Goal: Information Seeking & Learning: Learn about a topic

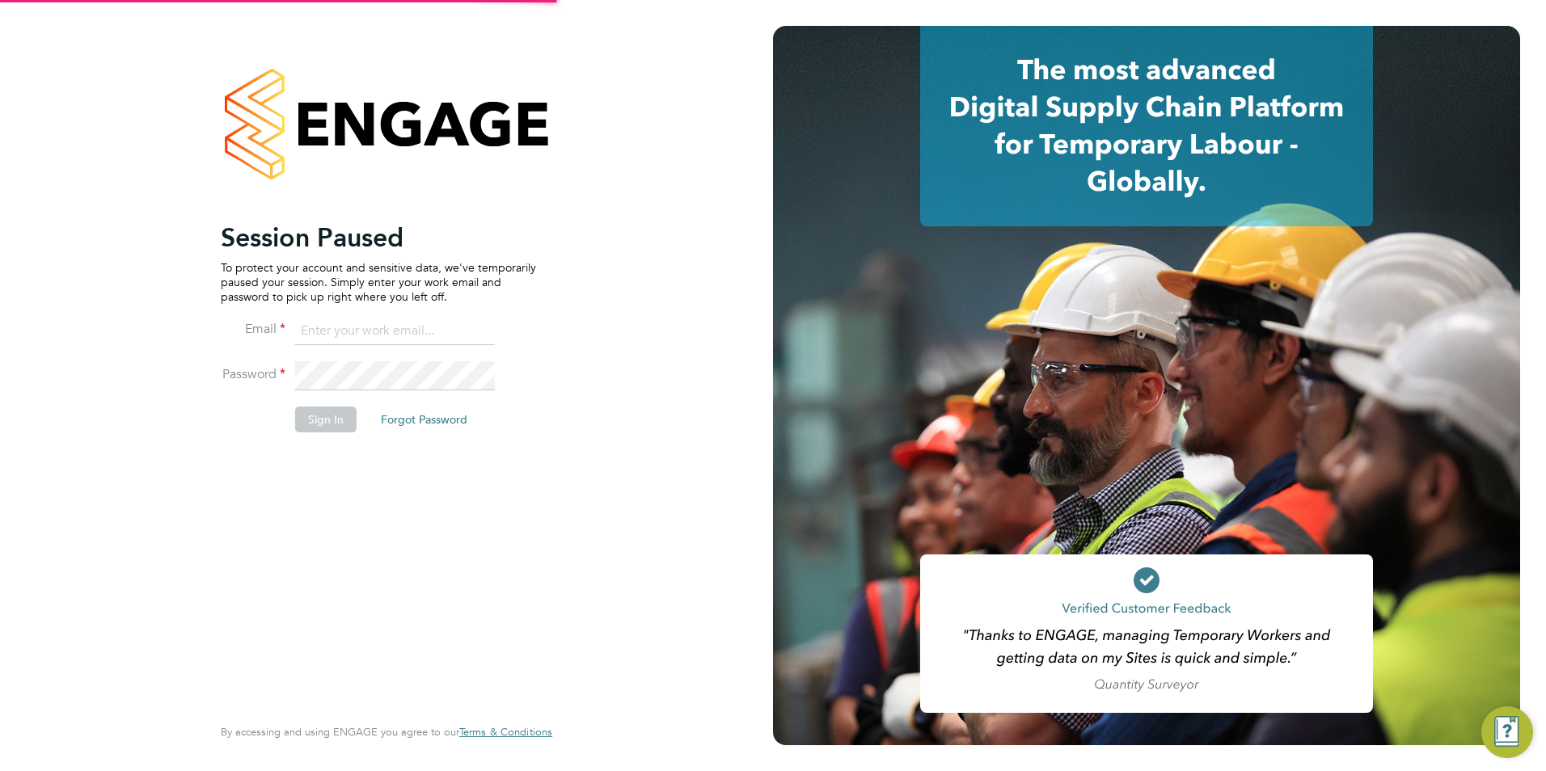
type input "kellyelkins@itsconstruction.co.uk"
click at [319, 421] on button "Sign In" at bounding box center [325, 420] width 61 height 26
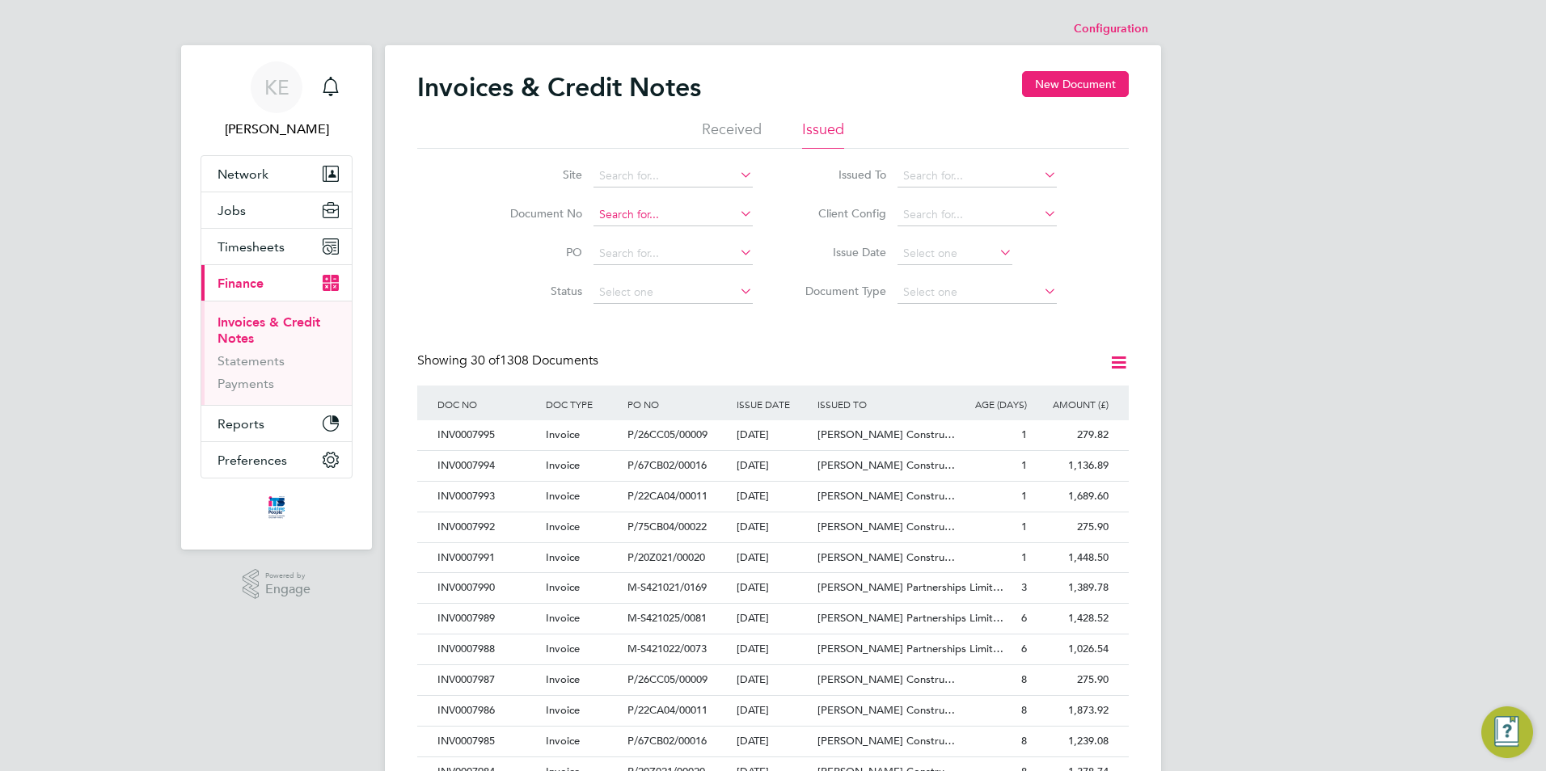
click at [621, 205] on input at bounding box center [673, 215] width 159 height 23
drag, startPoint x: 661, startPoint y: 220, endPoint x: 582, endPoint y: 219, distance: 78.4
click at [582, 219] on li "Document No INV7936" at bounding box center [621, 215] width 304 height 39
click at [680, 235] on li "INV000 7936" at bounding box center [673, 237] width 161 height 22
type input "INV0007936"
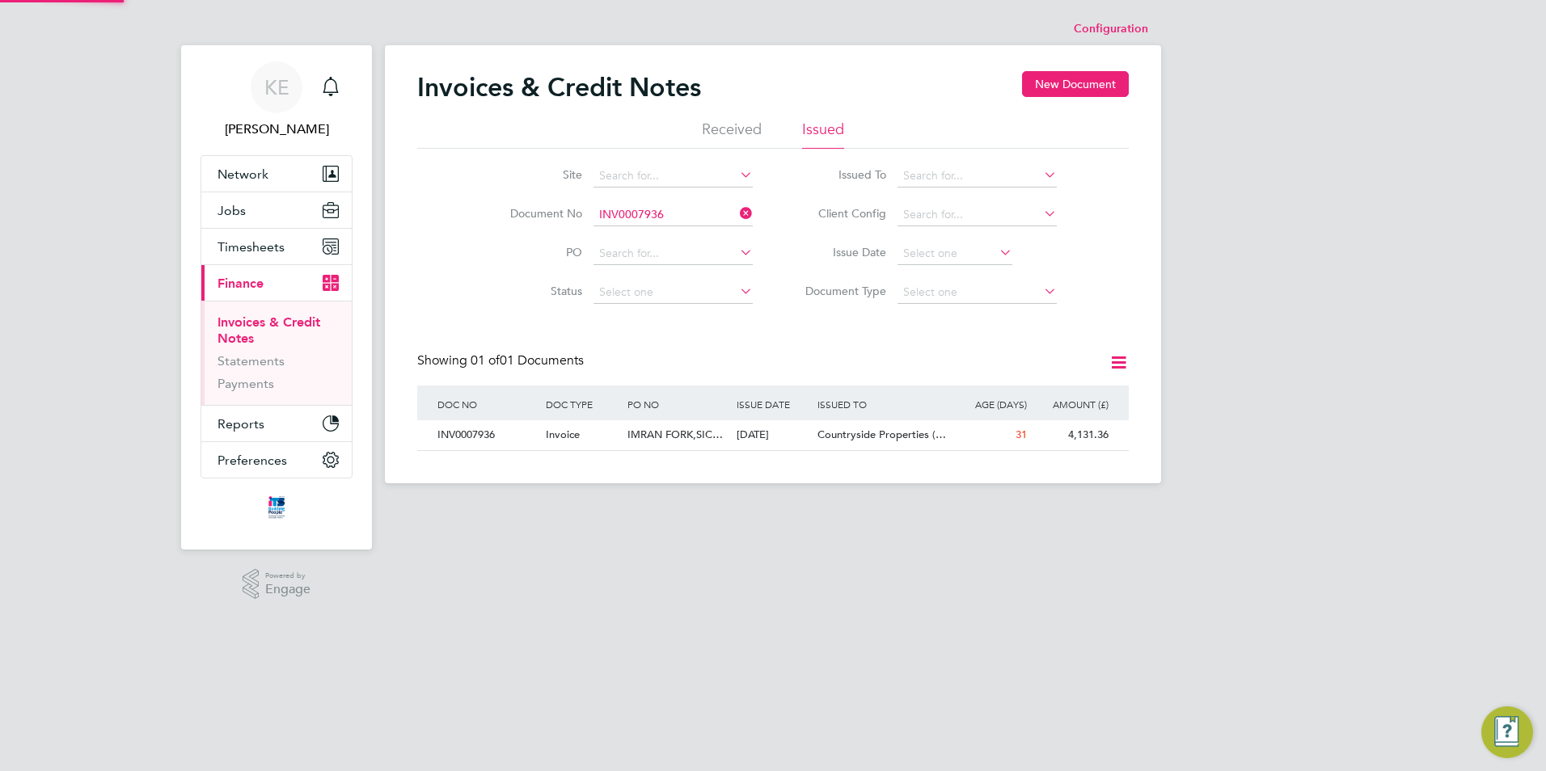
scroll to position [31, 137]
click at [700, 443] on div "IMRAN FORK,SIC…" at bounding box center [677, 436] width 108 height 30
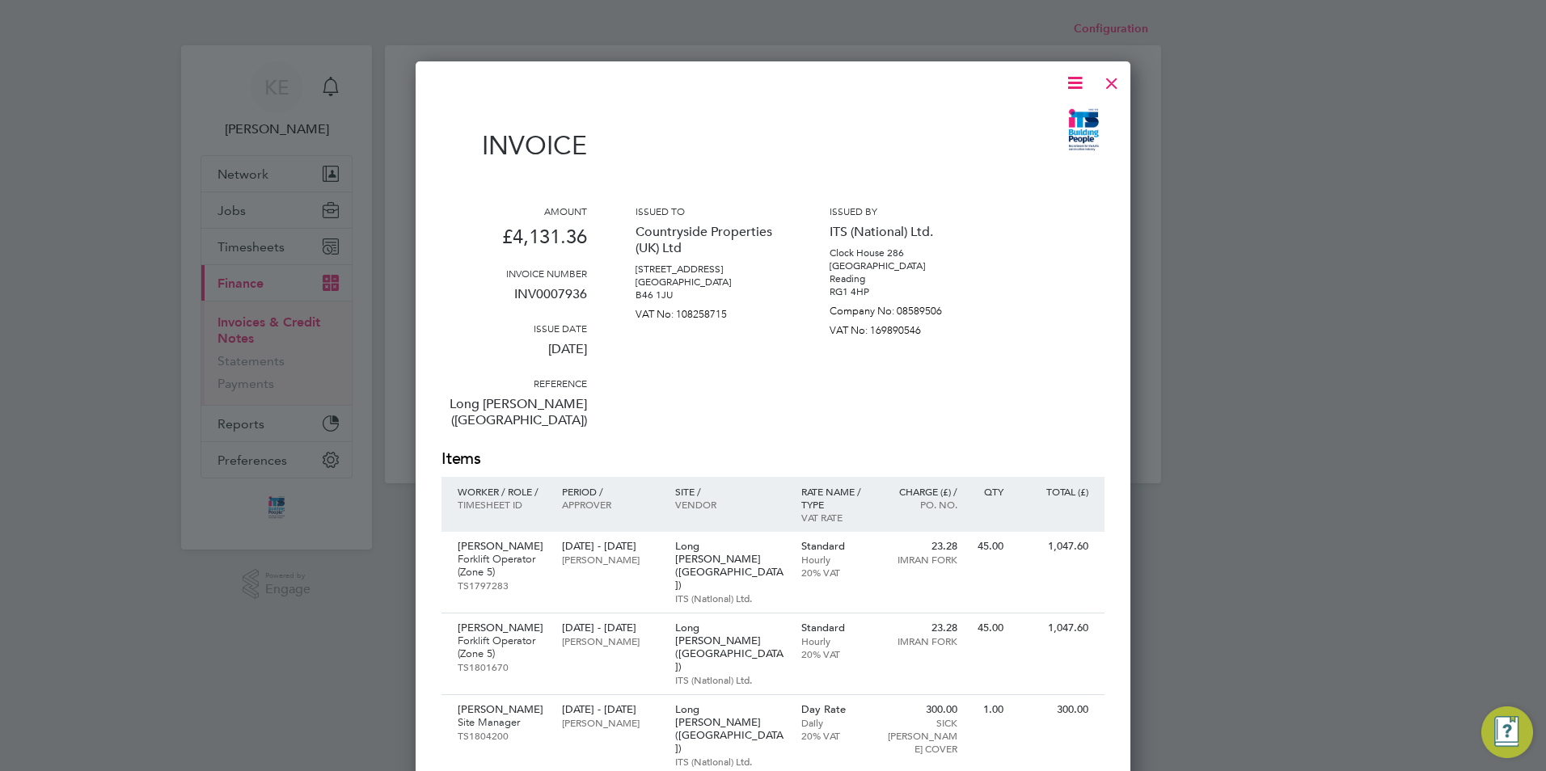
click at [1118, 73] on div at bounding box center [1111, 79] width 29 height 29
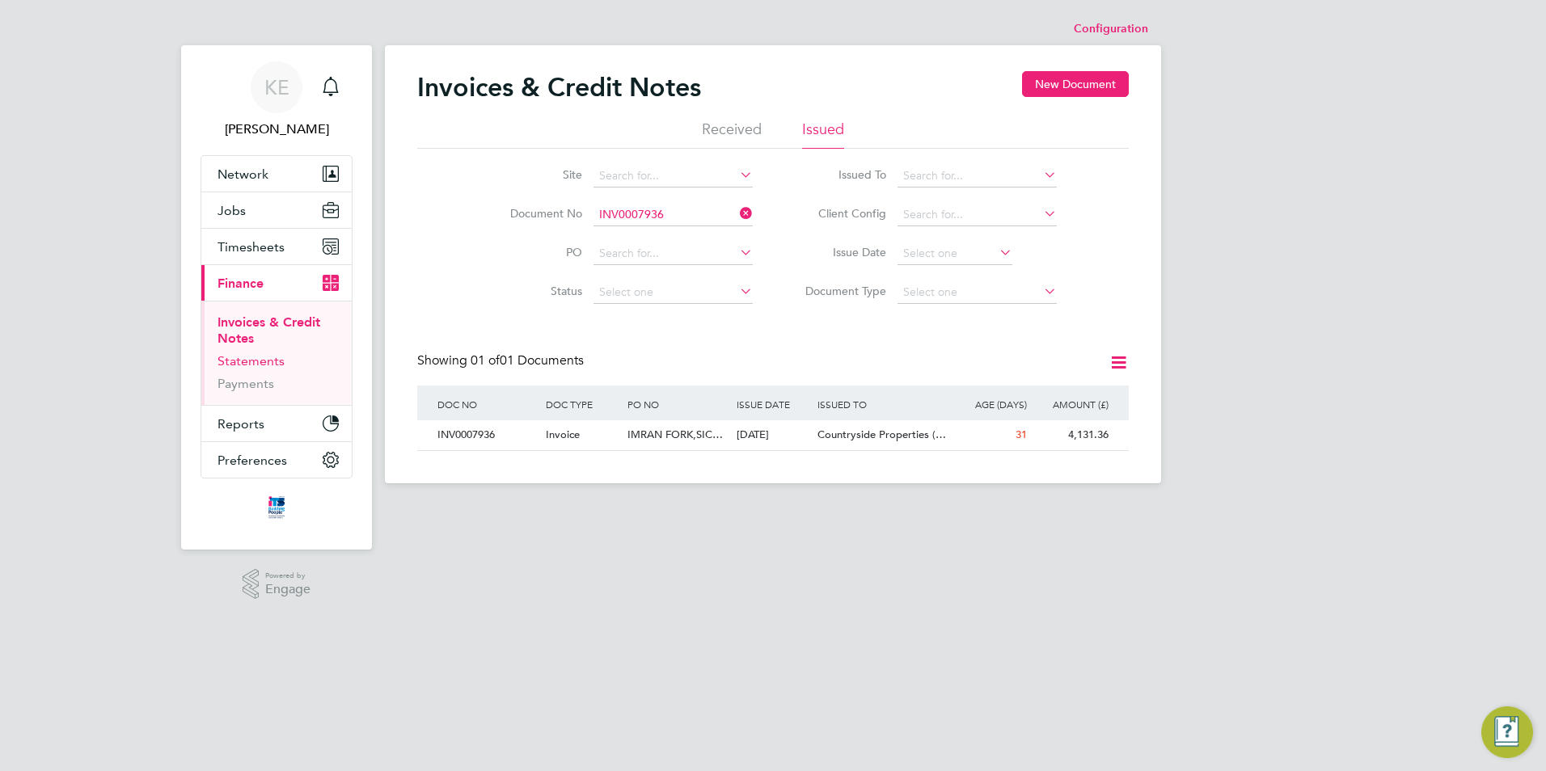
click at [241, 365] on link "Statements" at bounding box center [251, 360] width 67 height 15
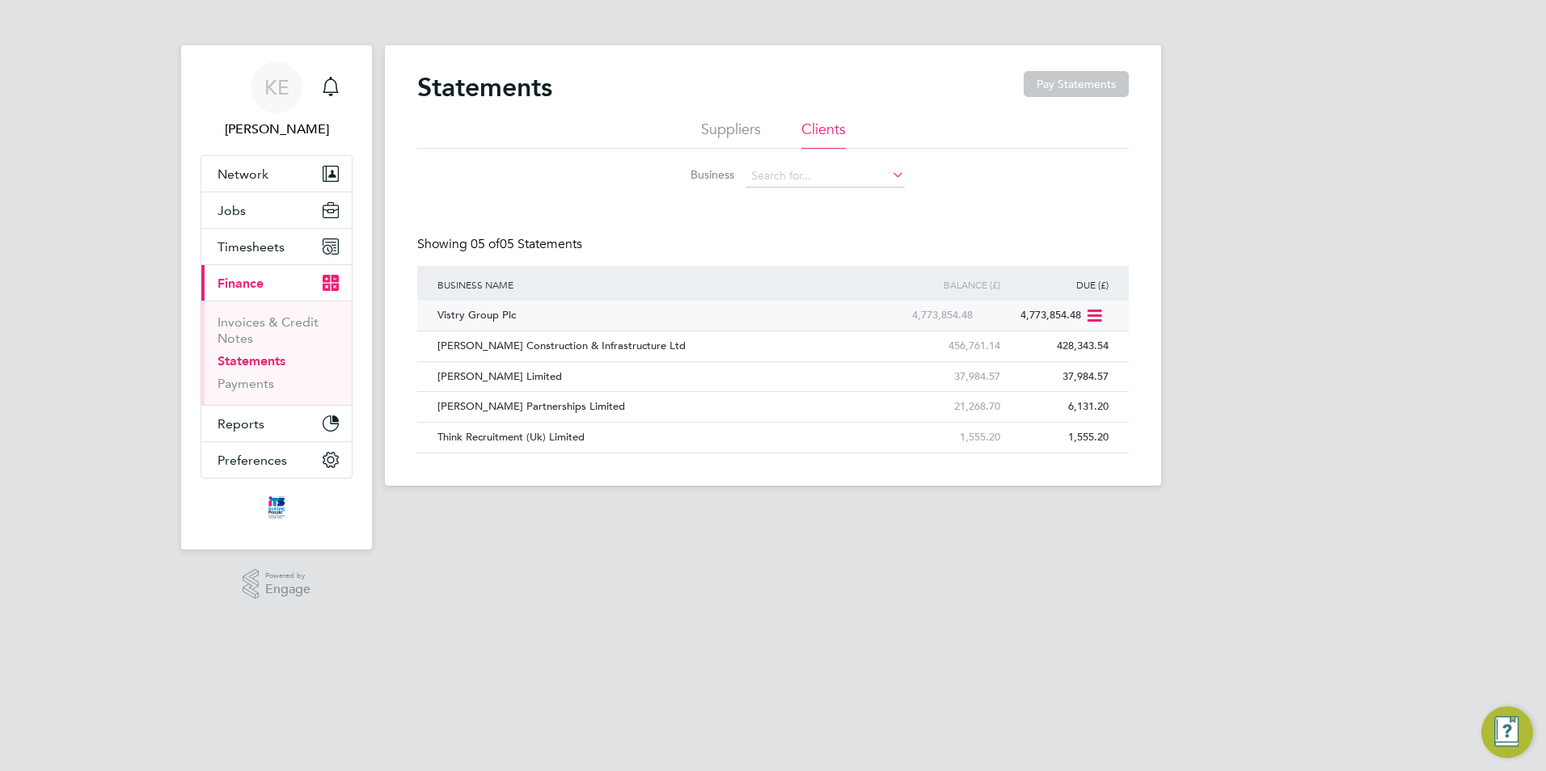
click at [1092, 315] on icon at bounding box center [1093, 315] width 16 height 19
click at [793, 328] on div "Vistry Group Plc" at bounding box center [650, 316] width 435 height 30
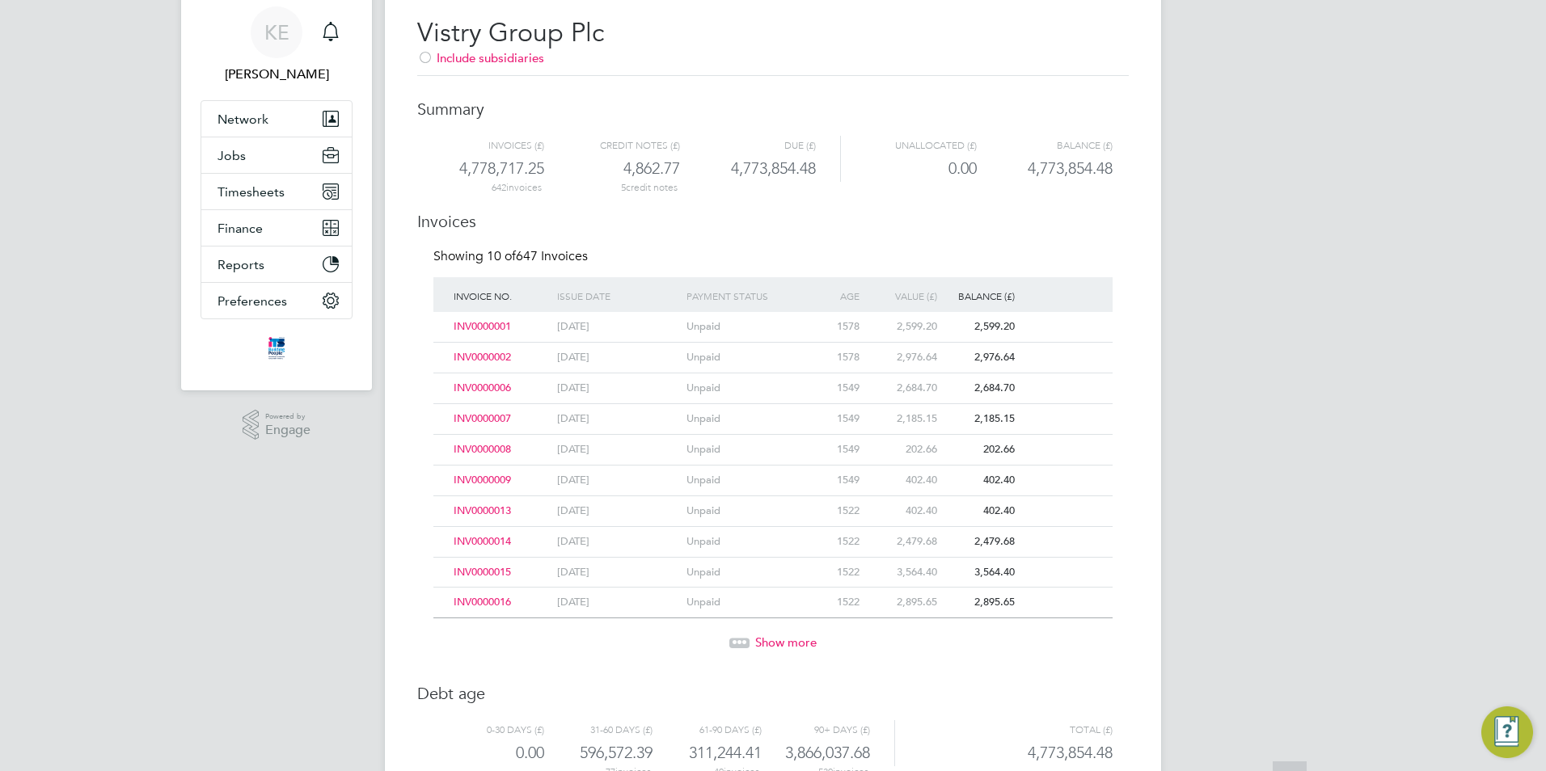
scroll to position [120, 0]
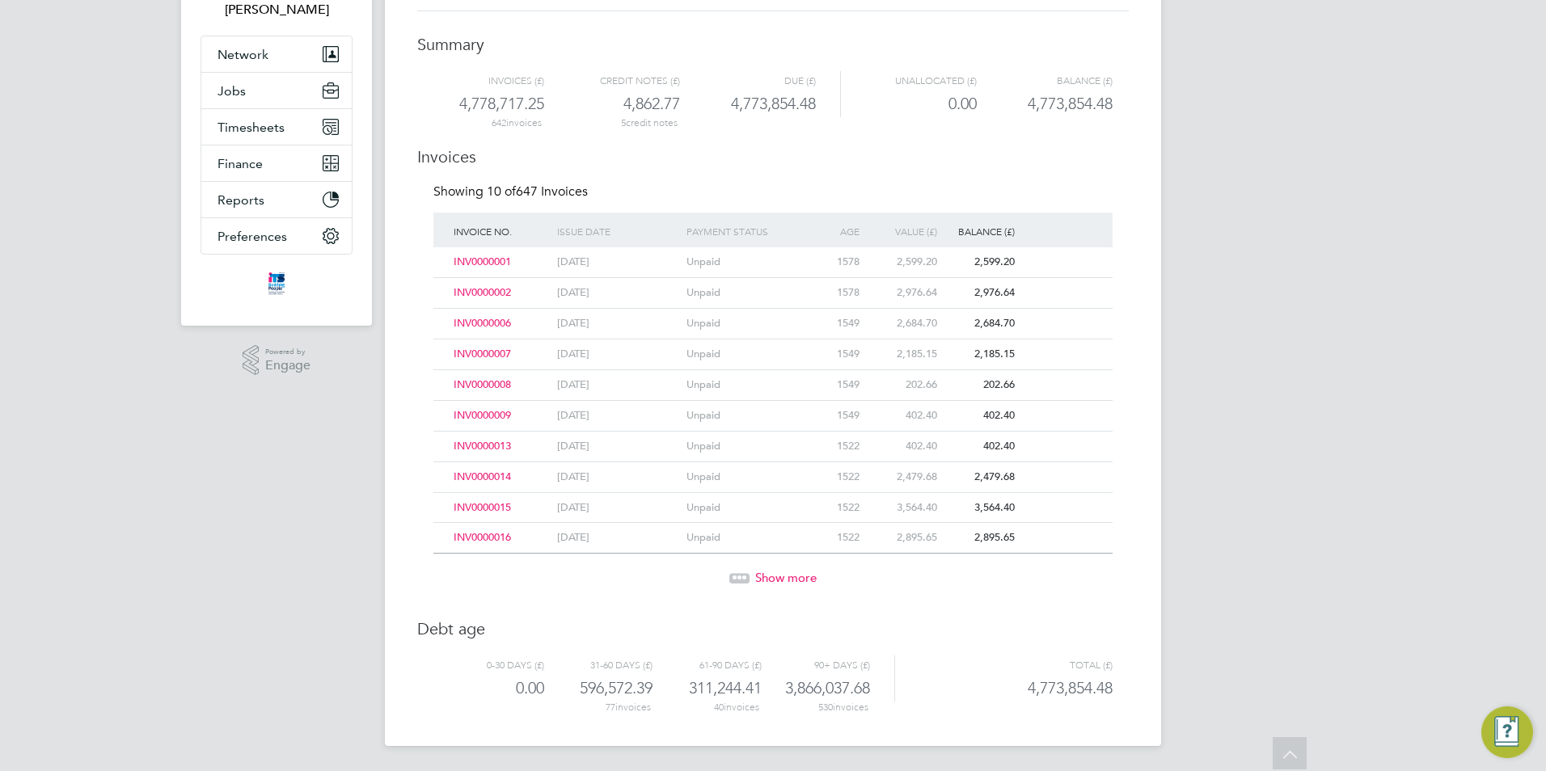
click at [776, 580] on span "Show more" at bounding box center [785, 577] width 61 height 15
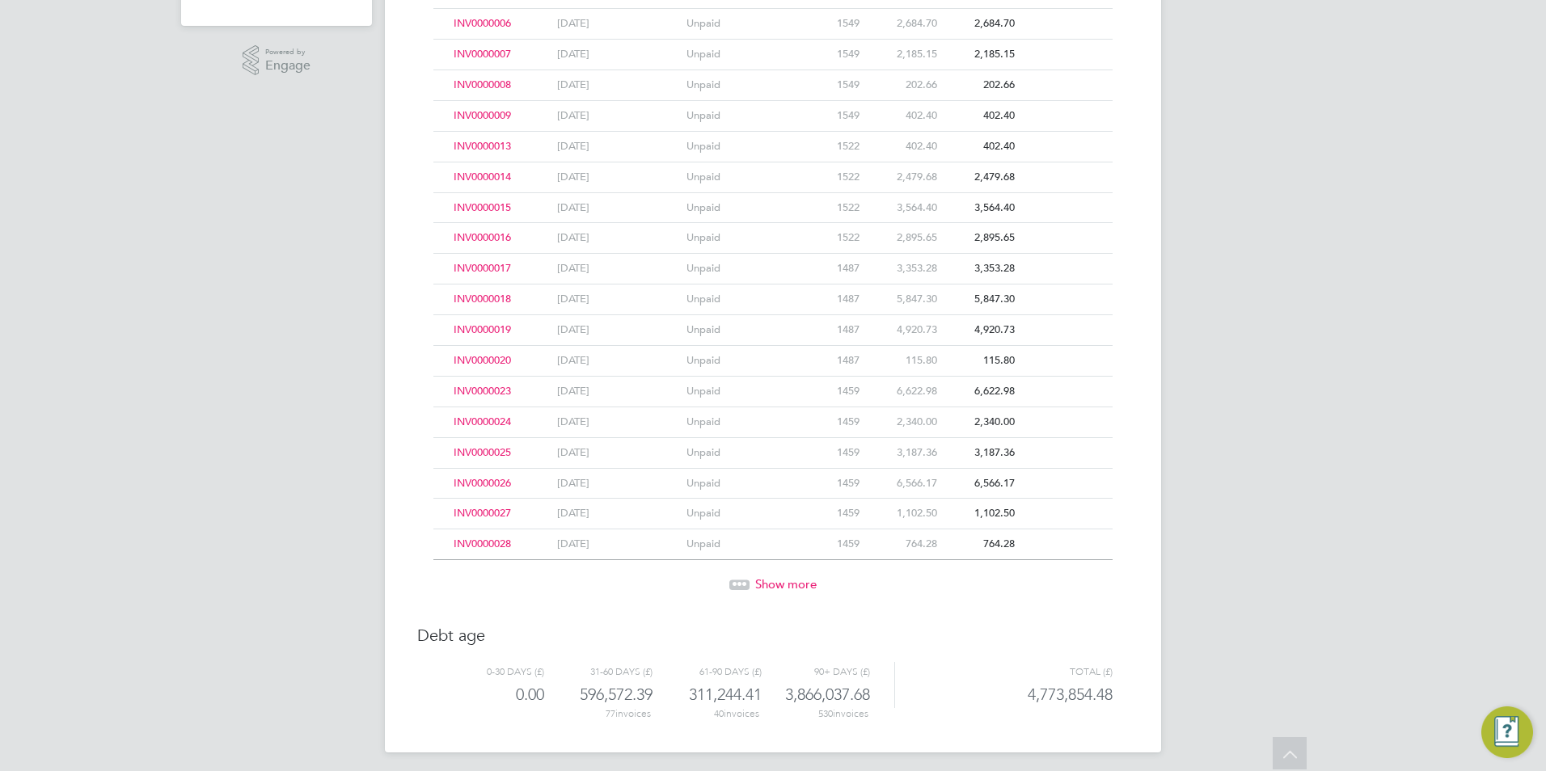
scroll to position [426, 0]
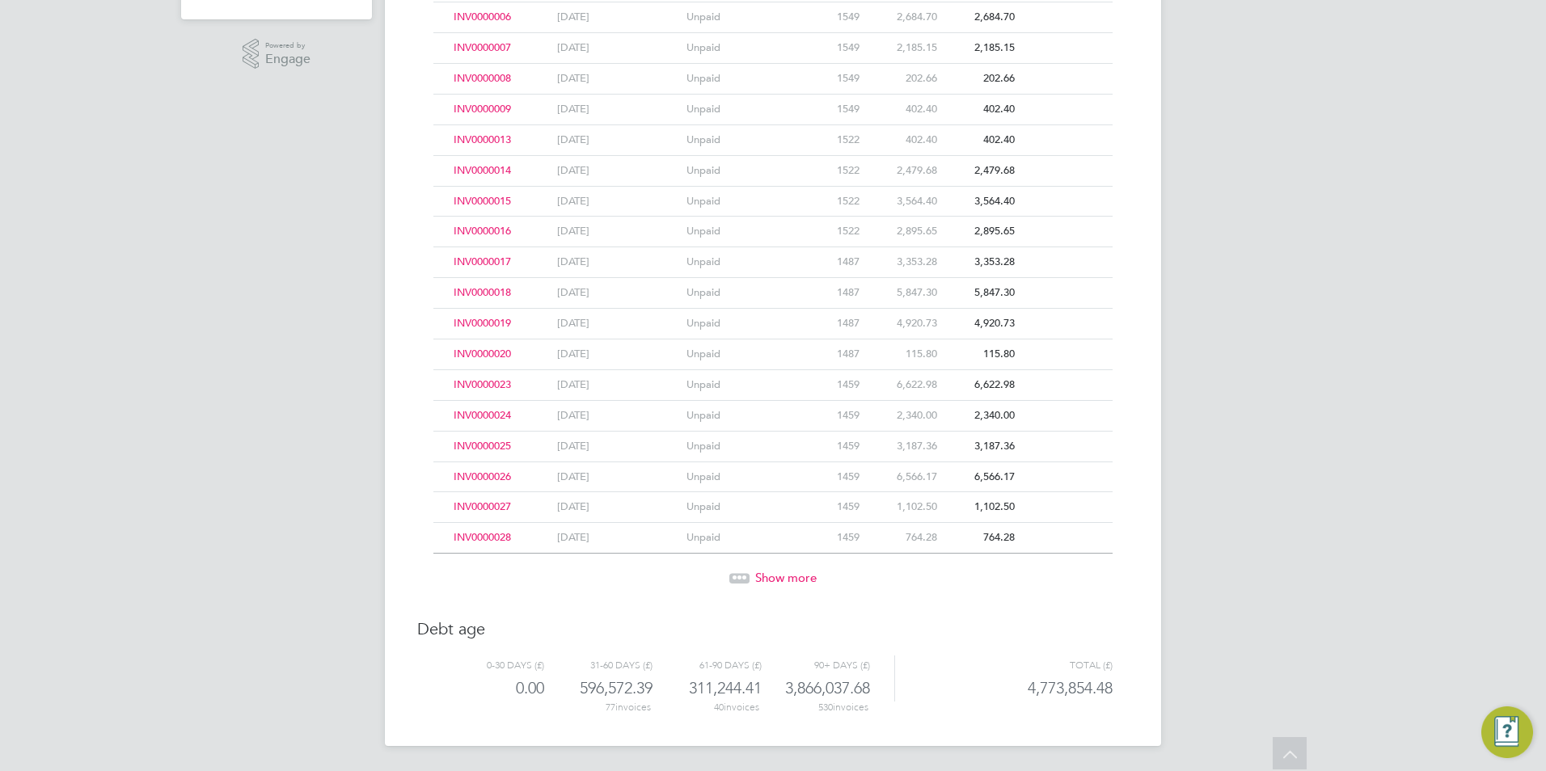
drag, startPoint x: 746, startPoint y: 564, endPoint x: 747, endPoint y: 575, distance: 10.5
click at [747, 575] on div "Show more" at bounding box center [772, 567] width 695 height 40
click at [747, 575] on div at bounding box center [739, 578] width 20 height 10
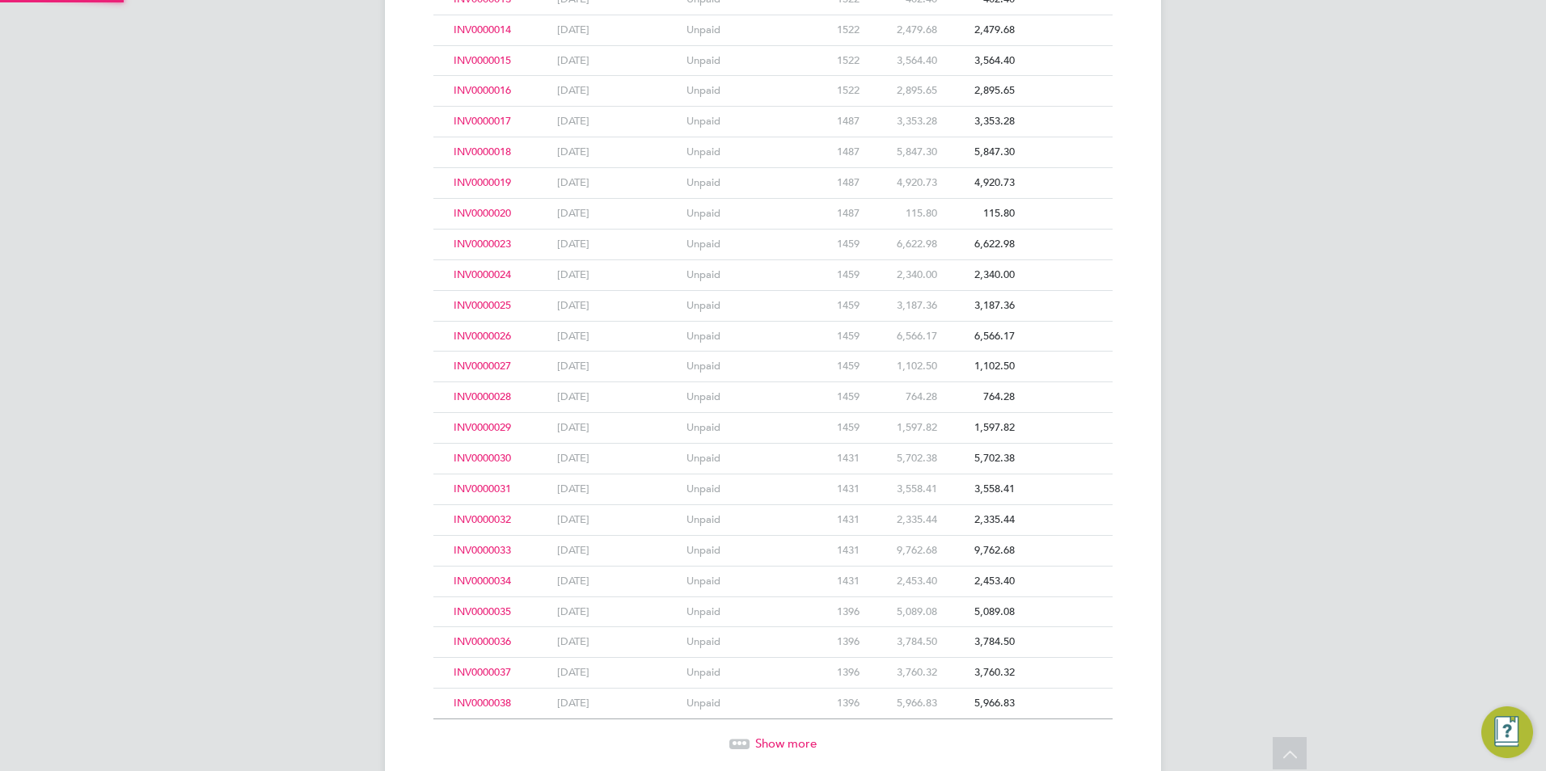
scroll to position [733, 0]
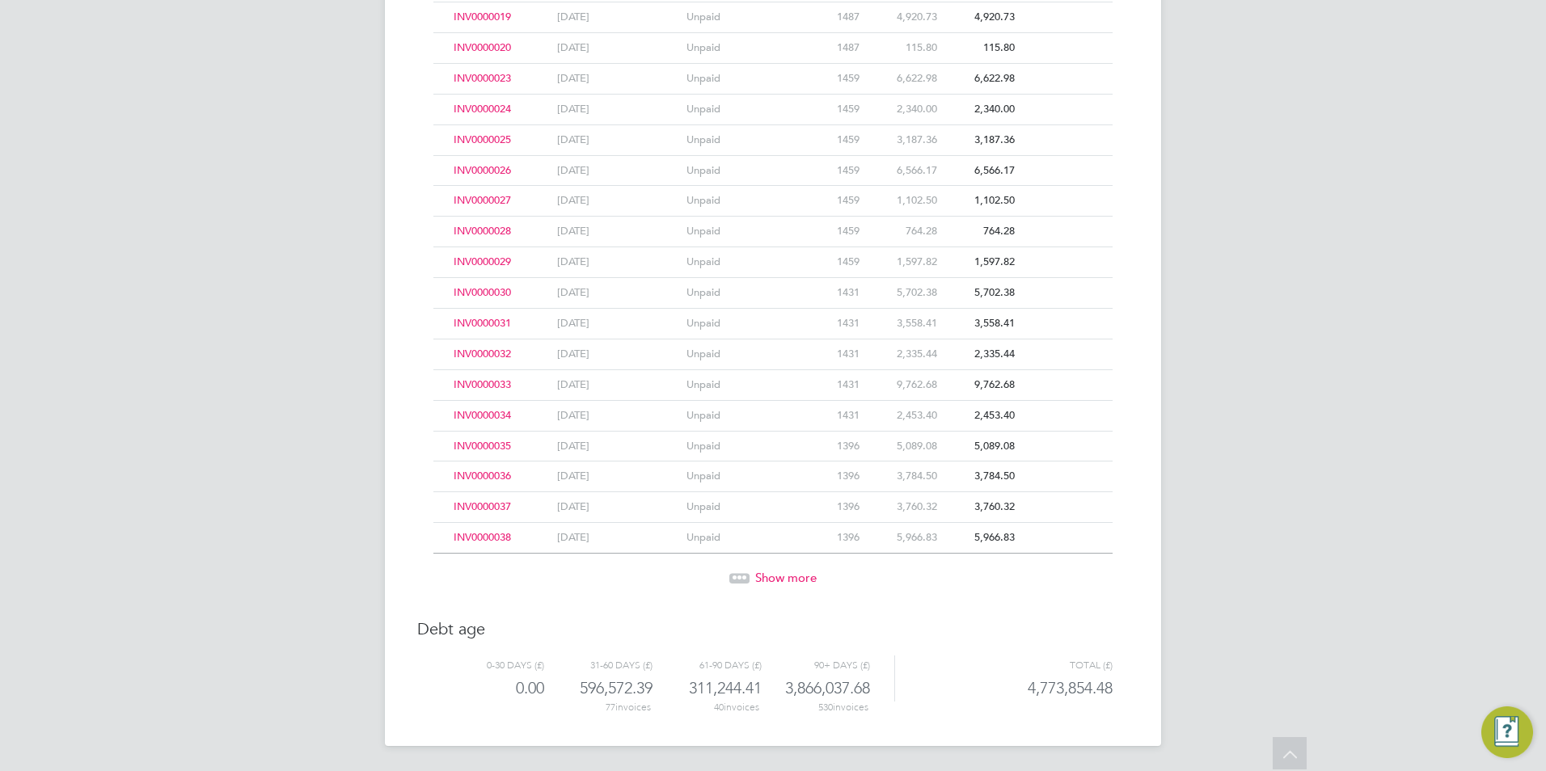
click at [780, 584] on span "Show more" at bounding box center [785, 577] width 61 height 15
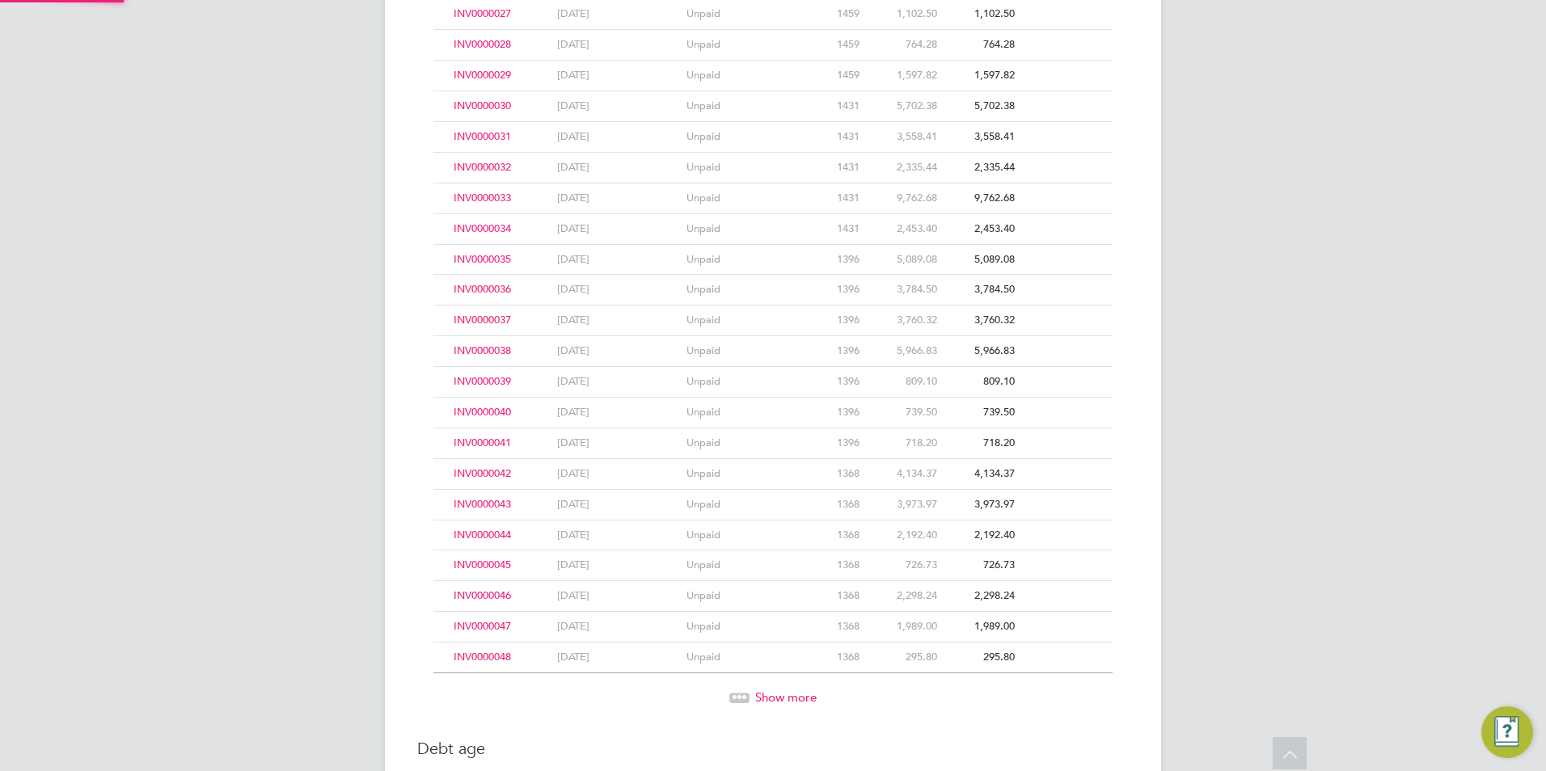
scroll to position [1039, 0]
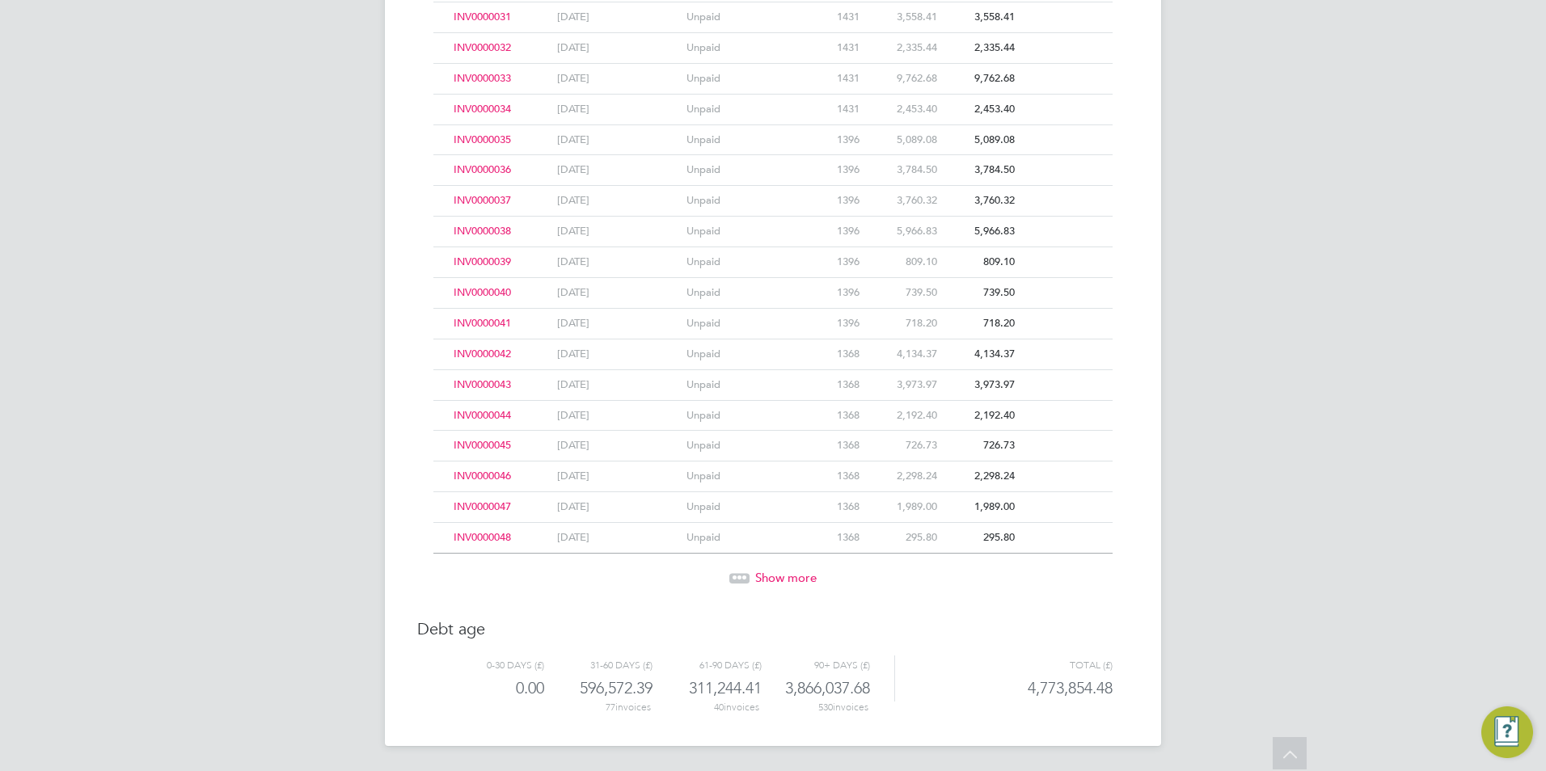
click at [779, 583] on span "Show more" at bounding box center [785, 577] width 61 height 15
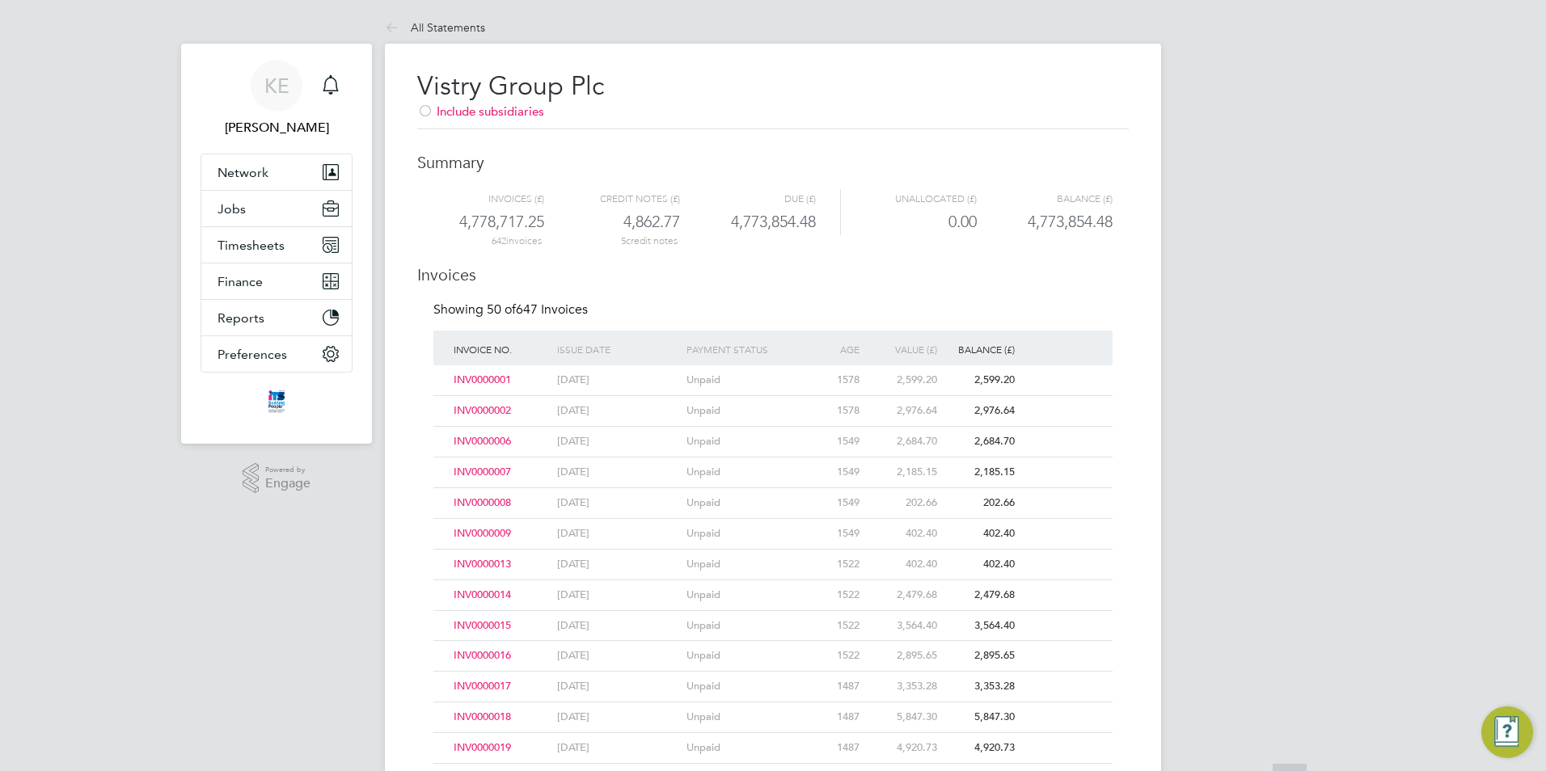
scroll to position [0, 0]
click at [256, 289] on span "Finance" at bounding box center [240, 283] width 45 height 15
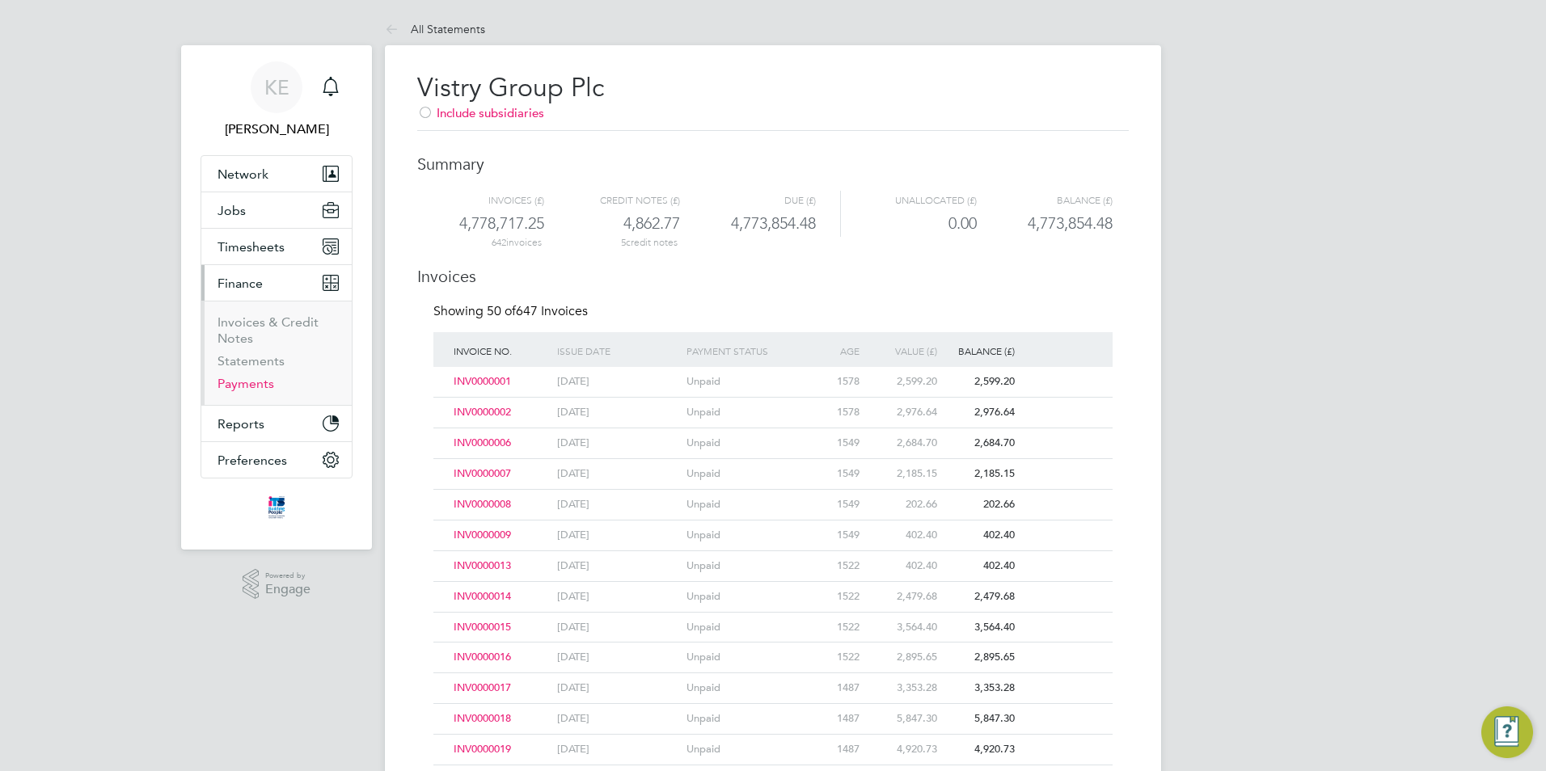
click at [256, 387] on link "Payments" at bounding box center [246, 383] width 57 height 15
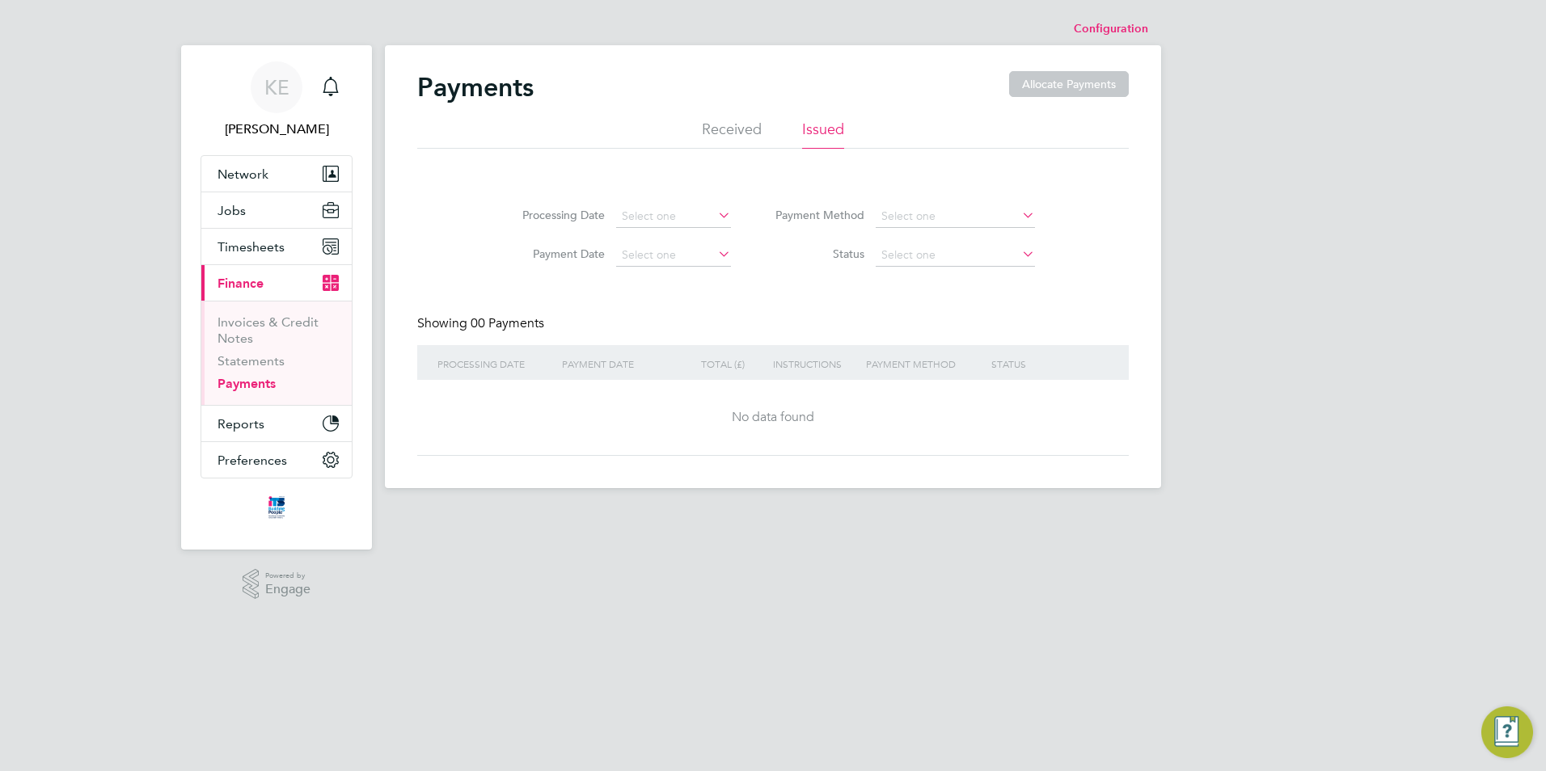
click at [727, 123] on li "Received" at bounding box center [732, 134] width 60 height 29
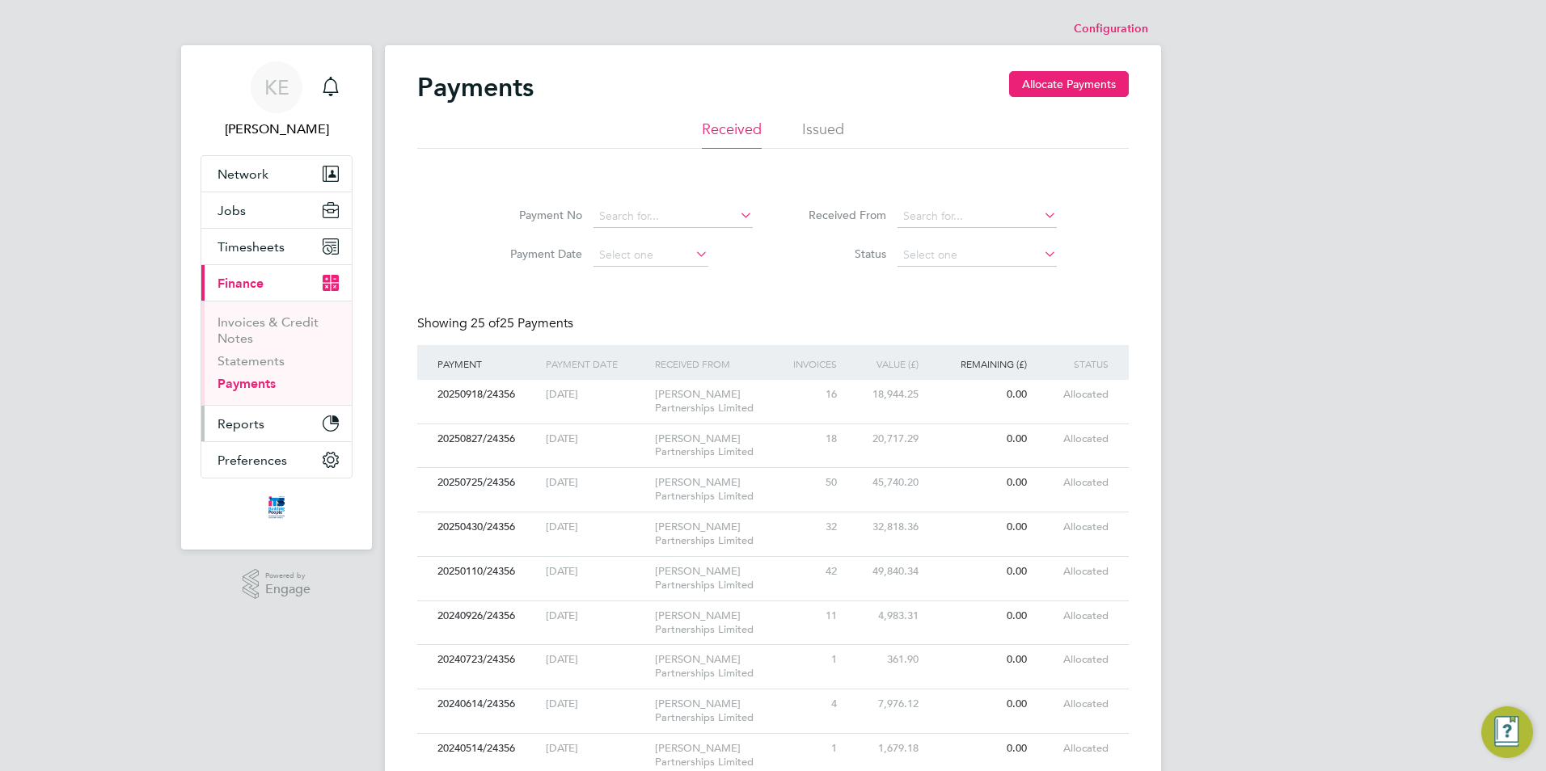
click at [236, 428] on span "Reports" at bounding box center [241, 423] width 47 height 15
click at [240, 422] on span "Reports" at bounding box center [241, 423] width 47 height 15
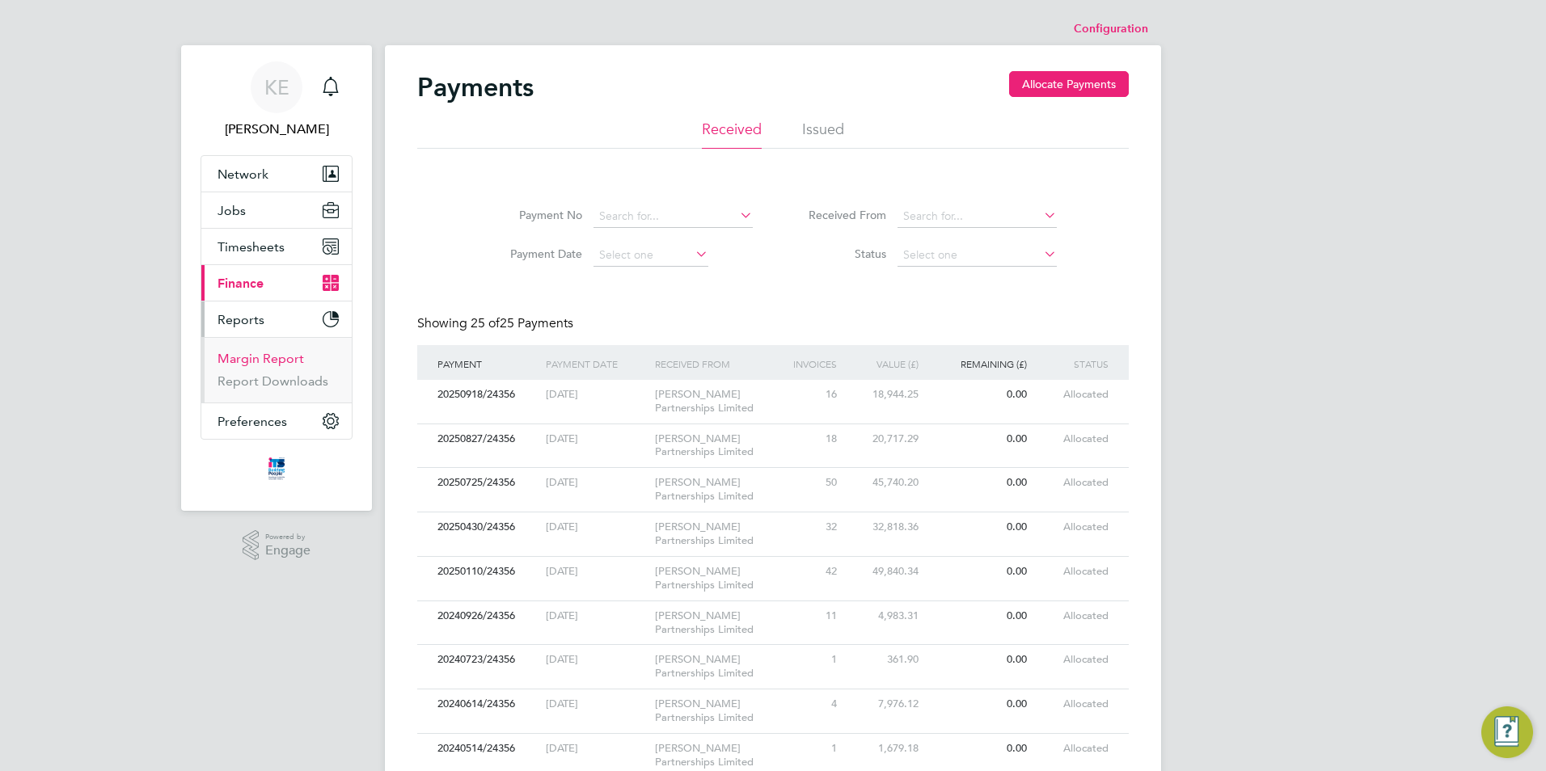
click at [273, 359] on link "Margin Report" at bounding box center [261, 358] width 87 height 15
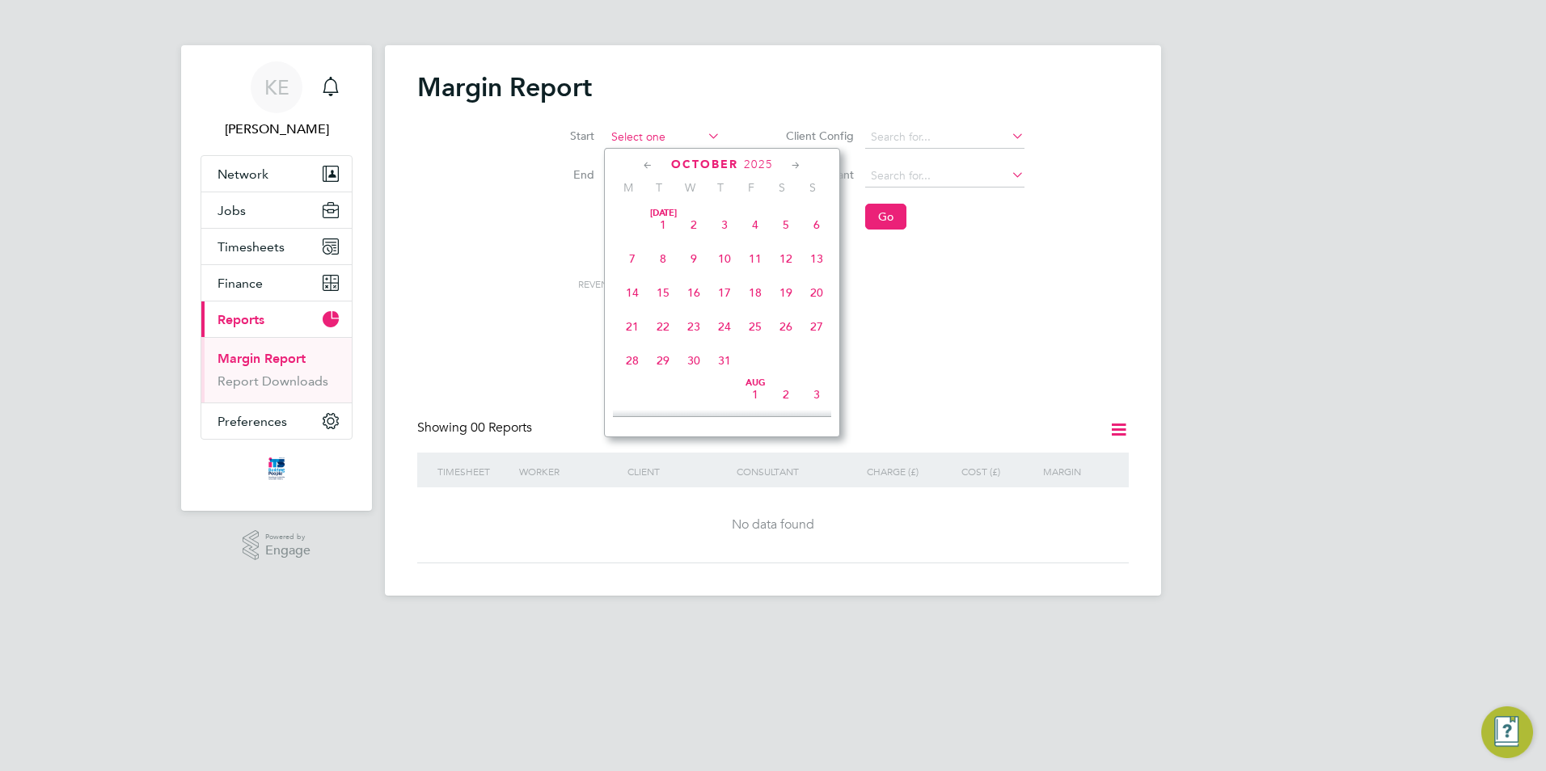
click at [658, 139] on input at bounding box center [663, 137] width 115 height 23
click at [694, 222] on span "24" at bounding box center [693, 212] width 31 height 31
type input "24 Sep 2025"
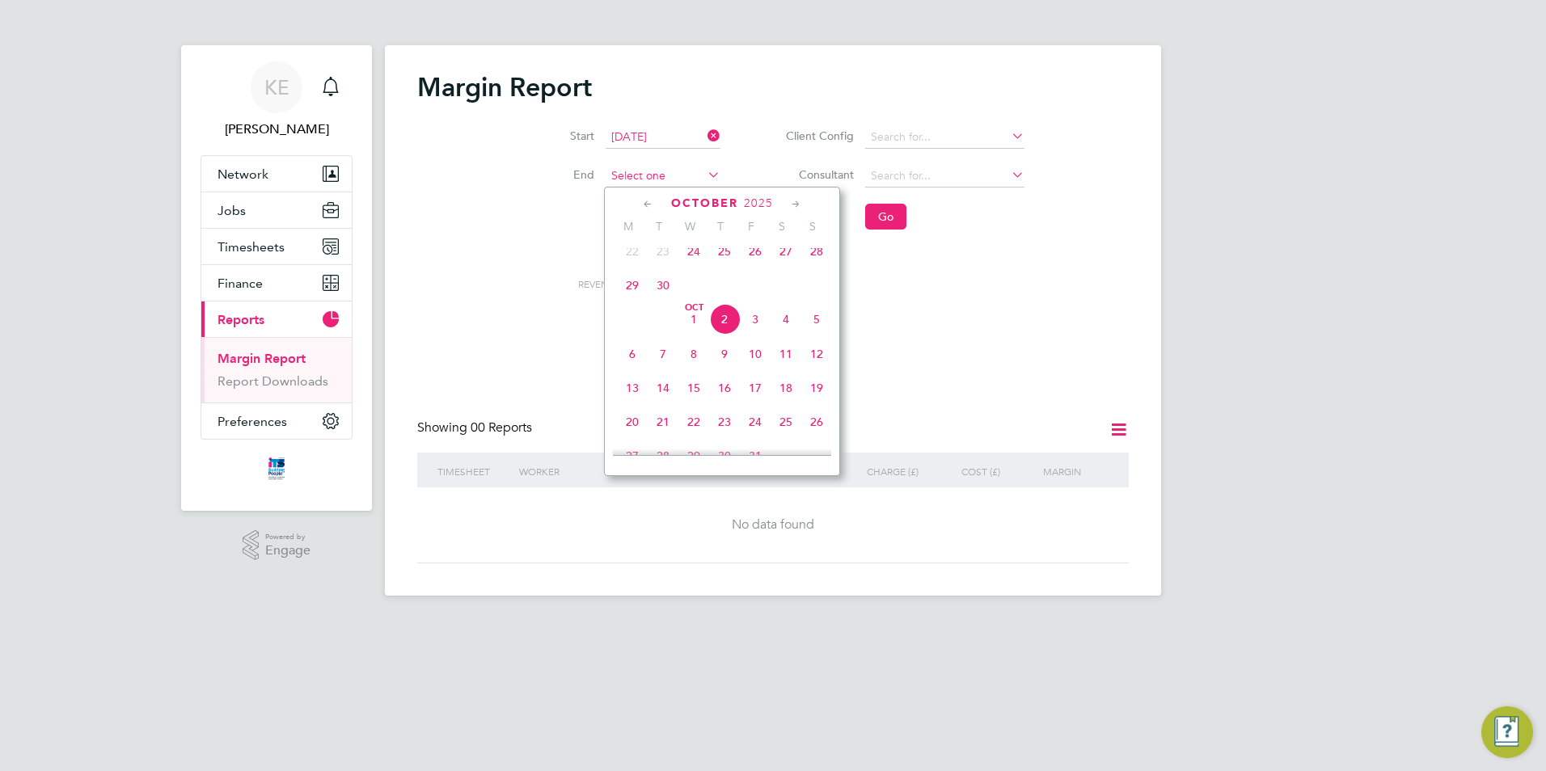
click at [653, 170] on input at bounding box center [663, 176] width 115 height 23
click at [697, 332] on span "Oct 1" at bounding box center [693, 319] width 31 height 31
type input "01 Oct 2025"
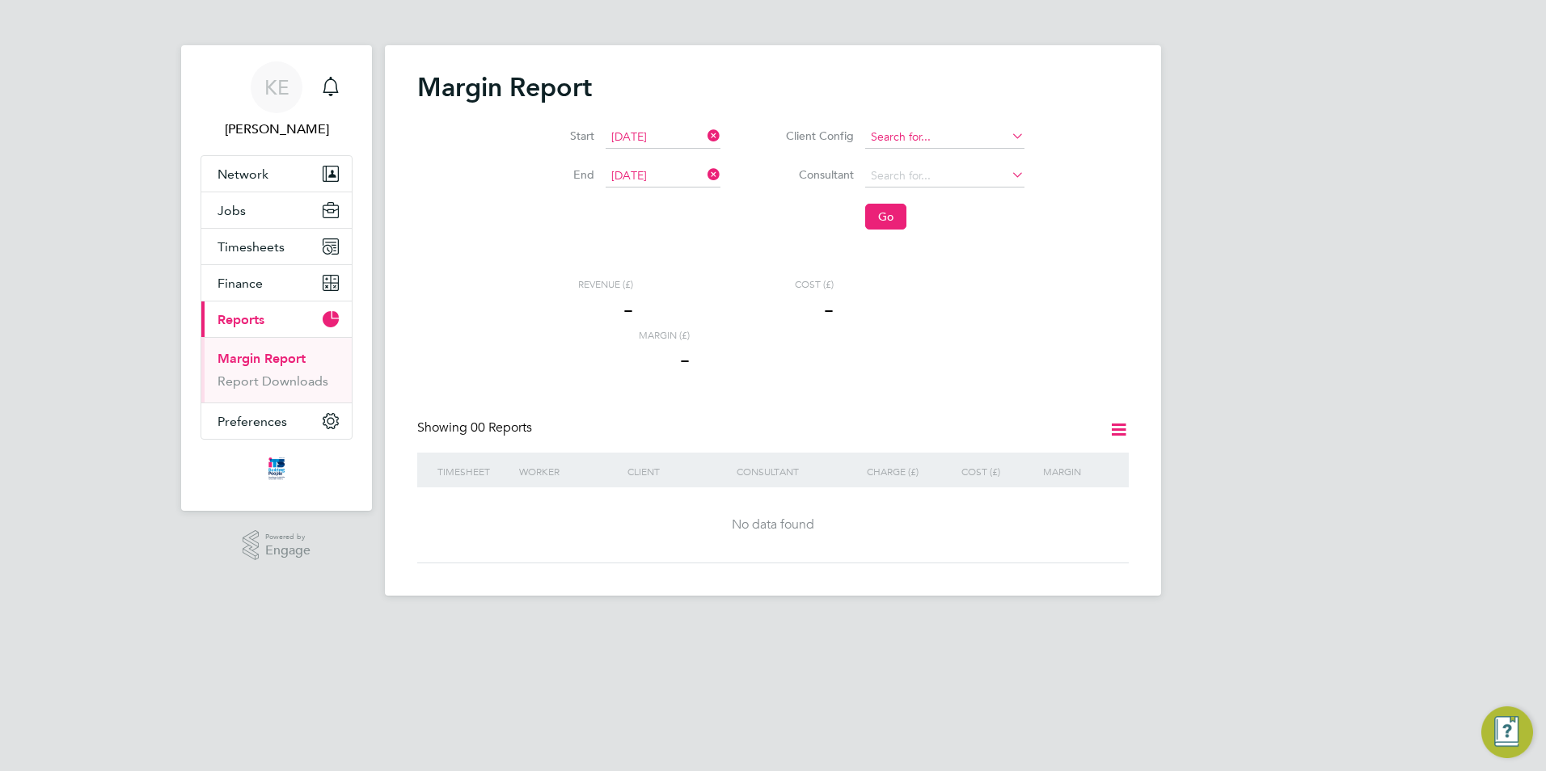
click at [941, 129] on input at bounding box center [944, 137] width 159 height 23
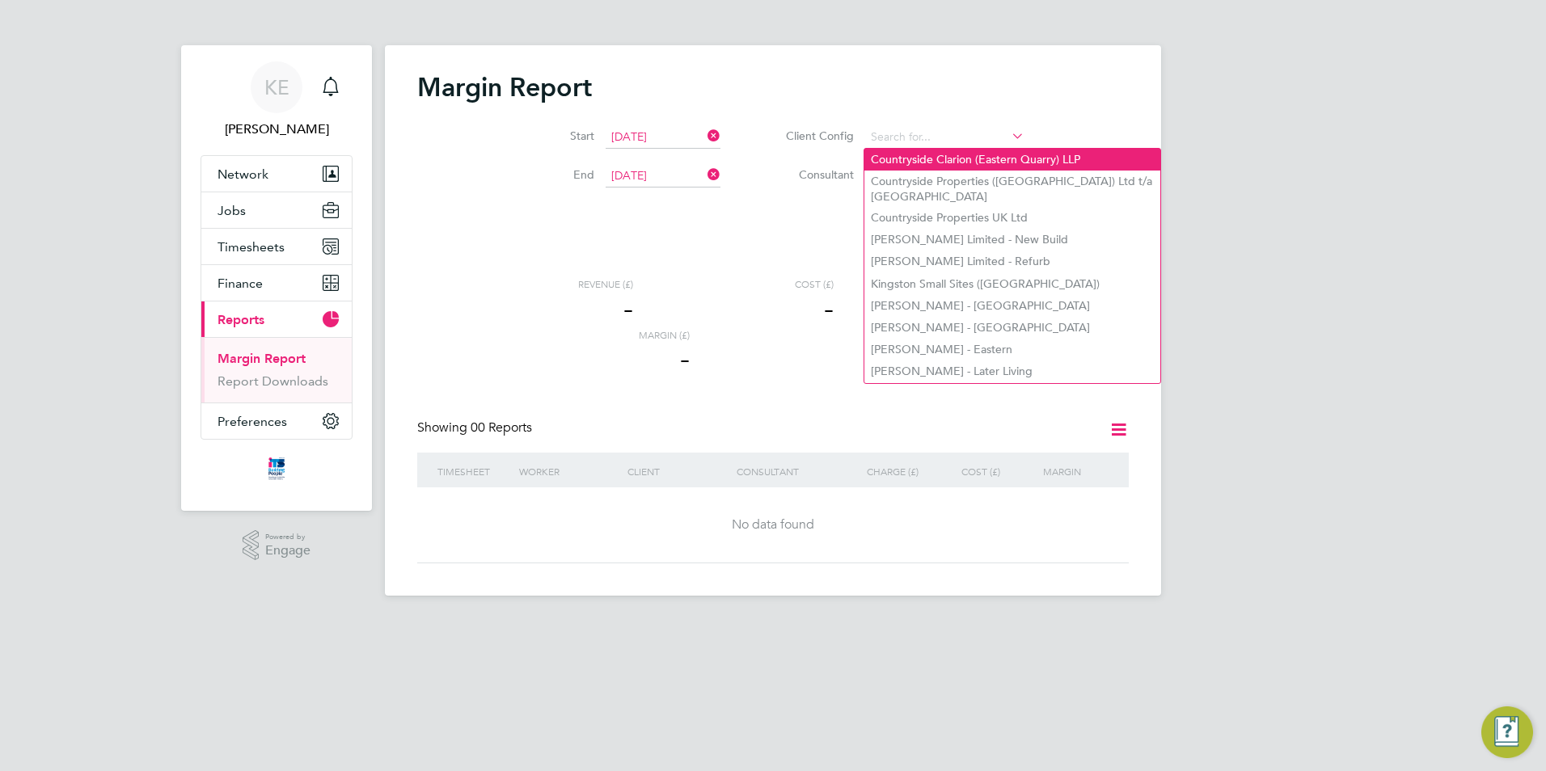
click at [969, 165] on li "Countryside Clarion (Eastern Quarry) LLP" at bounding box center [1012, 160] width 296 height 22
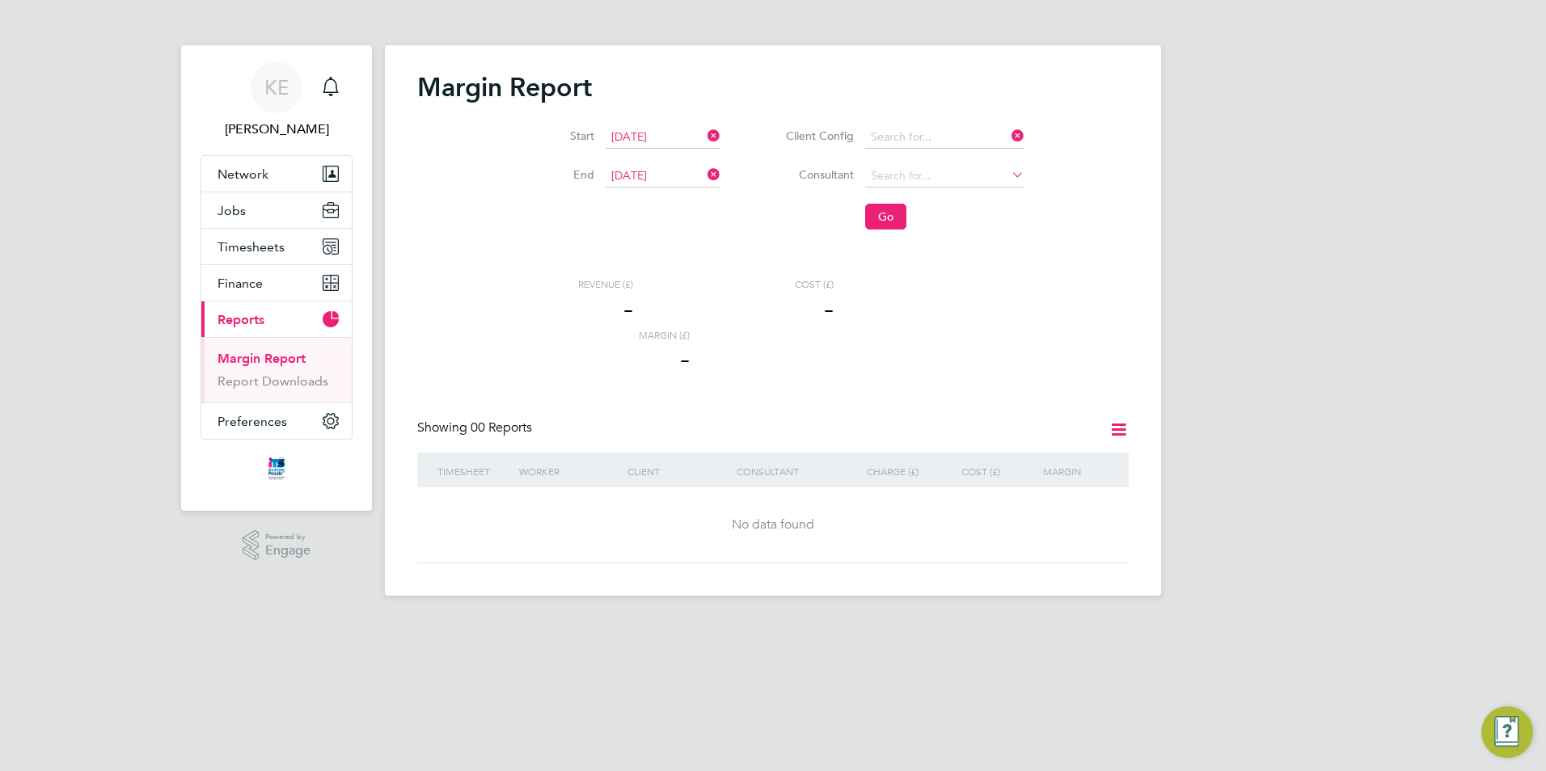
type input "Countryside Clarion (Eastern Quarry) LLP"
click at [868, 218] on button "Go" at bounding box center [885, 217] width 41 height 26
click at [257, 378] on link "Report Downloads" at bounding box center [273, 381] width 111 height 15
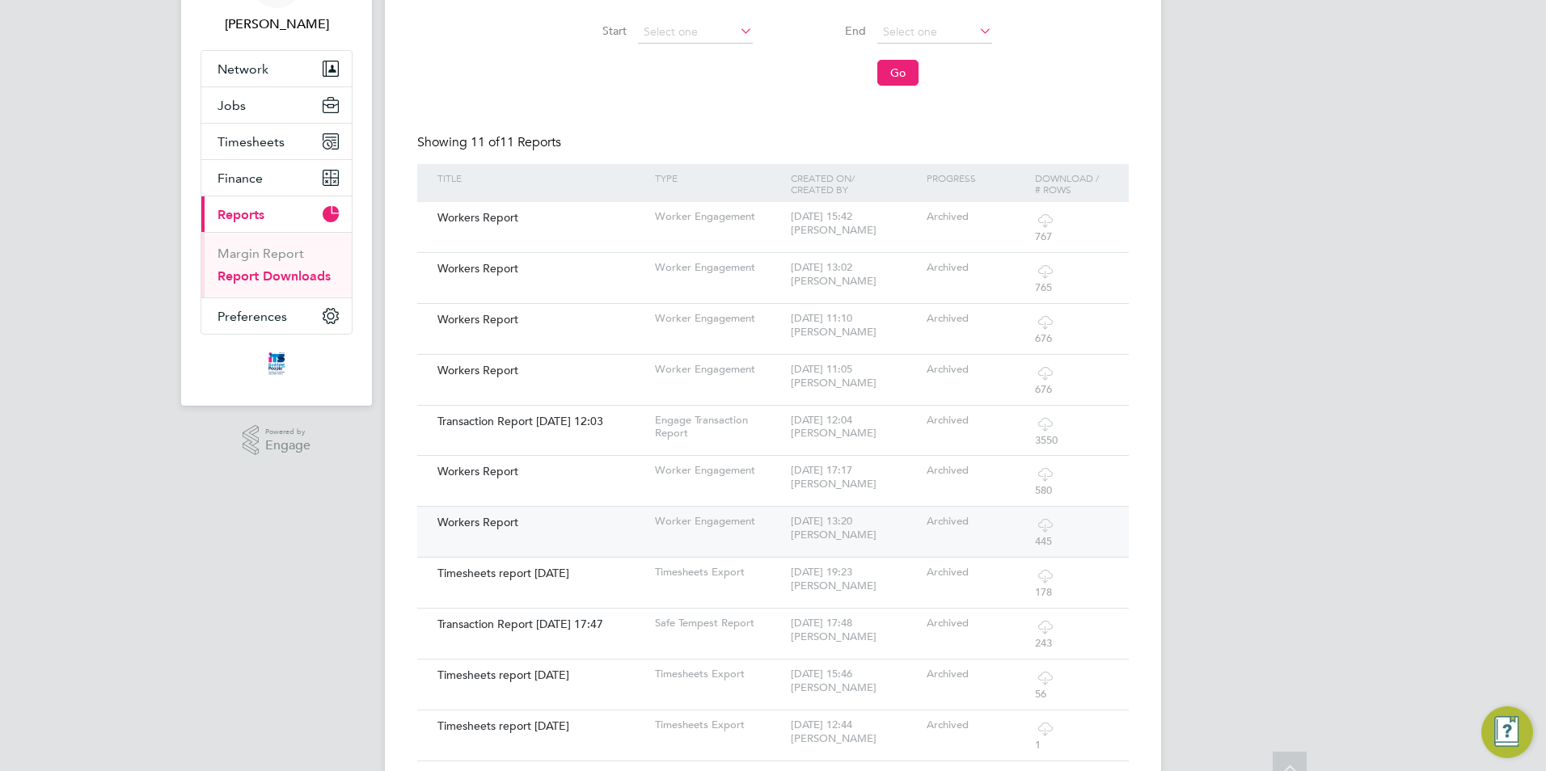
scroll to position [154, 0]
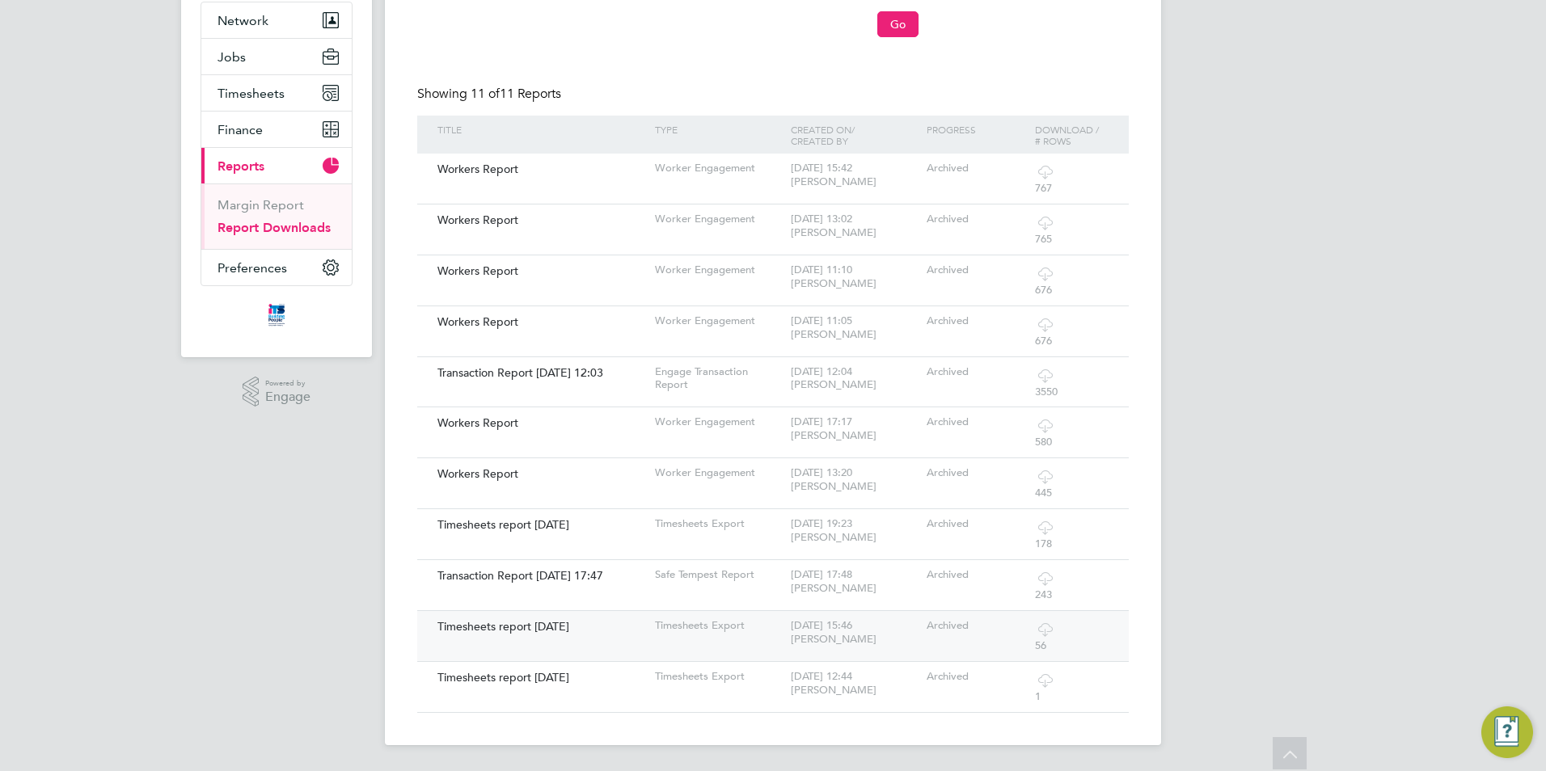
click at [845, 631] on div "20 Sep 2021 - 15:46 Charlotte Mullin" at bounding box center [855, 633] width 136 height 44
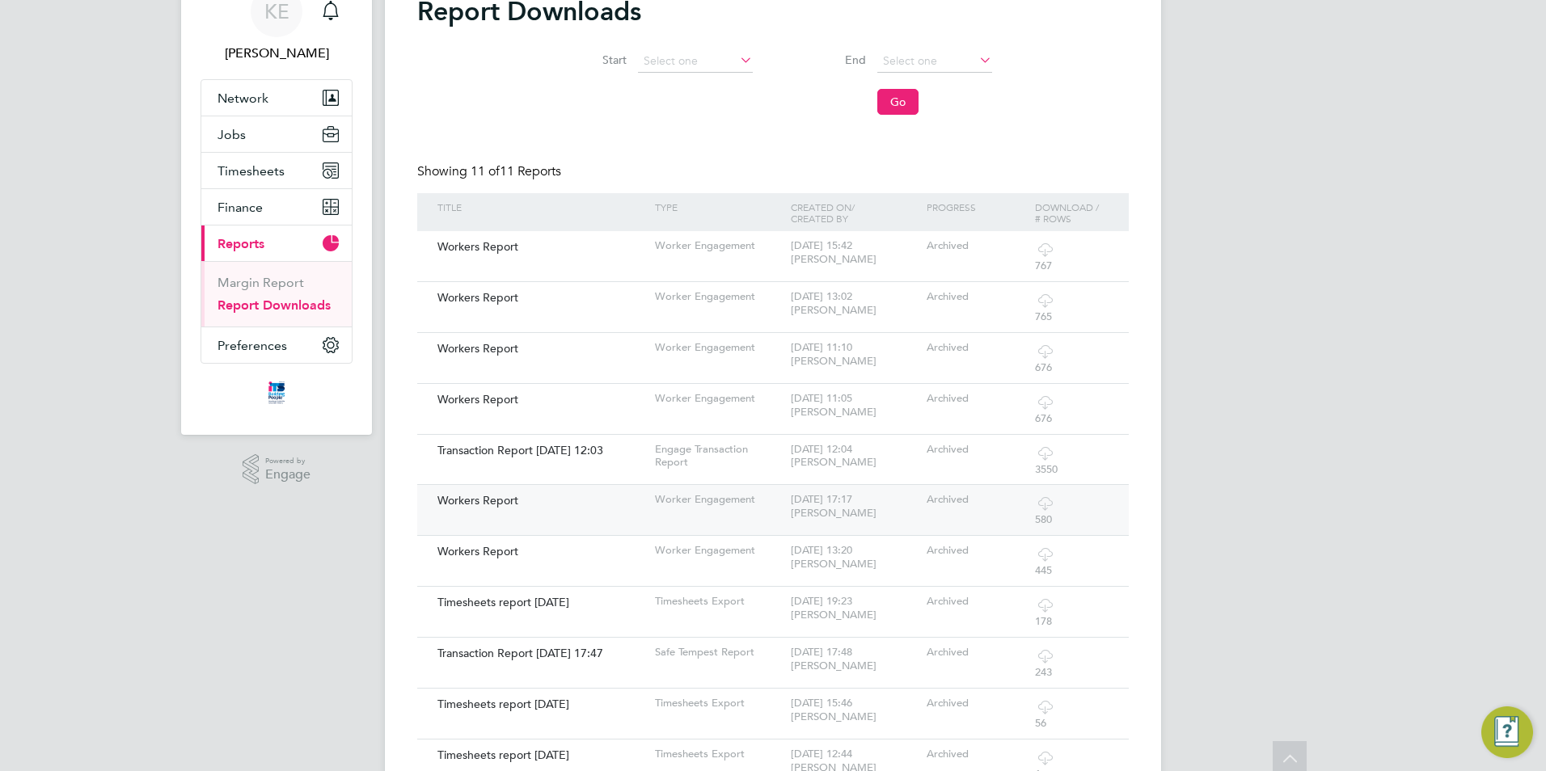
scroll to position [0, 0]
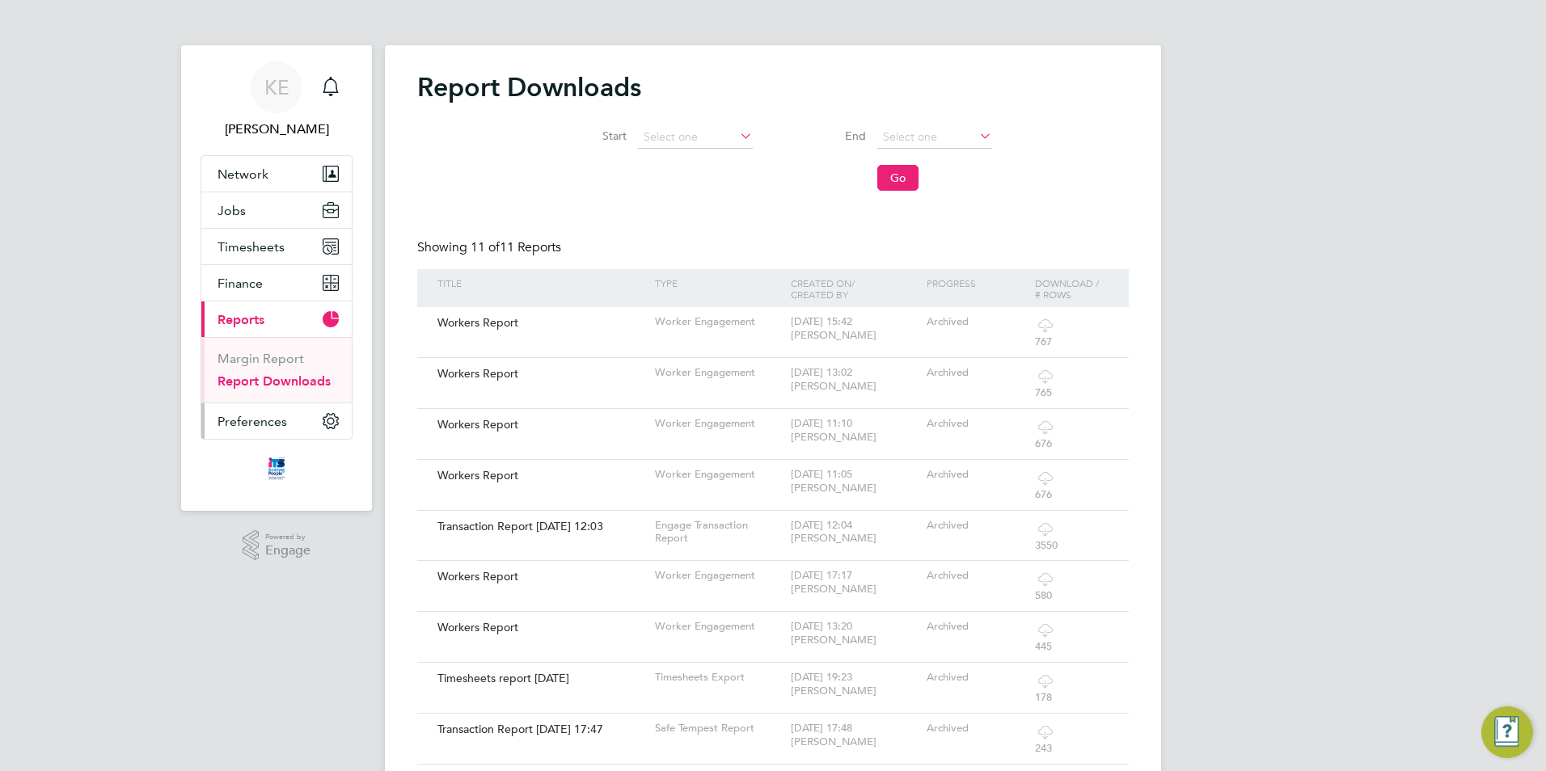
click at [253, 429] on button "Preferences" at bounding box center [276, 422] width 150 height 36
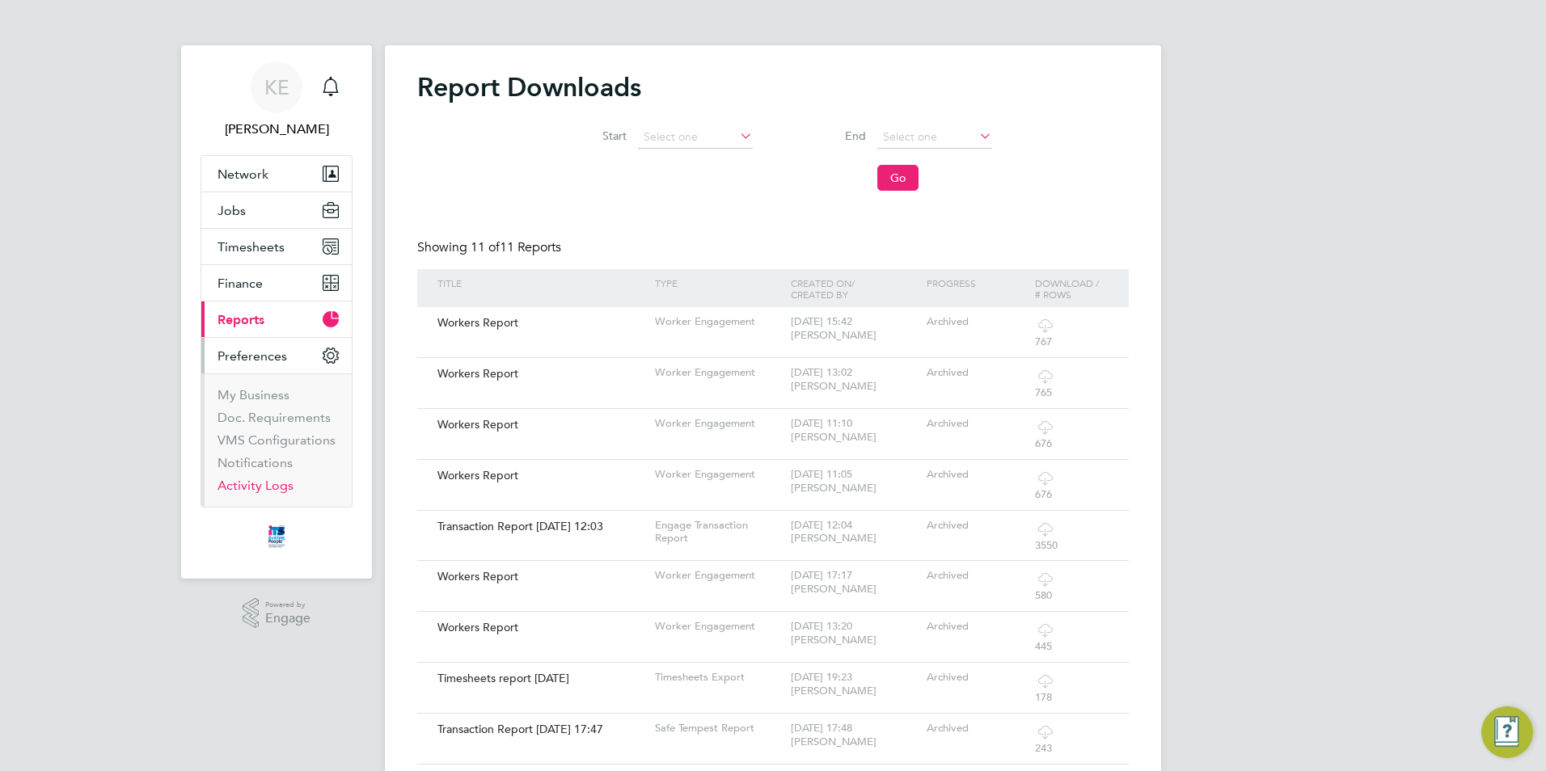
click at [233, 488] on link "Activity Logs" at bounding box center [256, 485] width 76 height 15
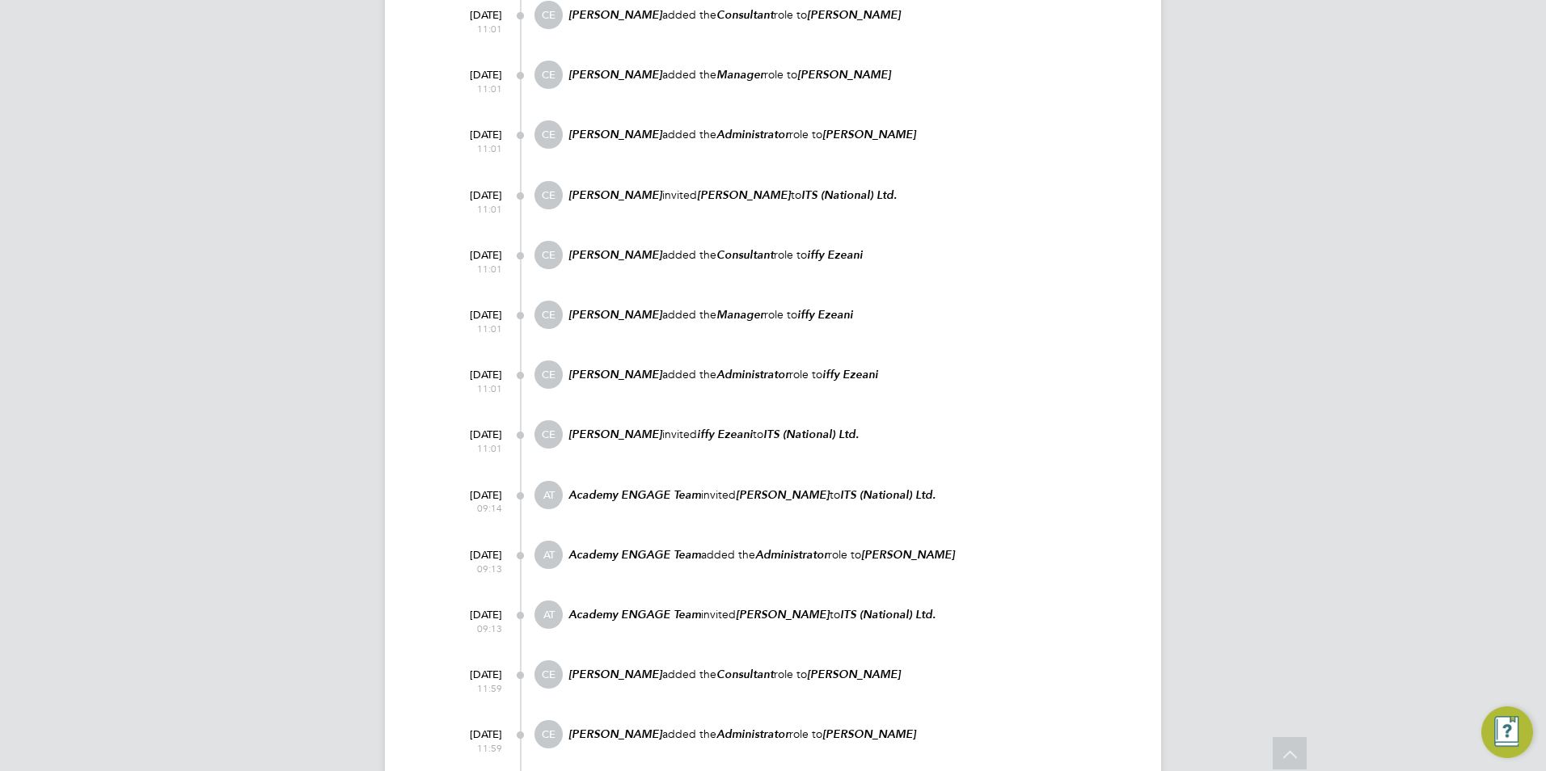
scroll to position [1779, 0]
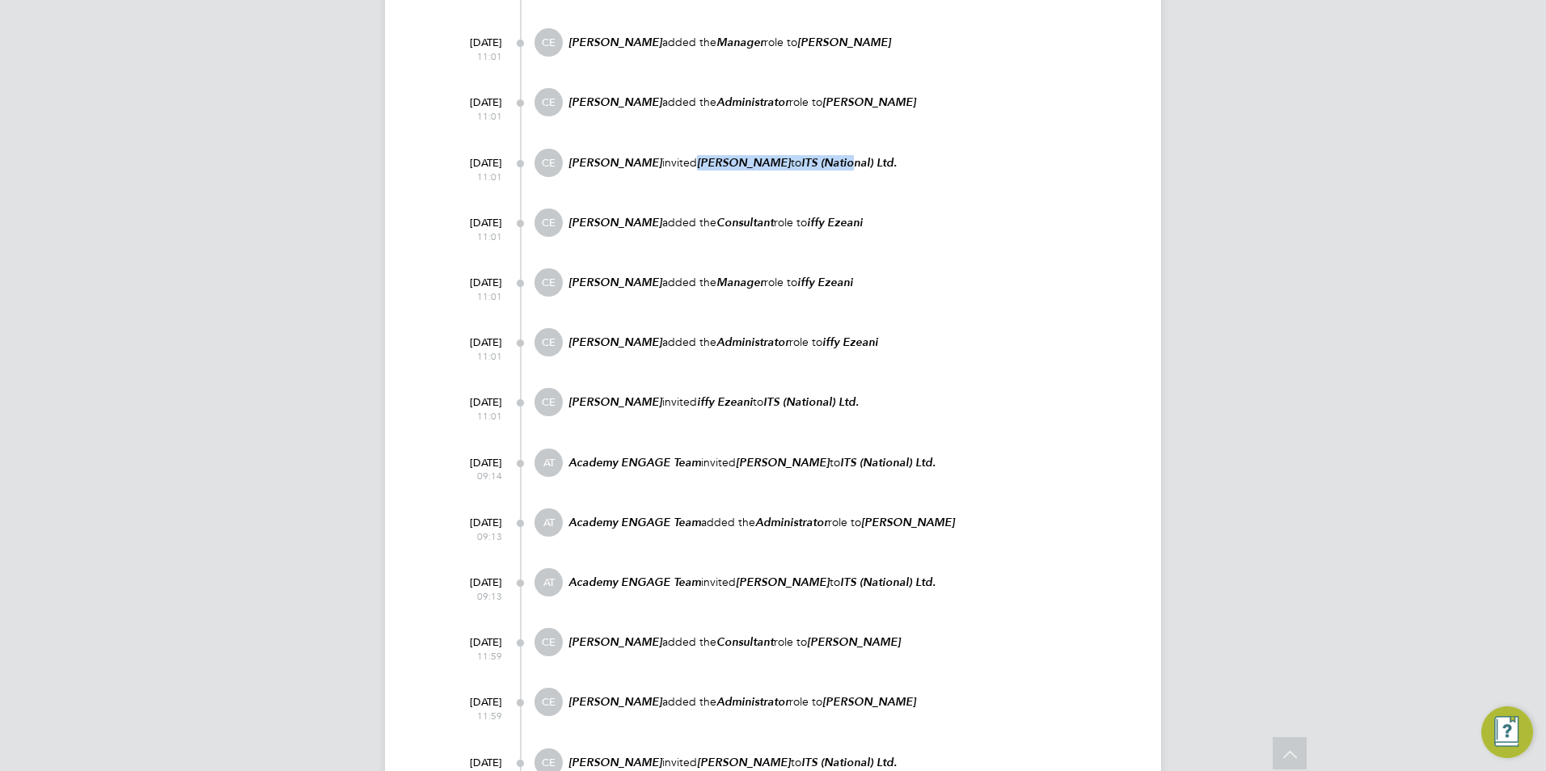
drag, startPoint x: 650, startPoint y: 136, endPoint x: 797, endPoint y: 137, distance: 147.2
click at [797, 155] on p "Clive East invited Jobe Skelton to ITS (National) Ltd." at bounding box center [848, 162] width 562 height 15
click at [758, 158] on div "Clive East invited Jobe Skelton to ITS (National) Ltd." at bounding box center [848, 171] width 562 height 44
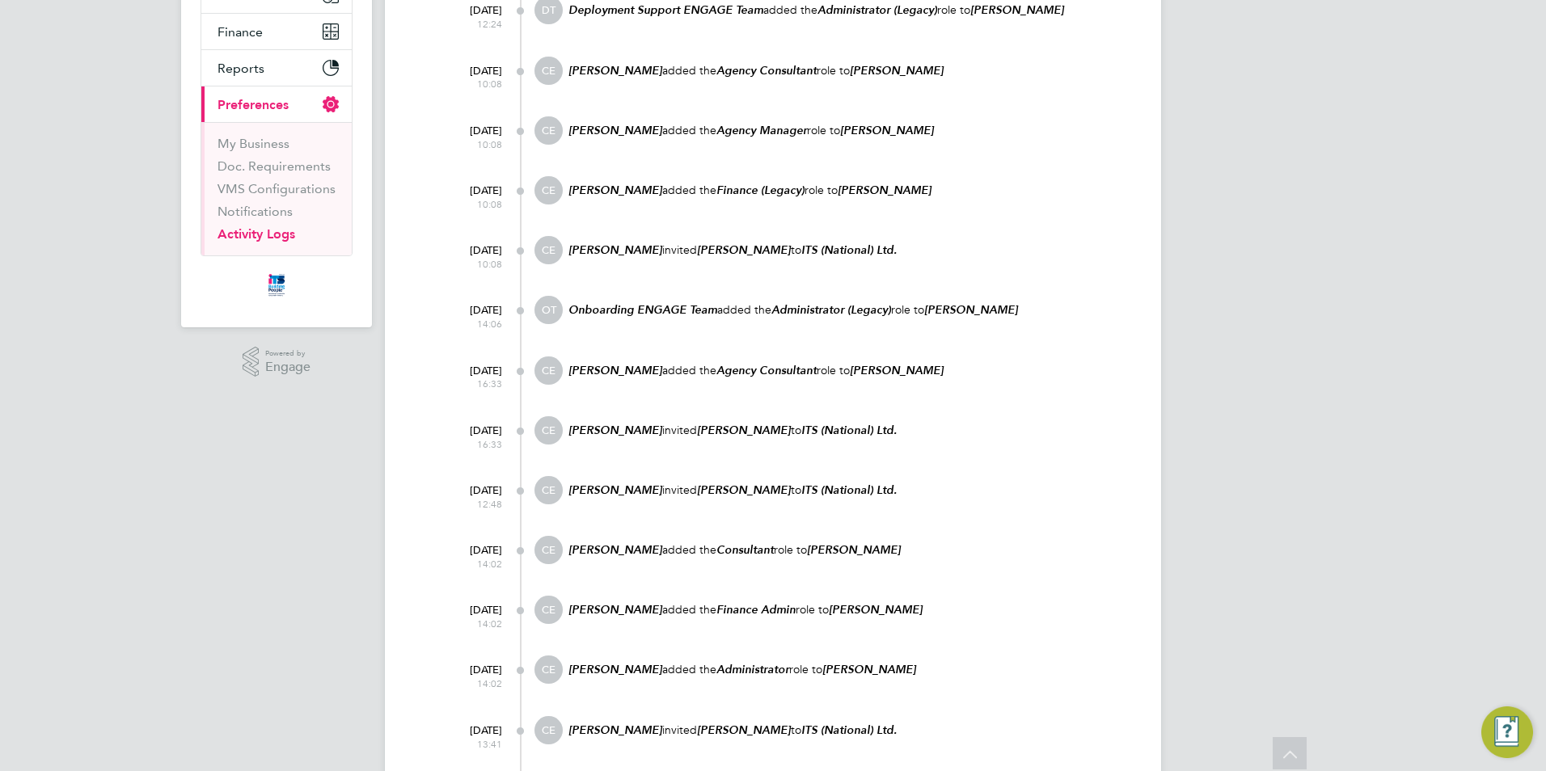
scroll to position [0, 0]
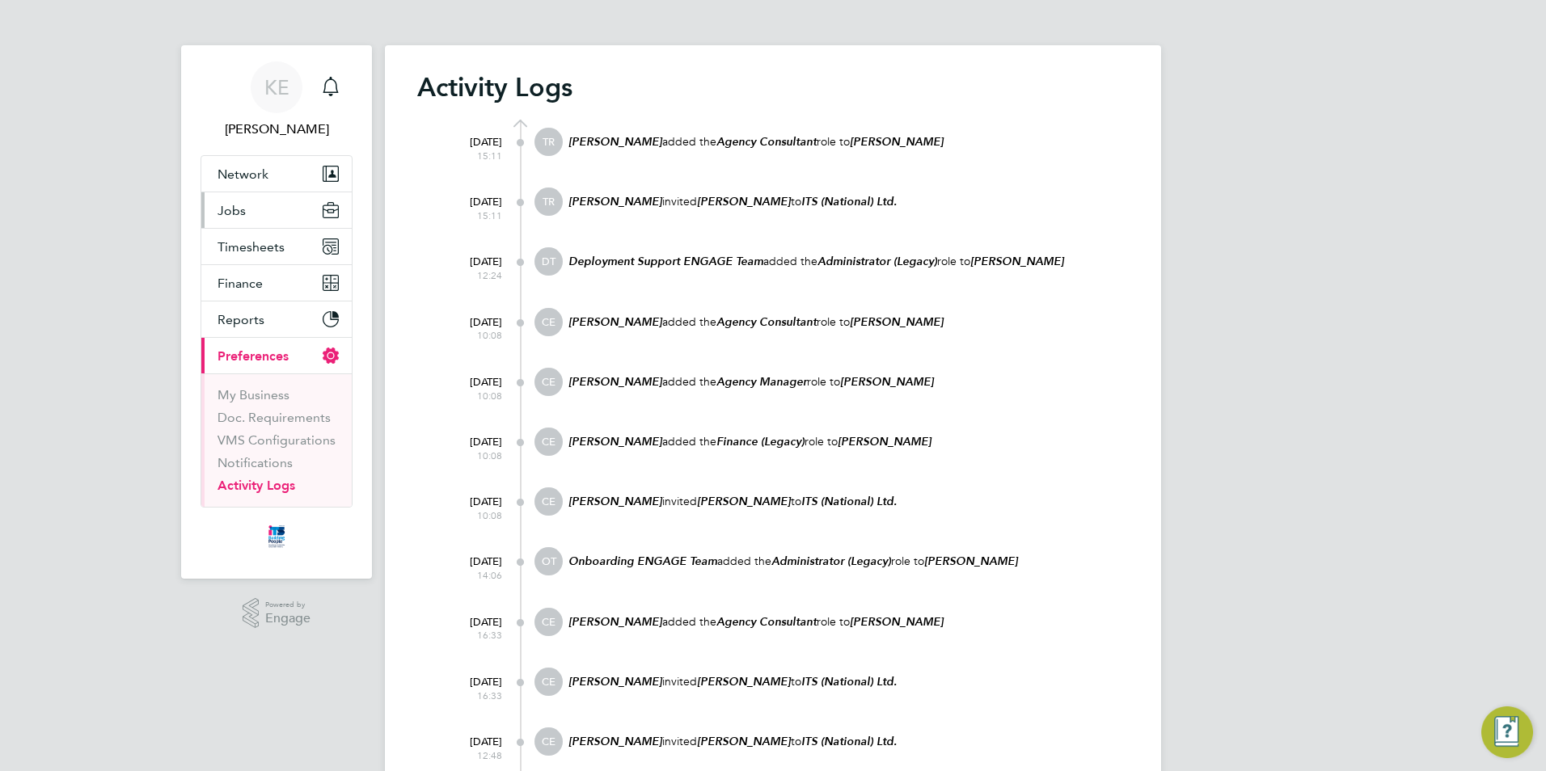
click at [241, 215] on span "Jobs" at bounding box center [232, 210] width 28 height 15
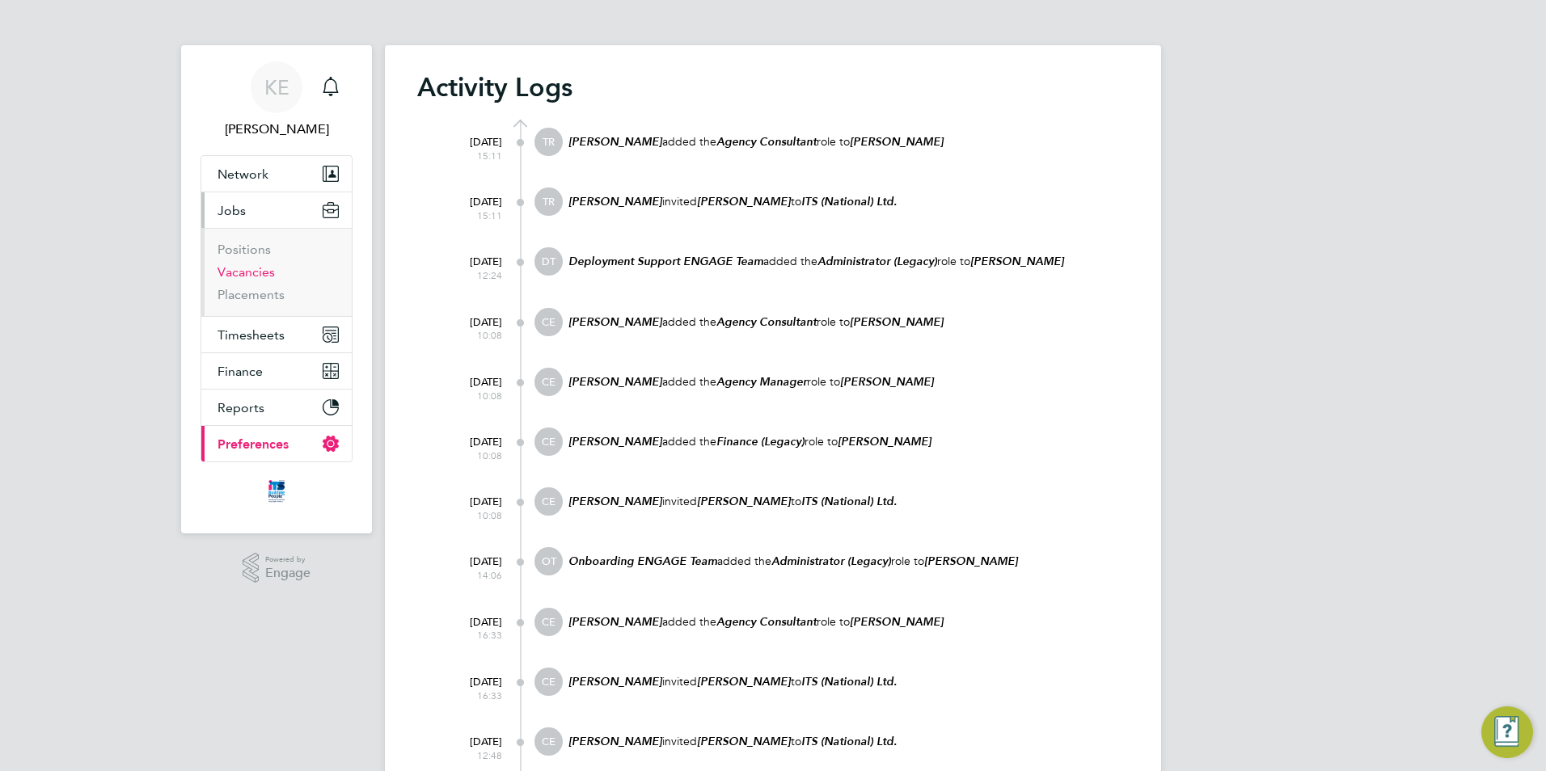
click at [255, 268] on link "Vacancies" at bounding box center [246, 271] width 57 height 15
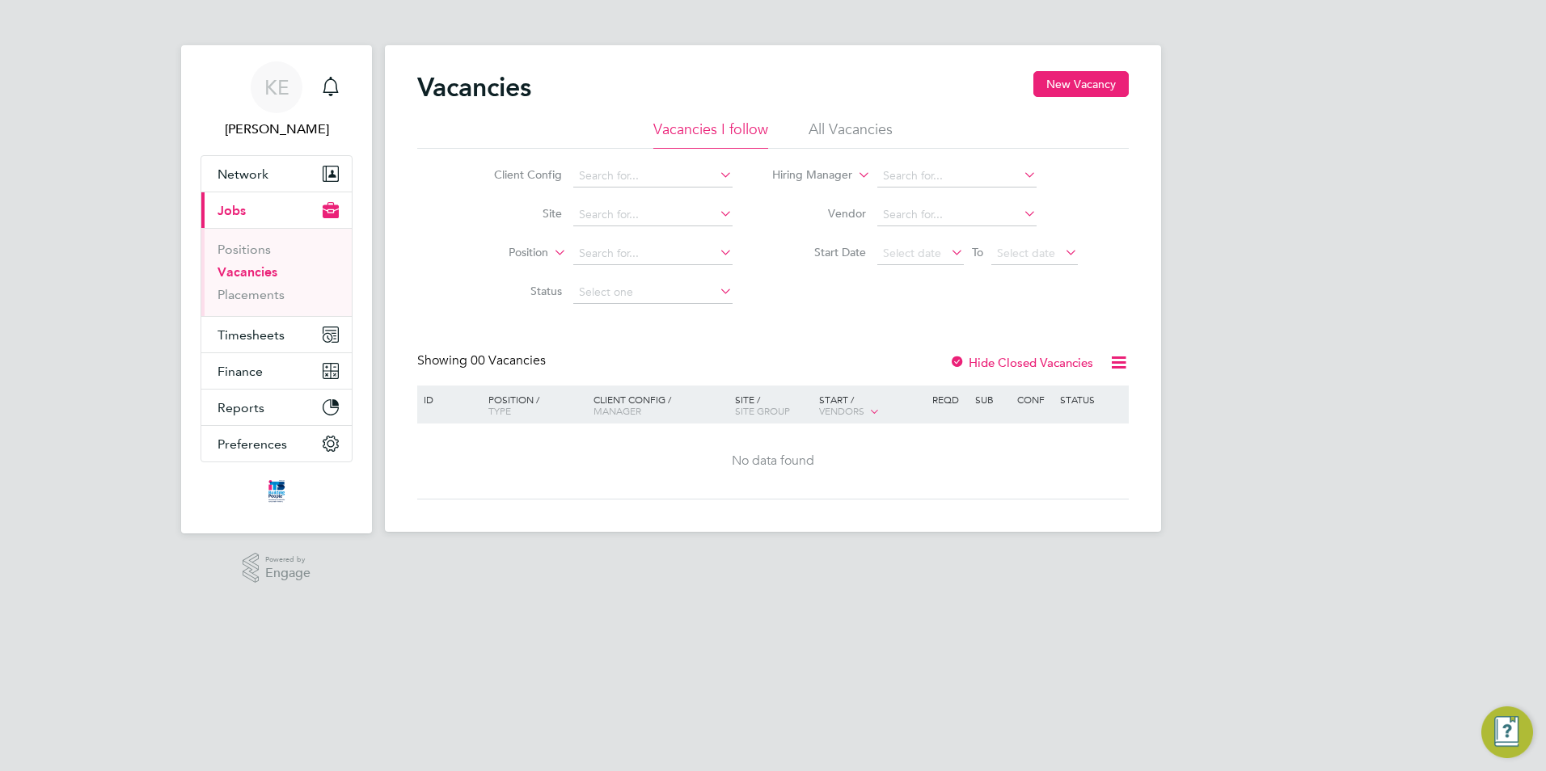
click at [843, 132] on li "All Vacancies" at bounding box center [851, 134] width 84 height 29
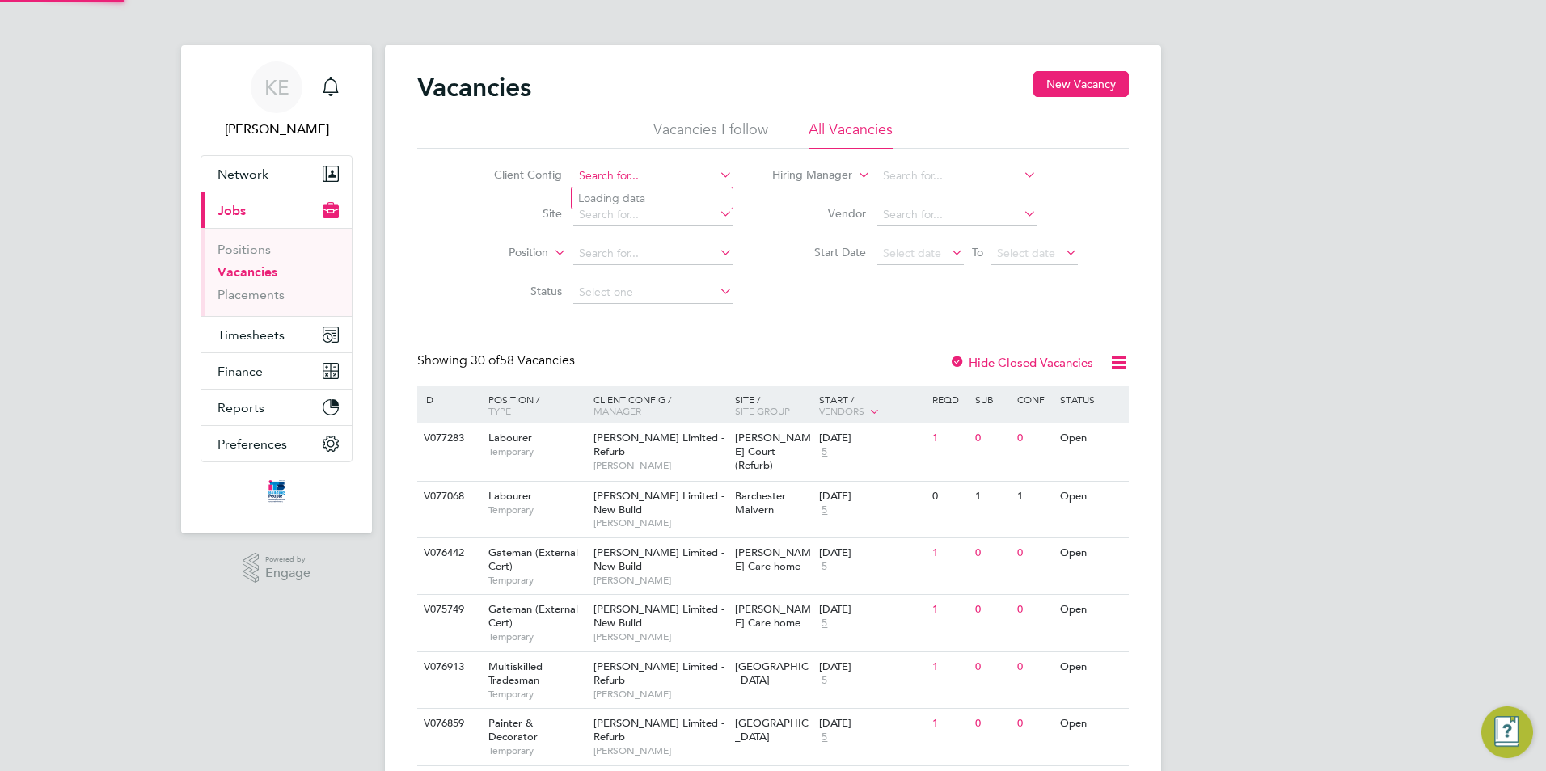
click at [643, 175] on input at bounding box center [652, 176] width 159 height 23
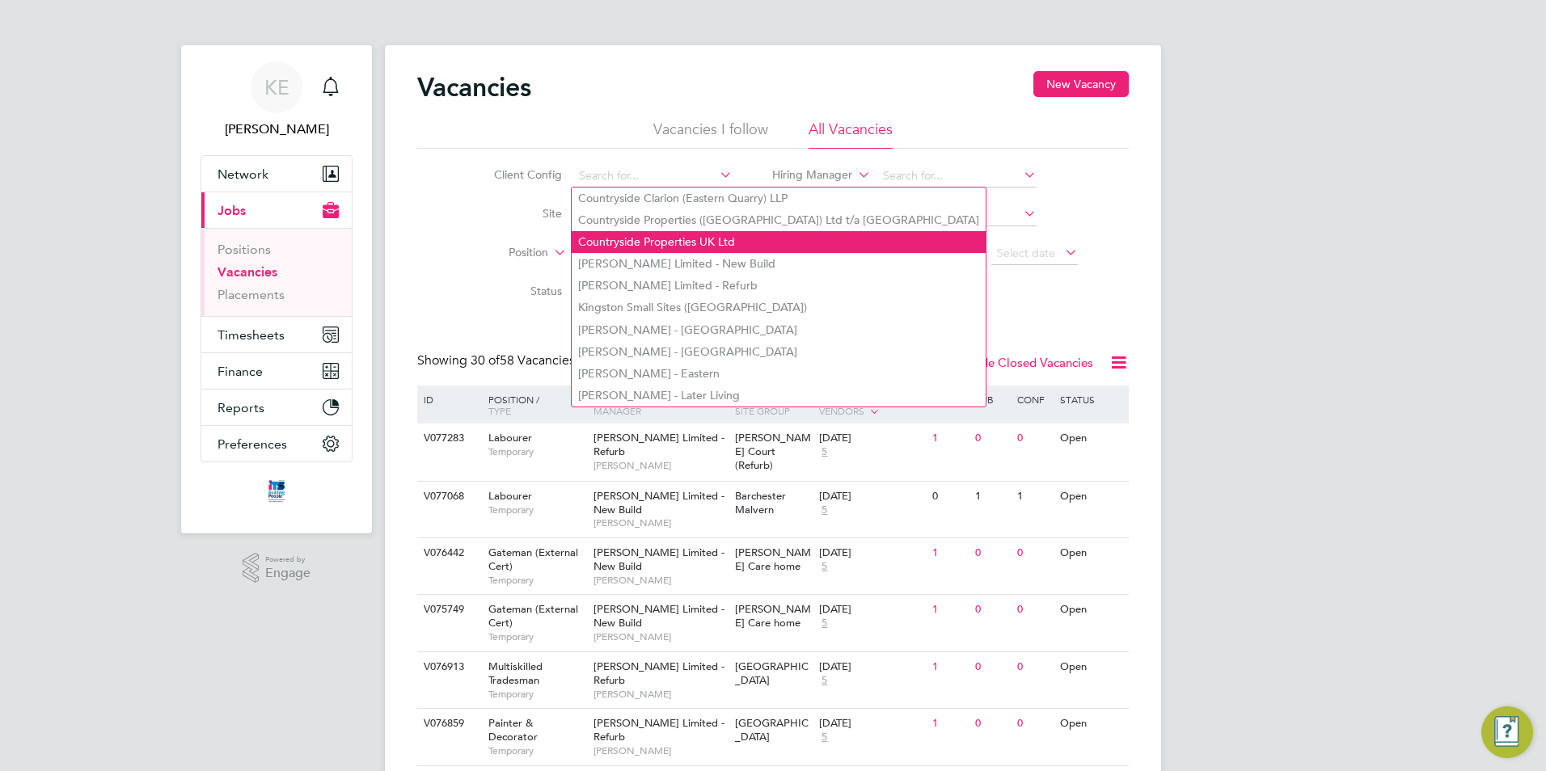
click at [633, 231] on li "Countryside Properties UK Ltd" at bounding box center [779, 242] width 414 height 22
type input "Countryside Properties UK Ltd"
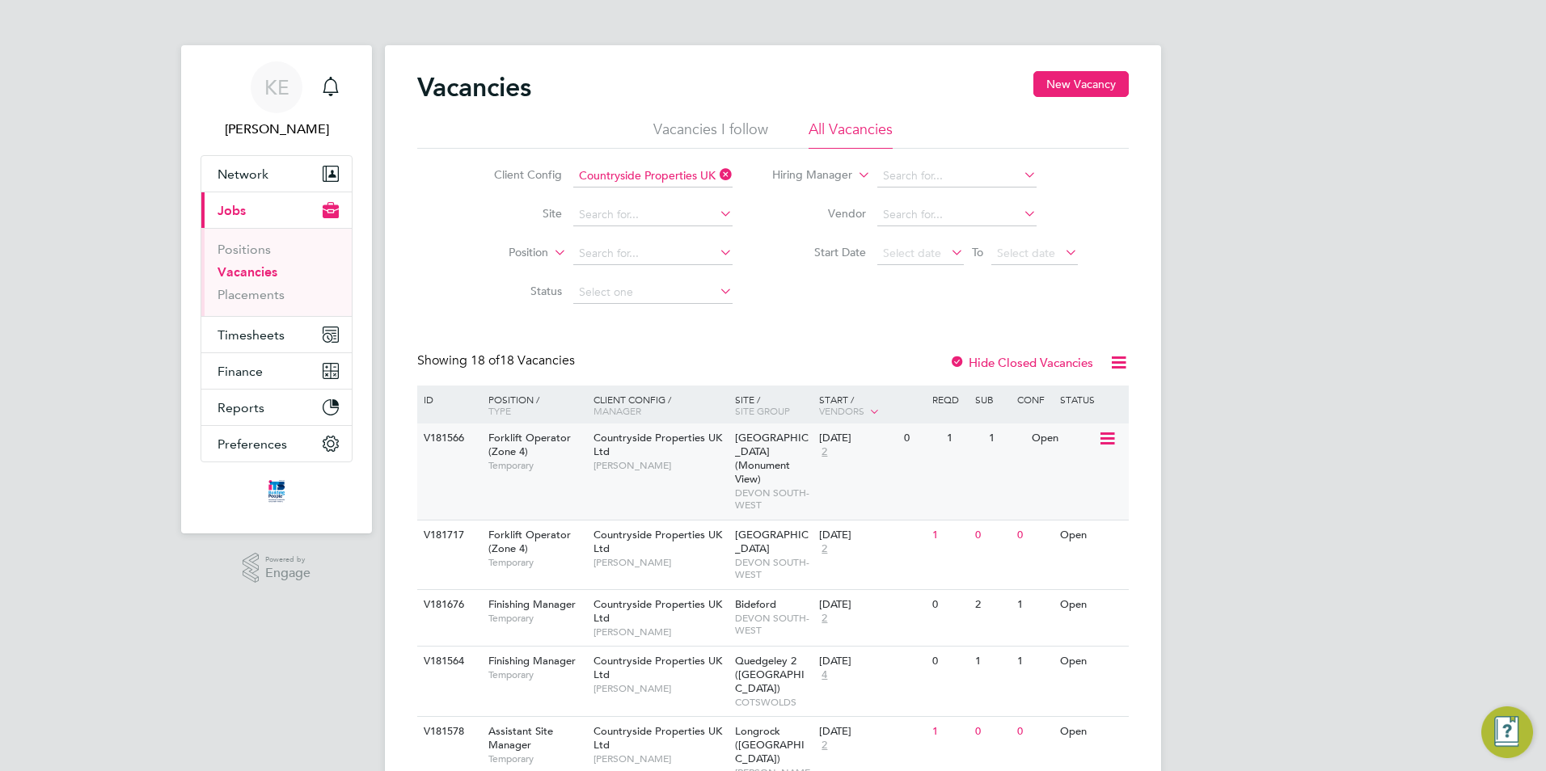
click at [1109, 441] on icon at bounding box center [1106, 438] width 16 height 19
click at [1070, 476] on li "View Details" at bounding box center [1069, 476] width 94 height 23
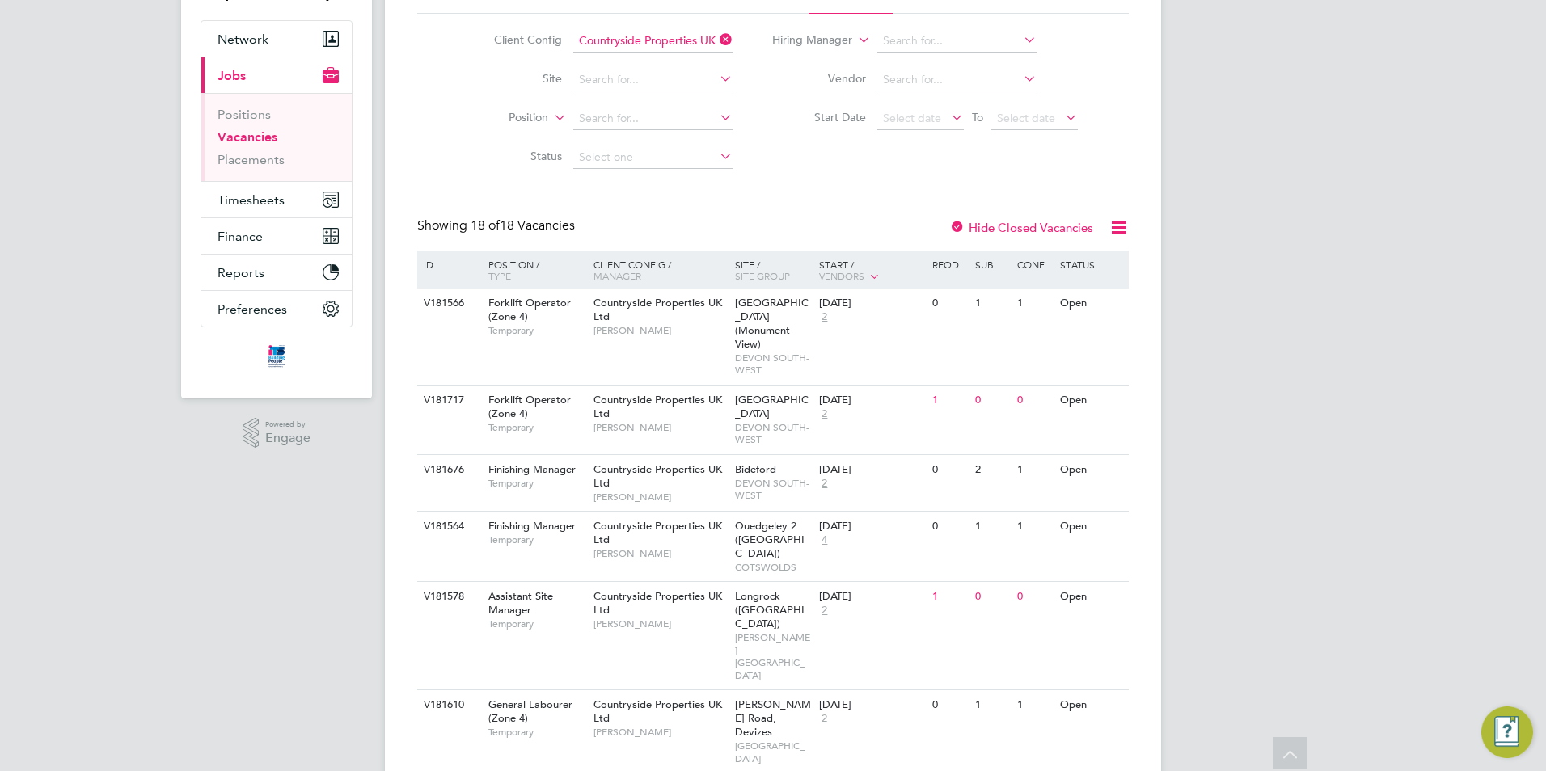
scroll to position [162, 0]
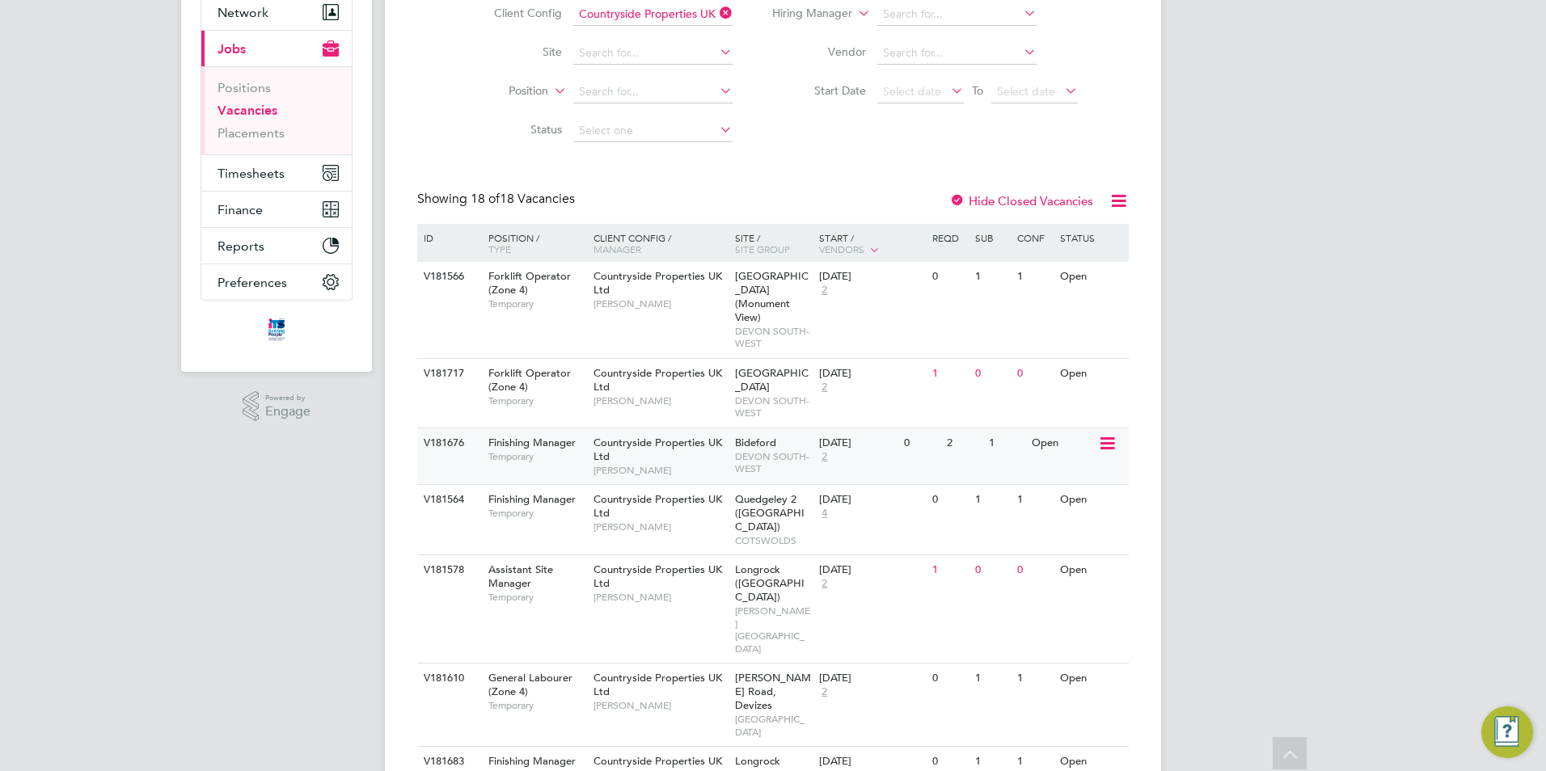
click at [1114, 434] on icon at bounding box center [1106, 443] width 16 height 19
click at [1068, 450] on li "View Details" at bounding box center [1069, 454] width 94 height 23
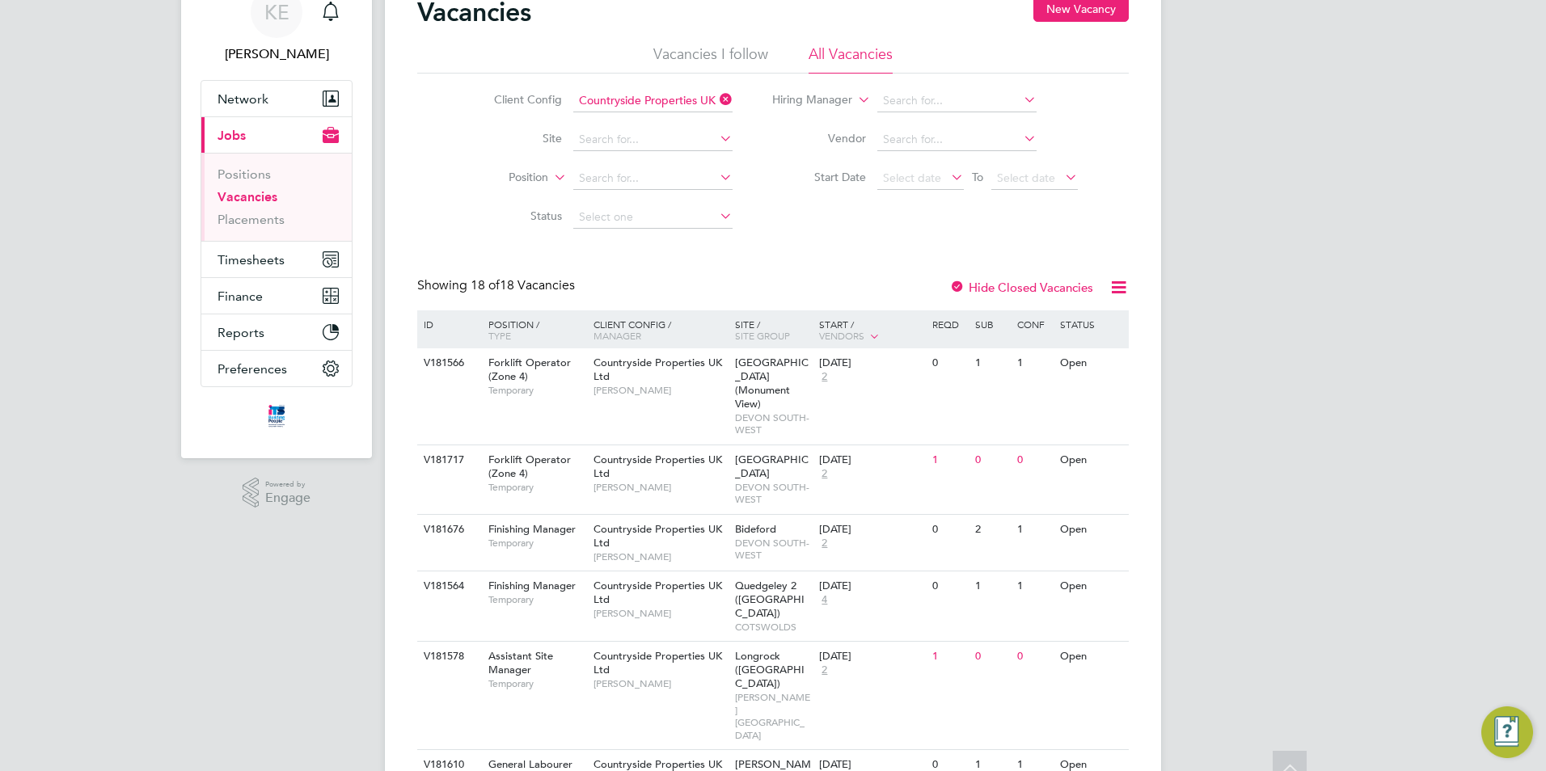
scroll to position [56, 0]
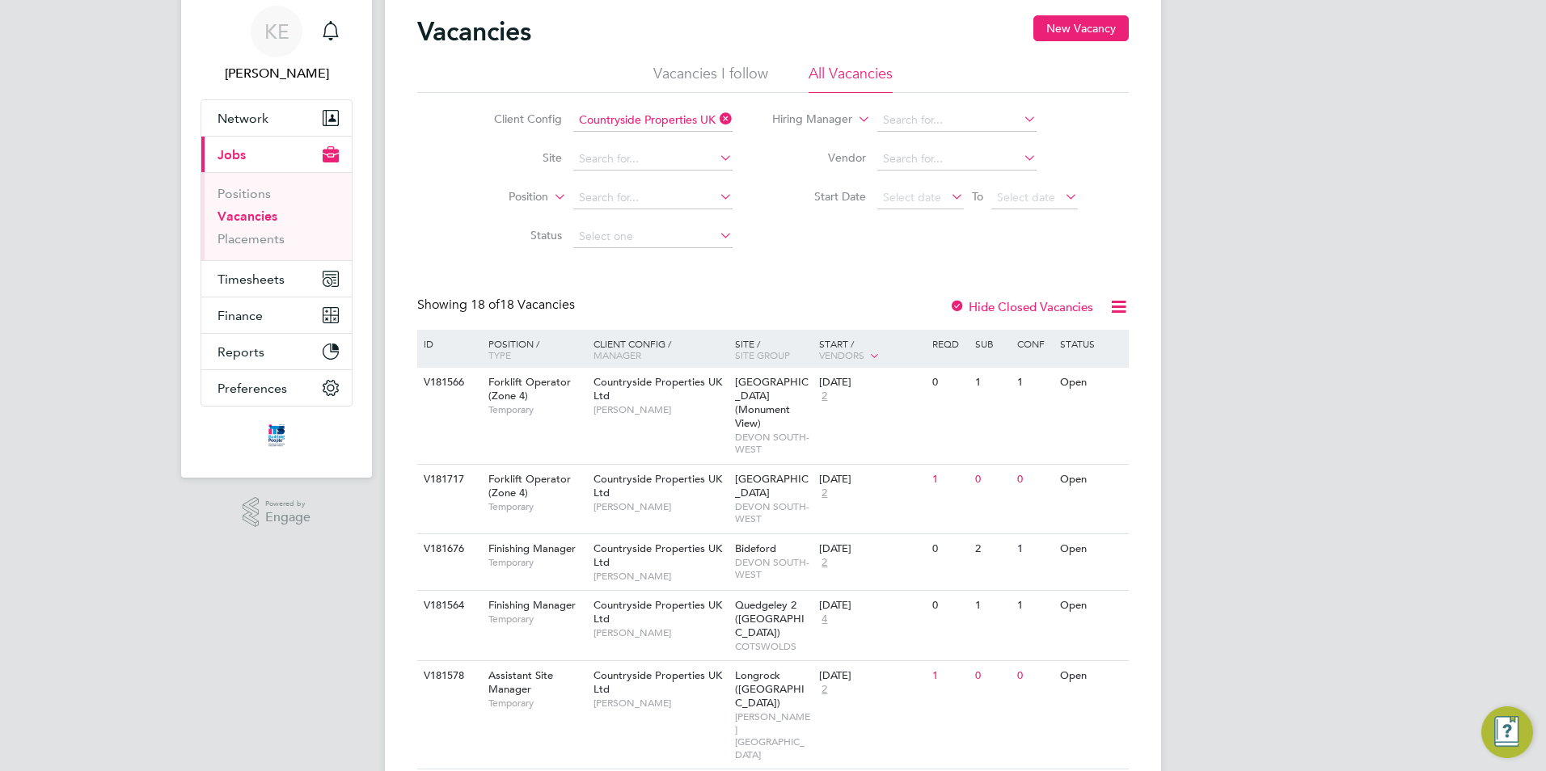
click at [716, 157] on icon at bounding box center [716, 157] width 0 height 23
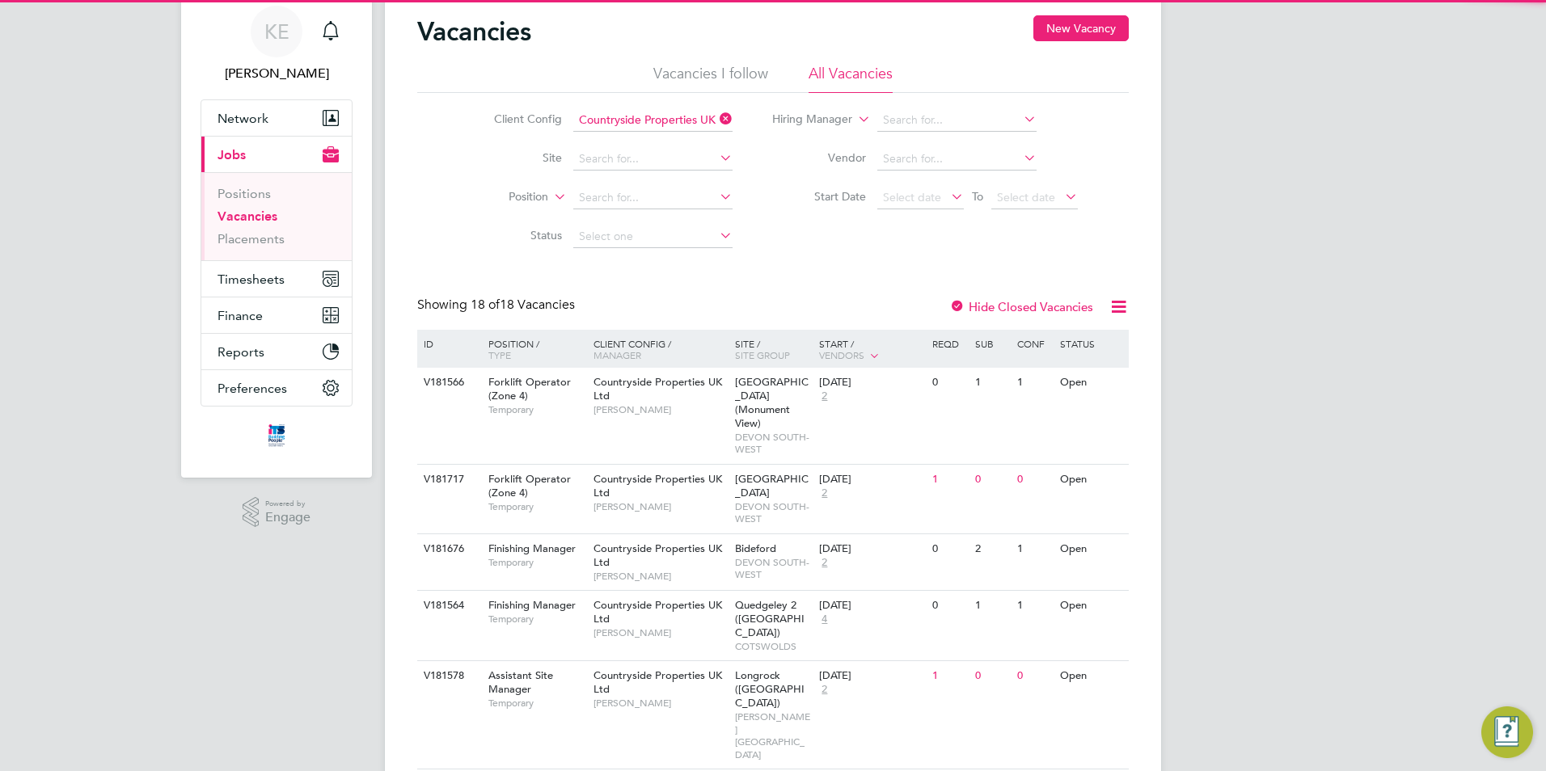
click at [716, 157] on icon at bounding box center [716, 157] width 0 height 23
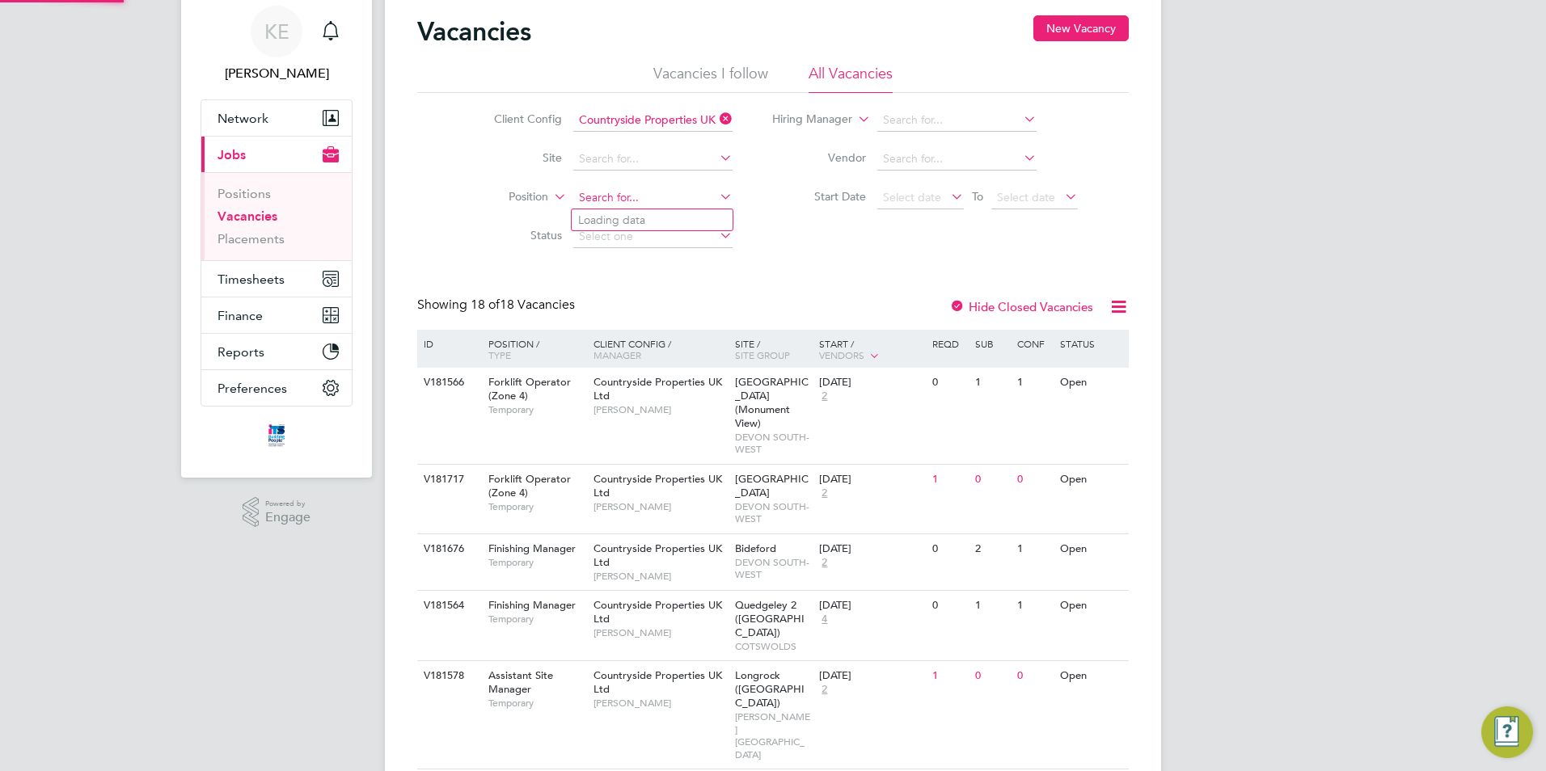
click at [657, 201] on input at bounding box center [652, 198] width 159 height 23
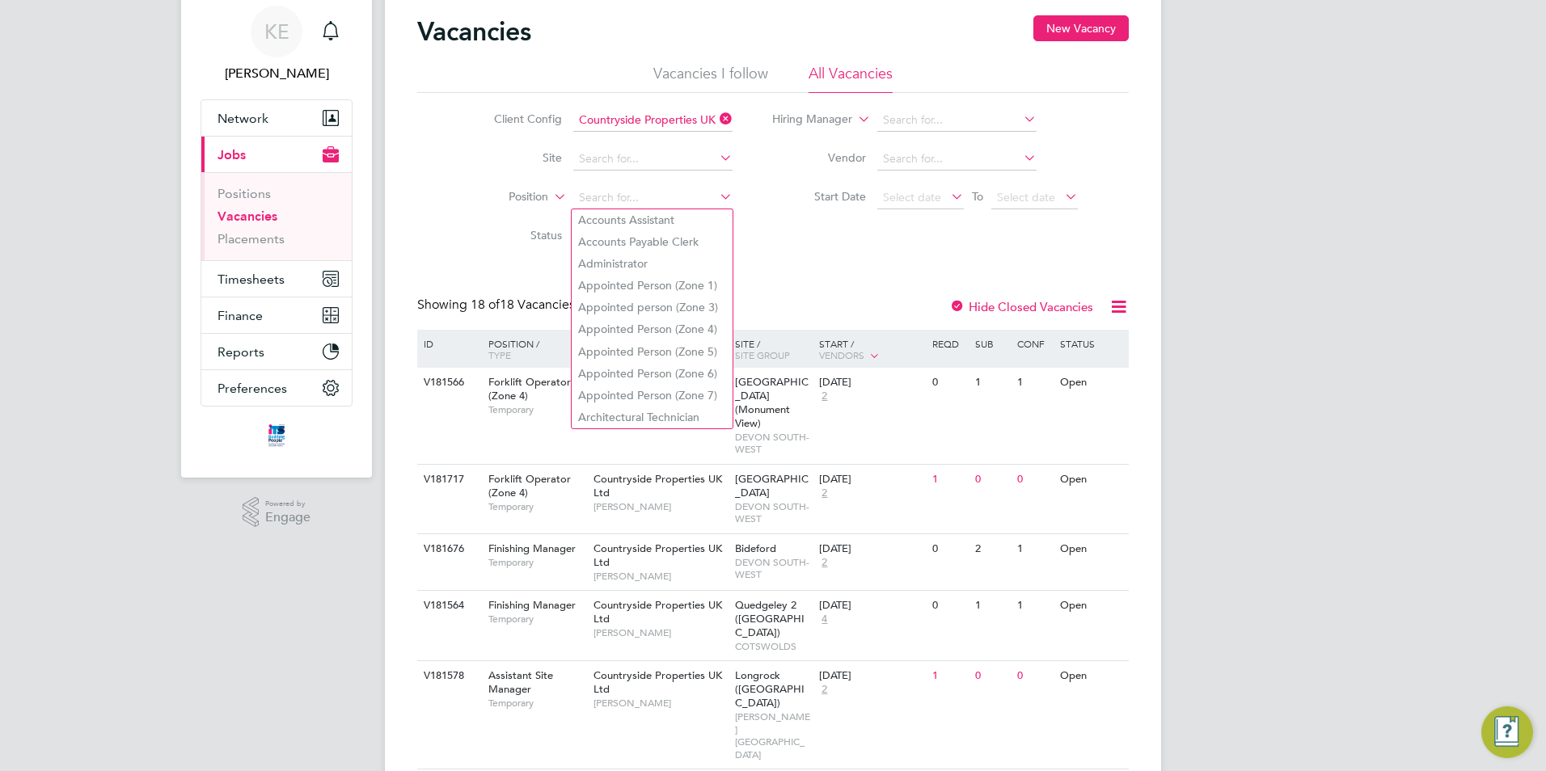
click at [716, 199] on icon at bounding box center [716, 196] width 0 height 23
click at [679, 222] on li "Accounts Assistant" at bounding box center [652, 220] width 161 height 22
type input "Accounts Assistant"
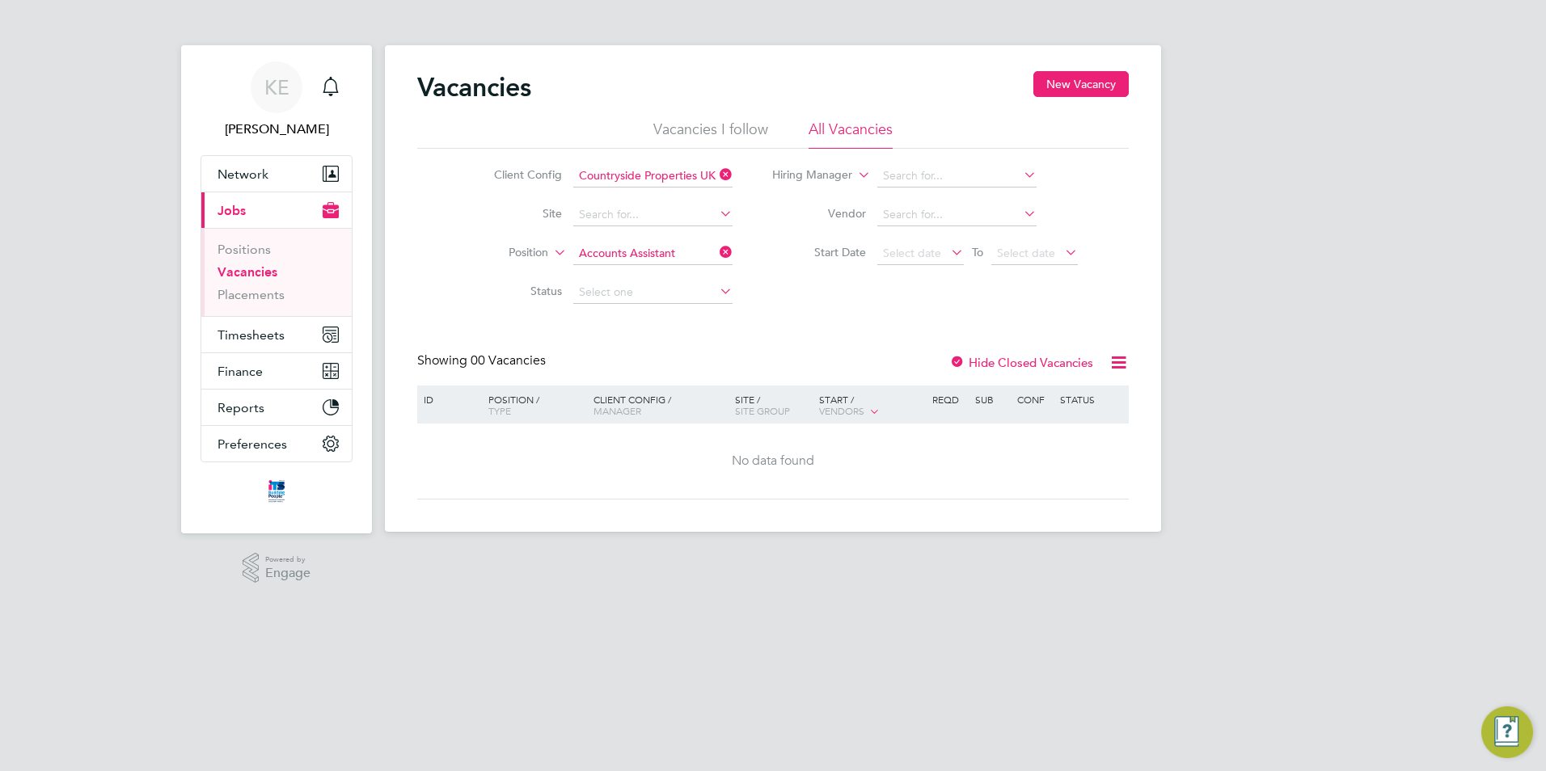
click at [716, 244] on icon at bounding box center [716, 252] width 0 height 23
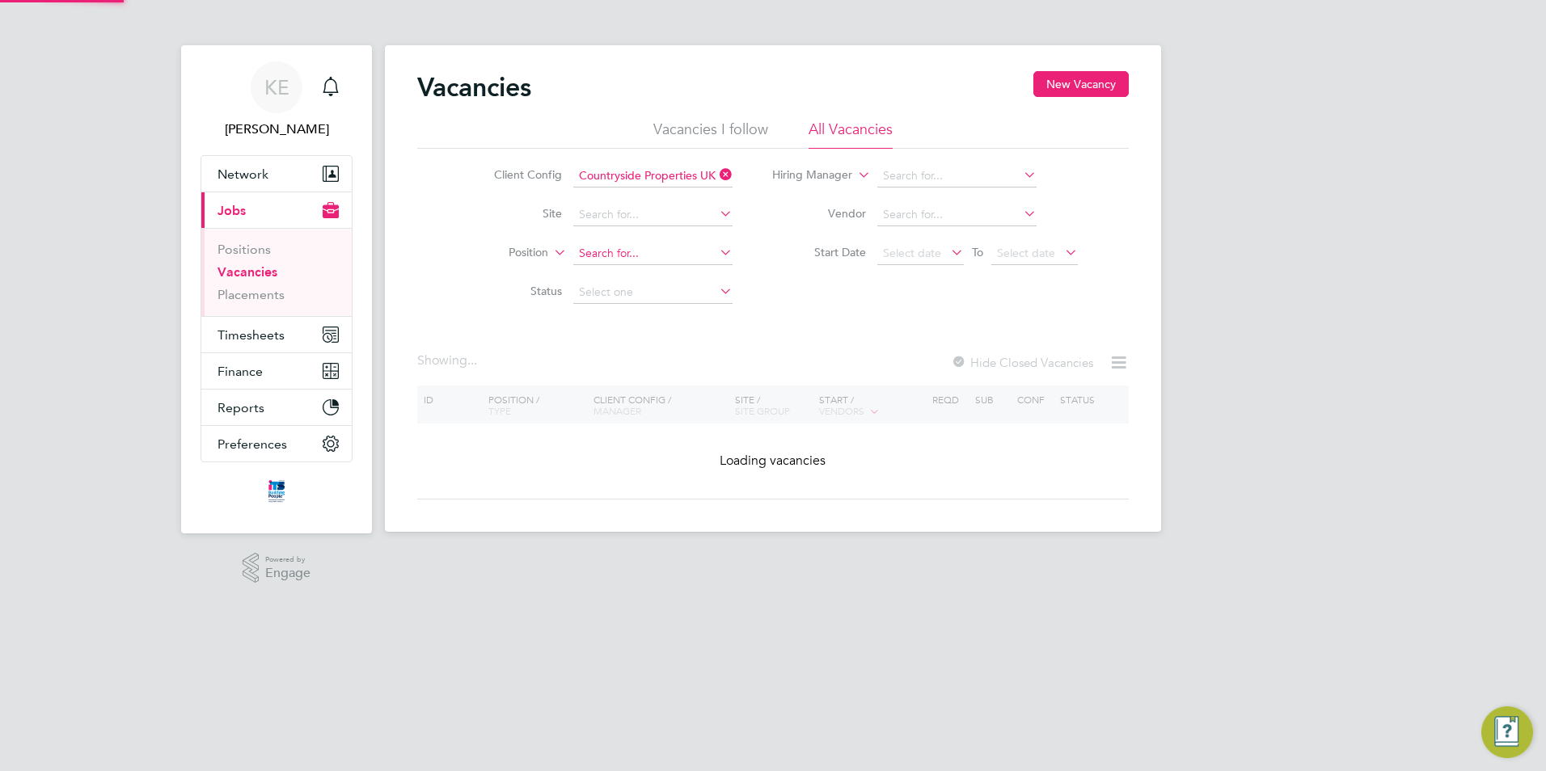
click at [710, 251] on input at bounding box center [652, 254] width 159 height 23
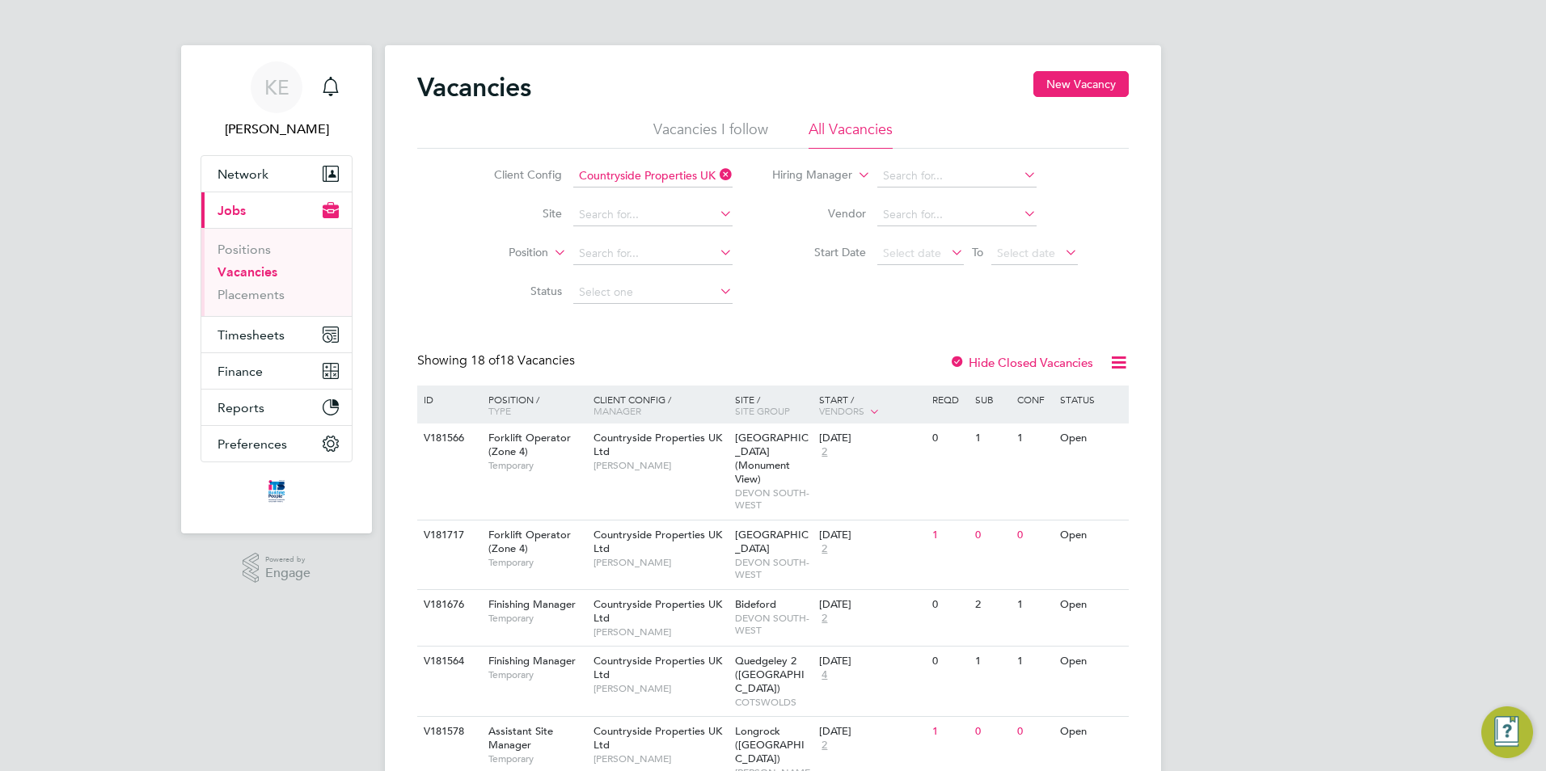
click at [659, 302] on li "Accounts Payable Clerk" at bounding box center [652, 298] width 161 height 22
type input "Accounts Payable Clerk"
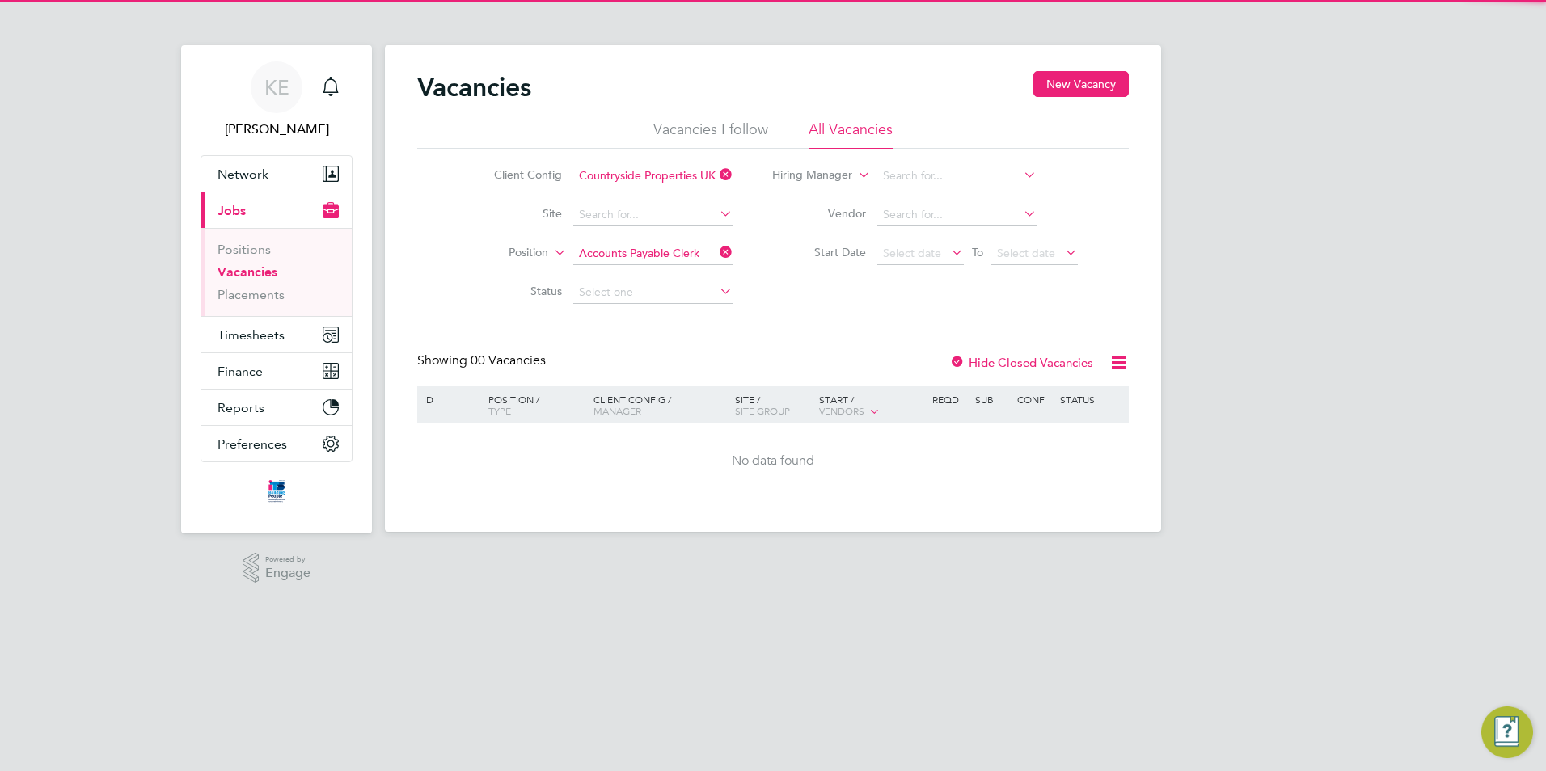
click at [716, 251] on icon at bounding box center [716, 252] width 0 height 23
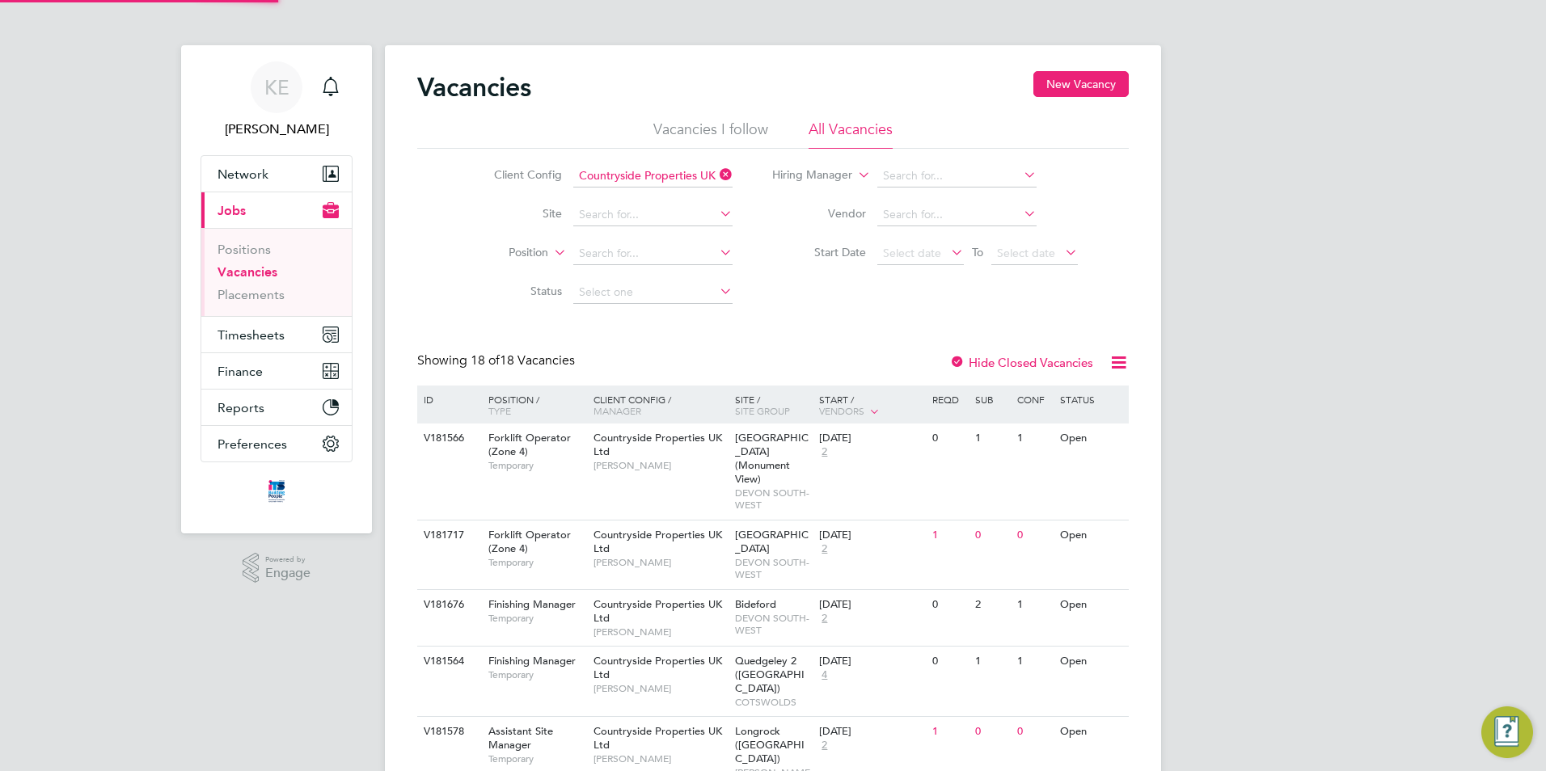
click at [716, 254] on icon at bounding box center [716, 252] width 0 height 23
click at [678, 319] on li "Administrator" at bounding box center [652, 320] width 161 height 22
type input "Administrator"
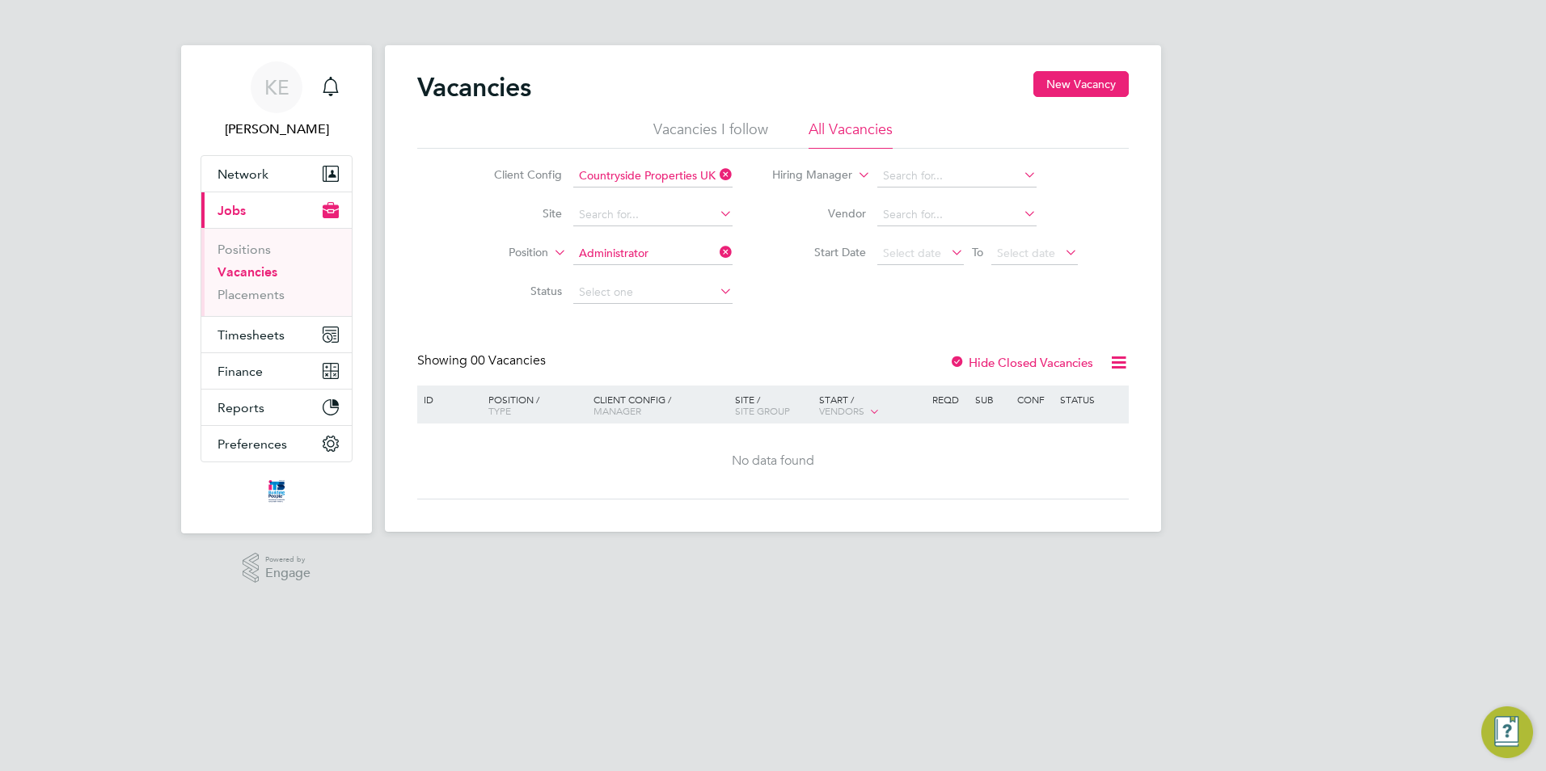
click at [716, 252] on icon at bounding box center [716, 252] width 0 height 23
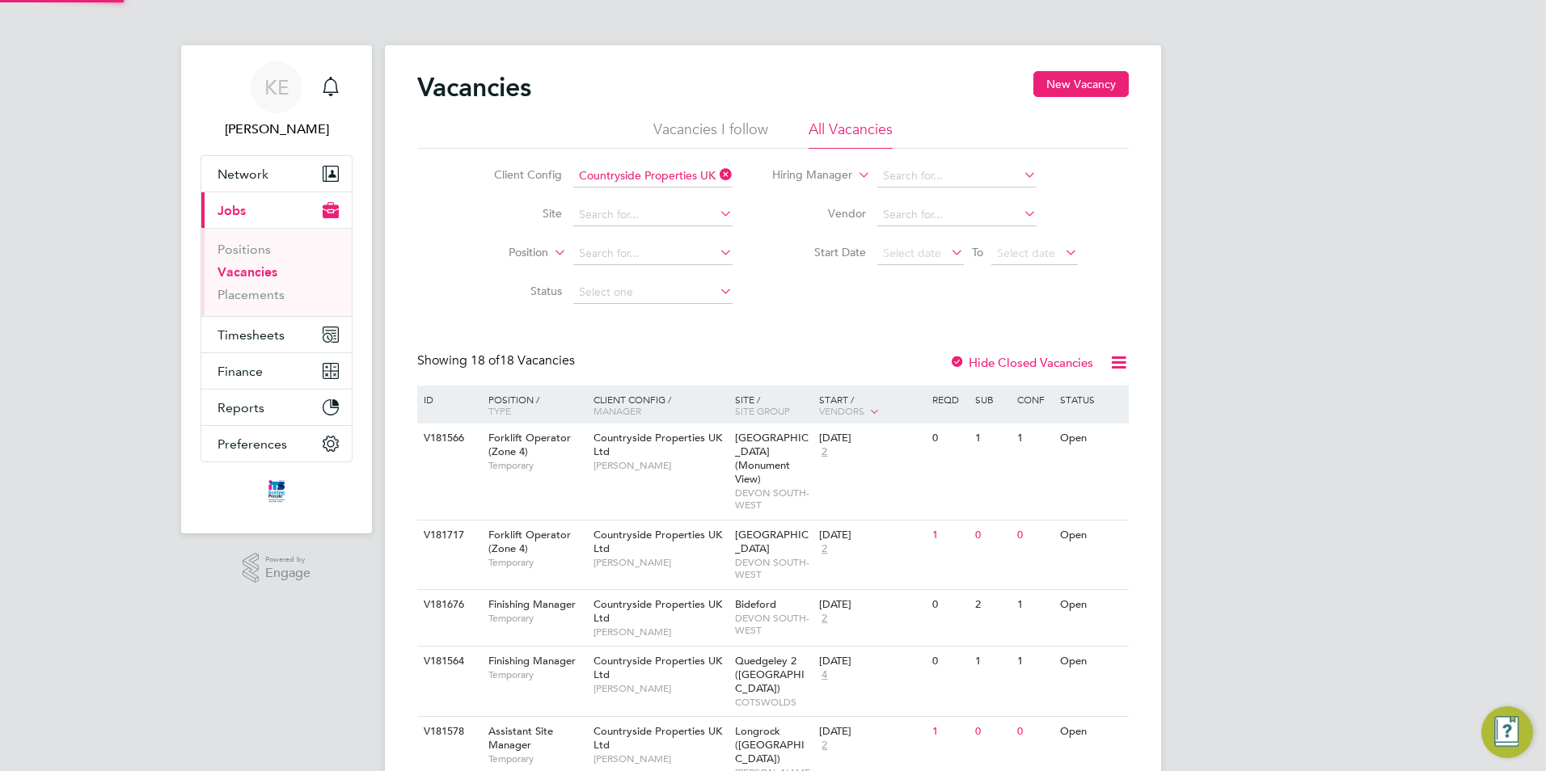
click at [716, 260] on icon at bounding box center [716, 252] width 0 height 23
click at [716, 247] on icon at bounding box center [716, 252] width 0 height 23
click at [260, 296] on link "Placements" at bounding box center [251, 294] width 67 height 15
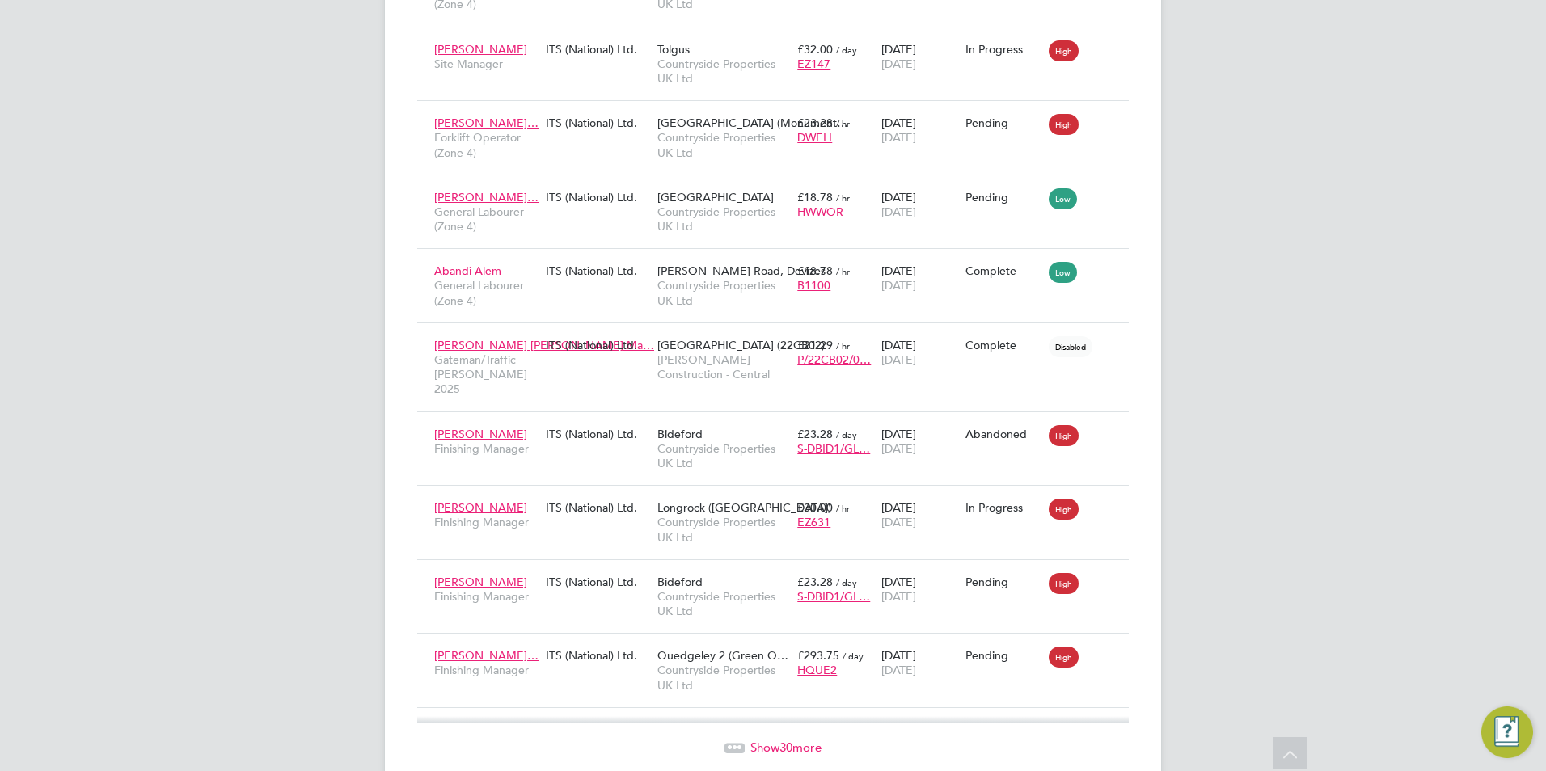
click at [771, 740] on span "Show 30 more" at bounding box center [785, 747] width 71 height 15
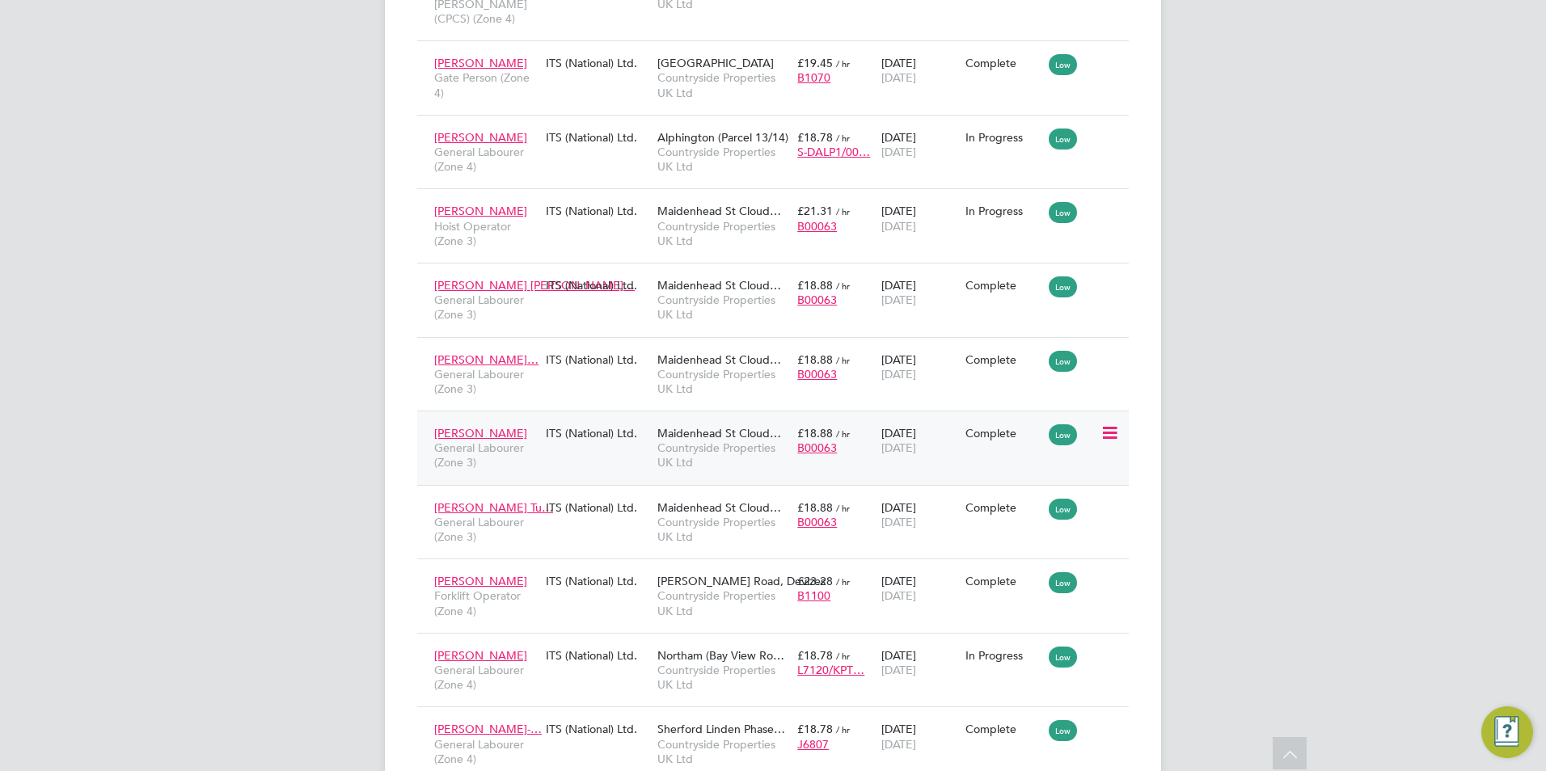
scroll to position [4287, 0]
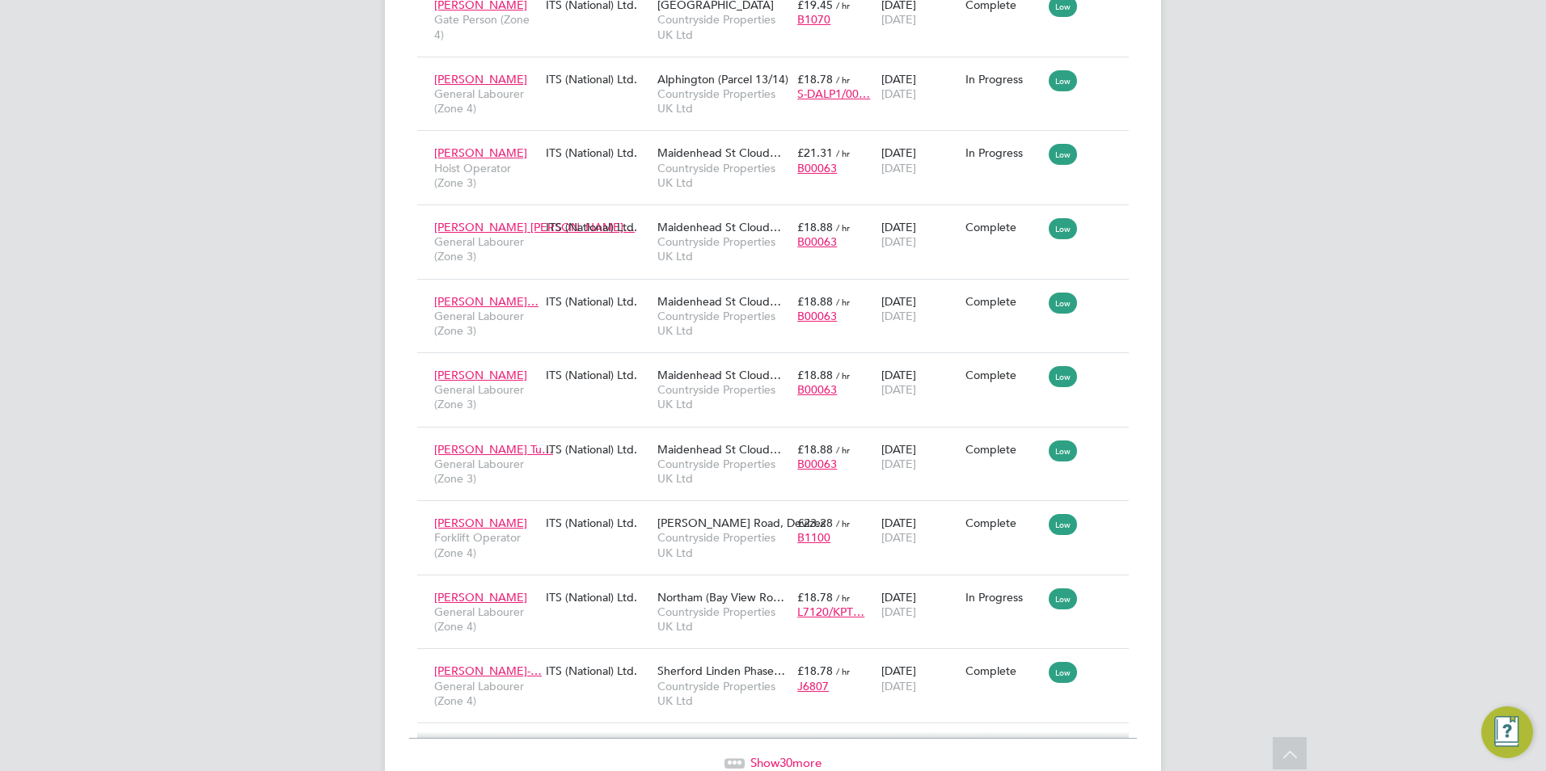
click at [805, 755] on span "Show 30 more" at bounding box center [785, 762] width 71 height 15
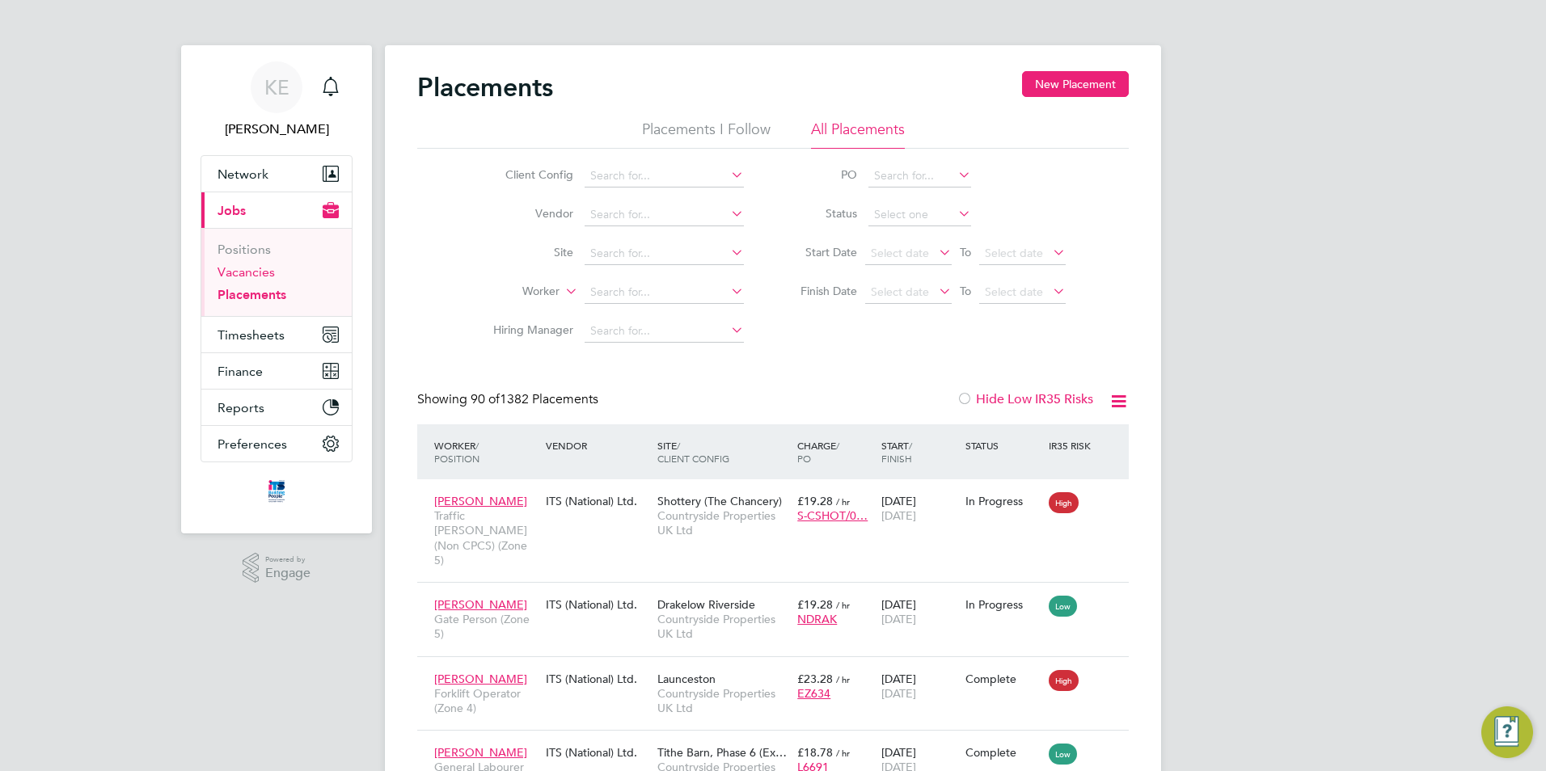
click at [258, 274] on link "Vacancies" at bounding box center [246, 271] width 57 height 15
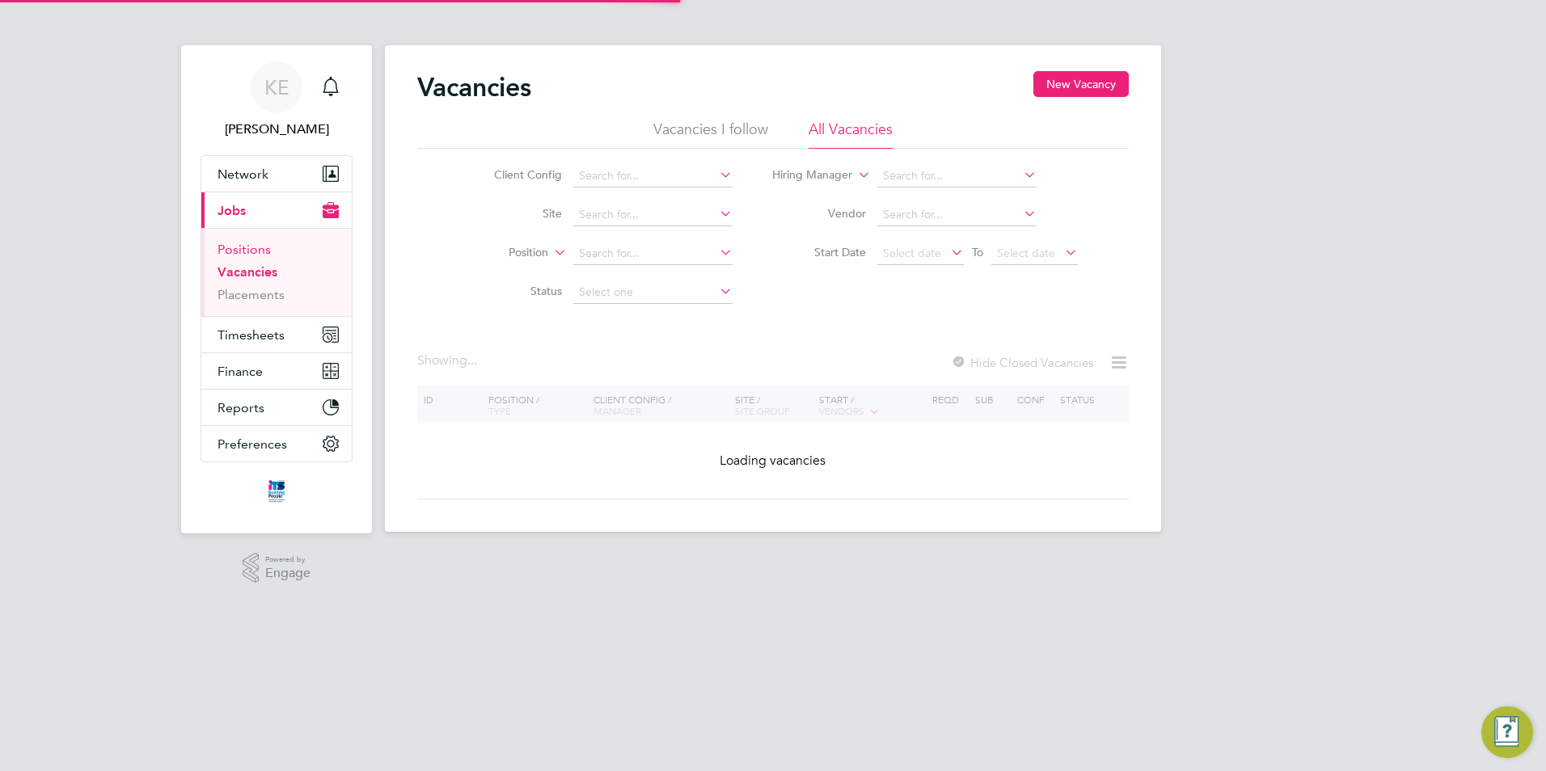
click at [243, 255] on link "Positions" at bounding box center [244, 249] width 53 height 15
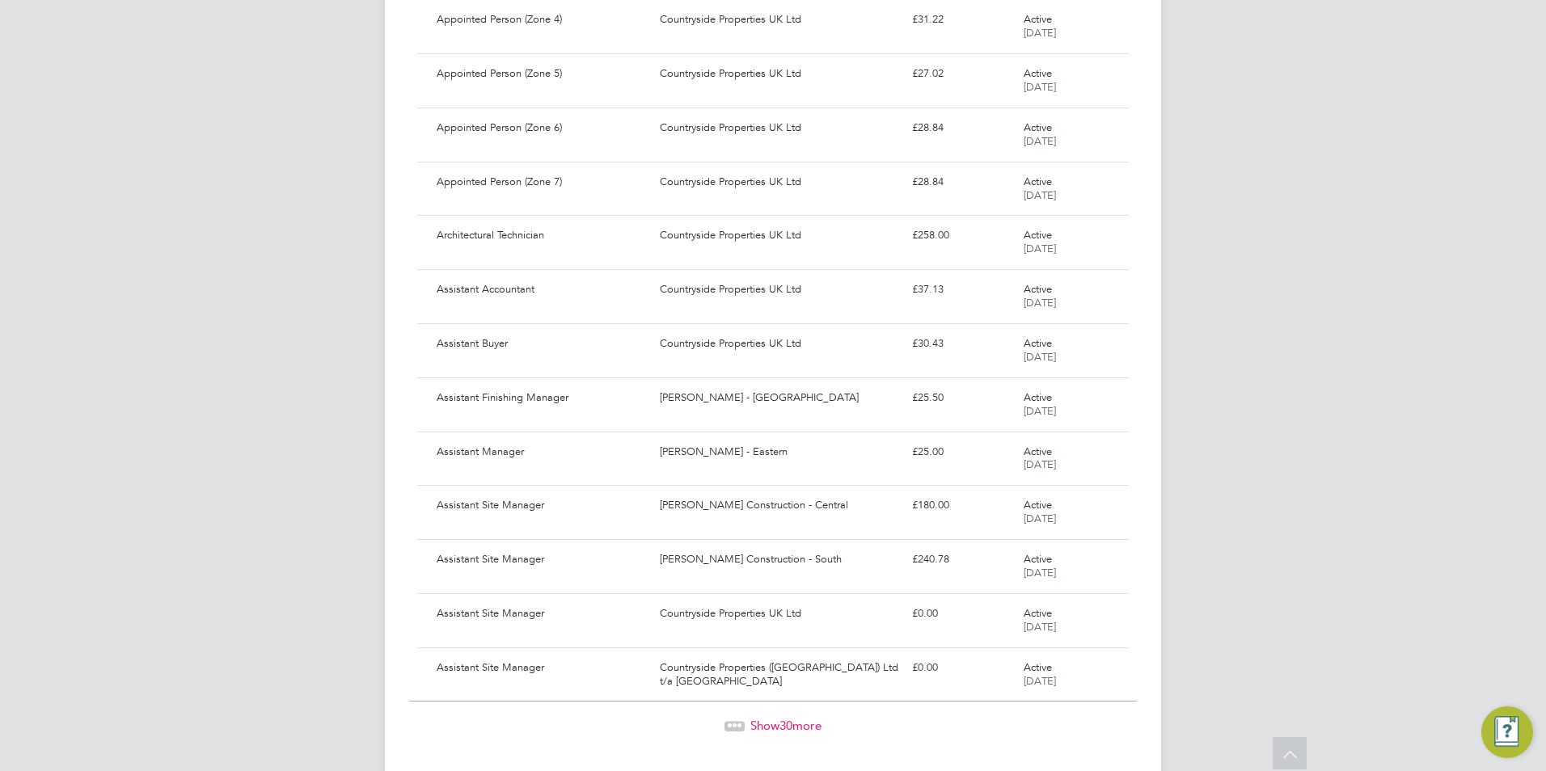
click at [793, 727] on span "Show 30 more" at bounding box center [785, 725] width 71 height 15
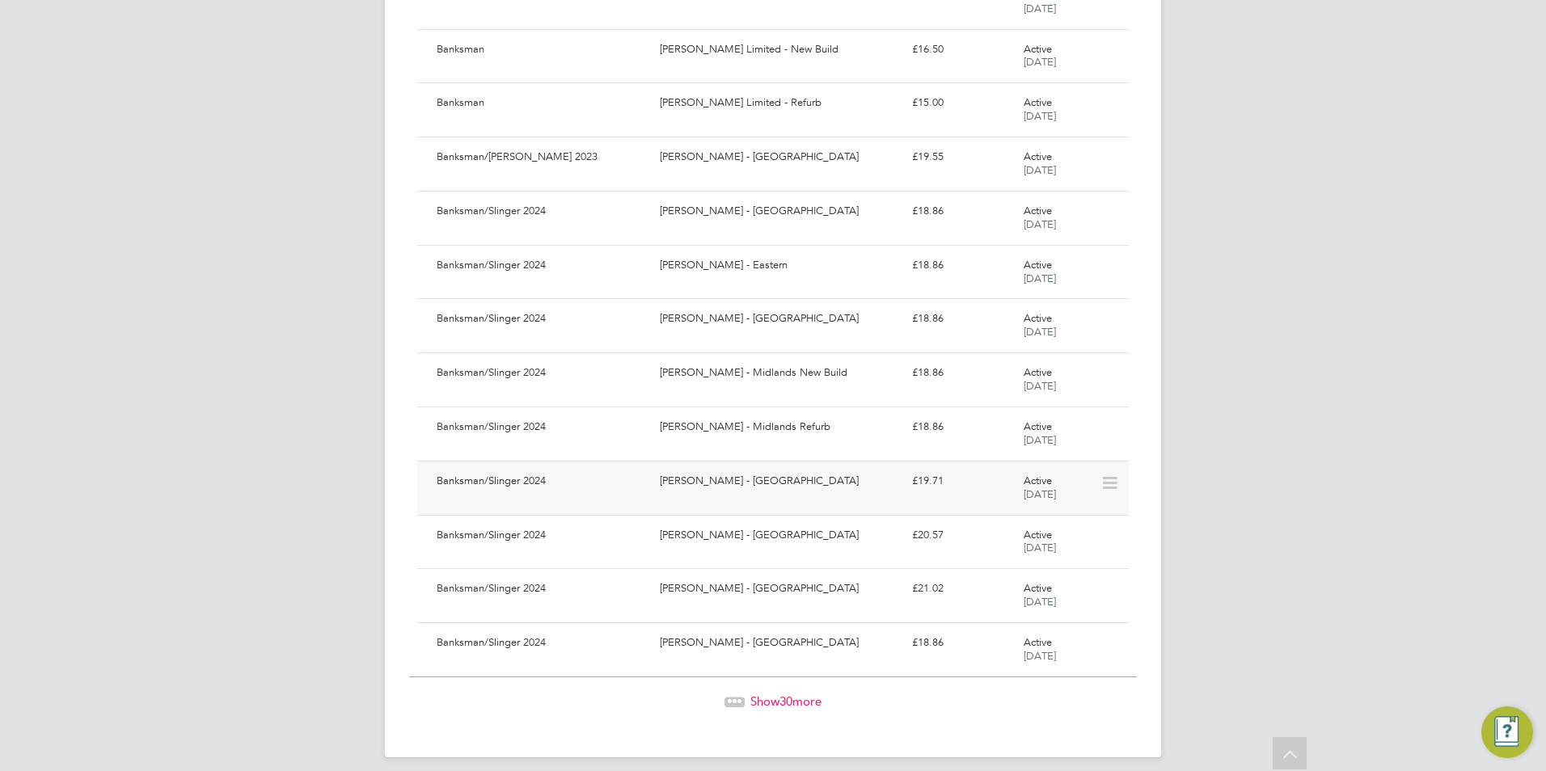
scroll to position [2870, 0]
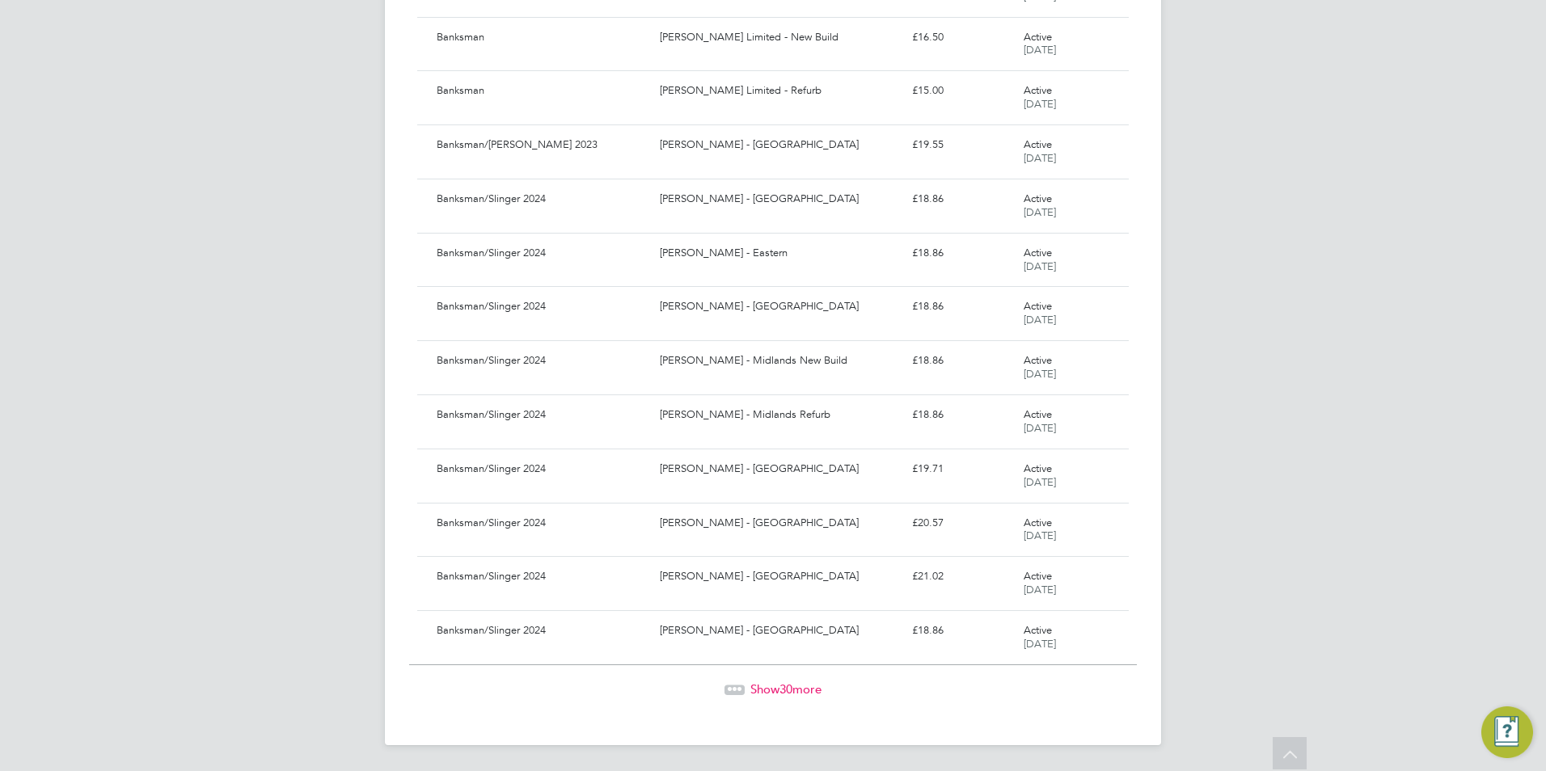
click at [746, 694] on div "Show 30 more" at bounding box center [773, 690] width 728 height 16
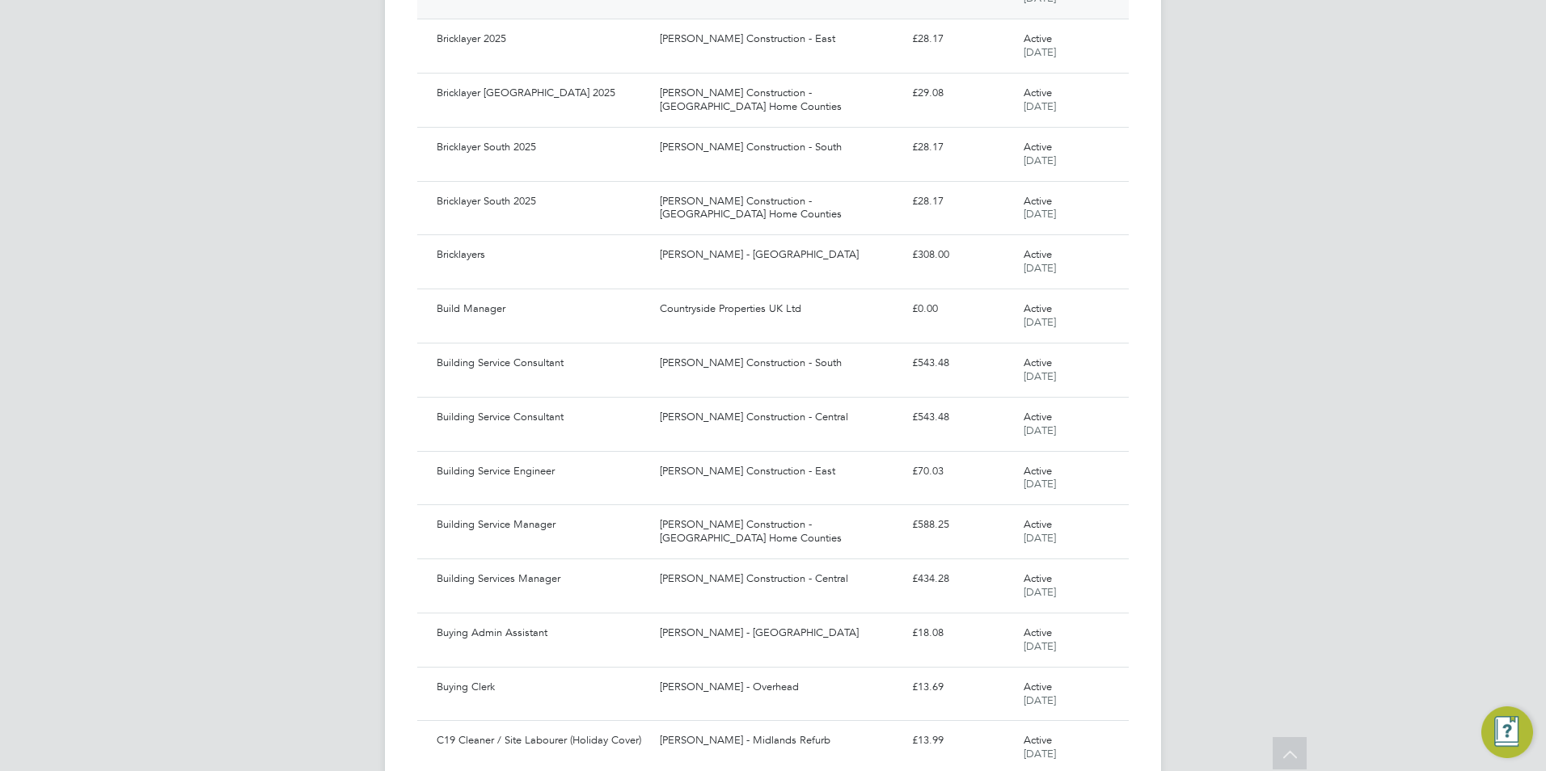
scroll to position [4490, 0]
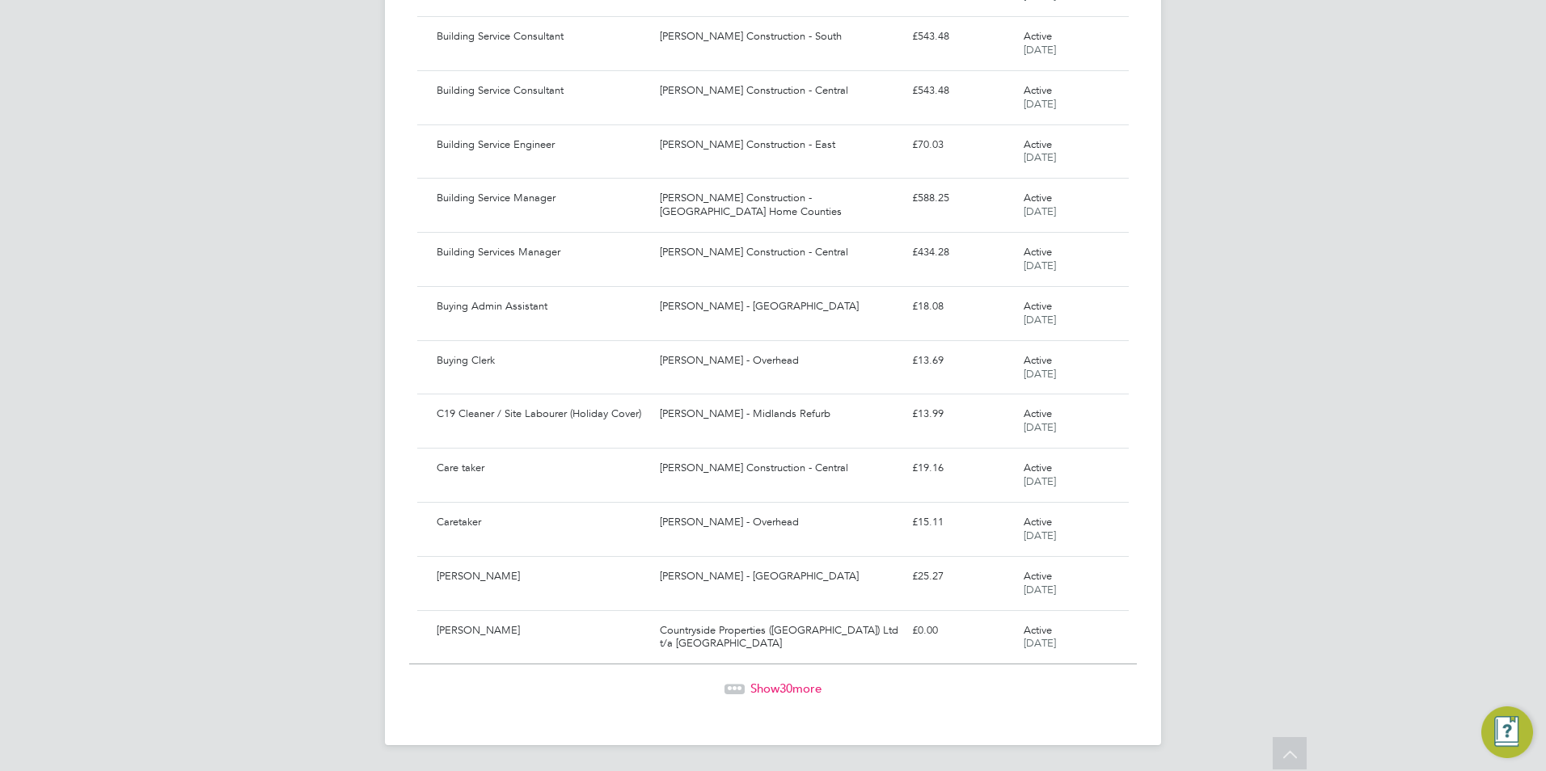
click at [777, 691] on span "Show 30 more" at bounding box center [785, 688] width 71 height 15
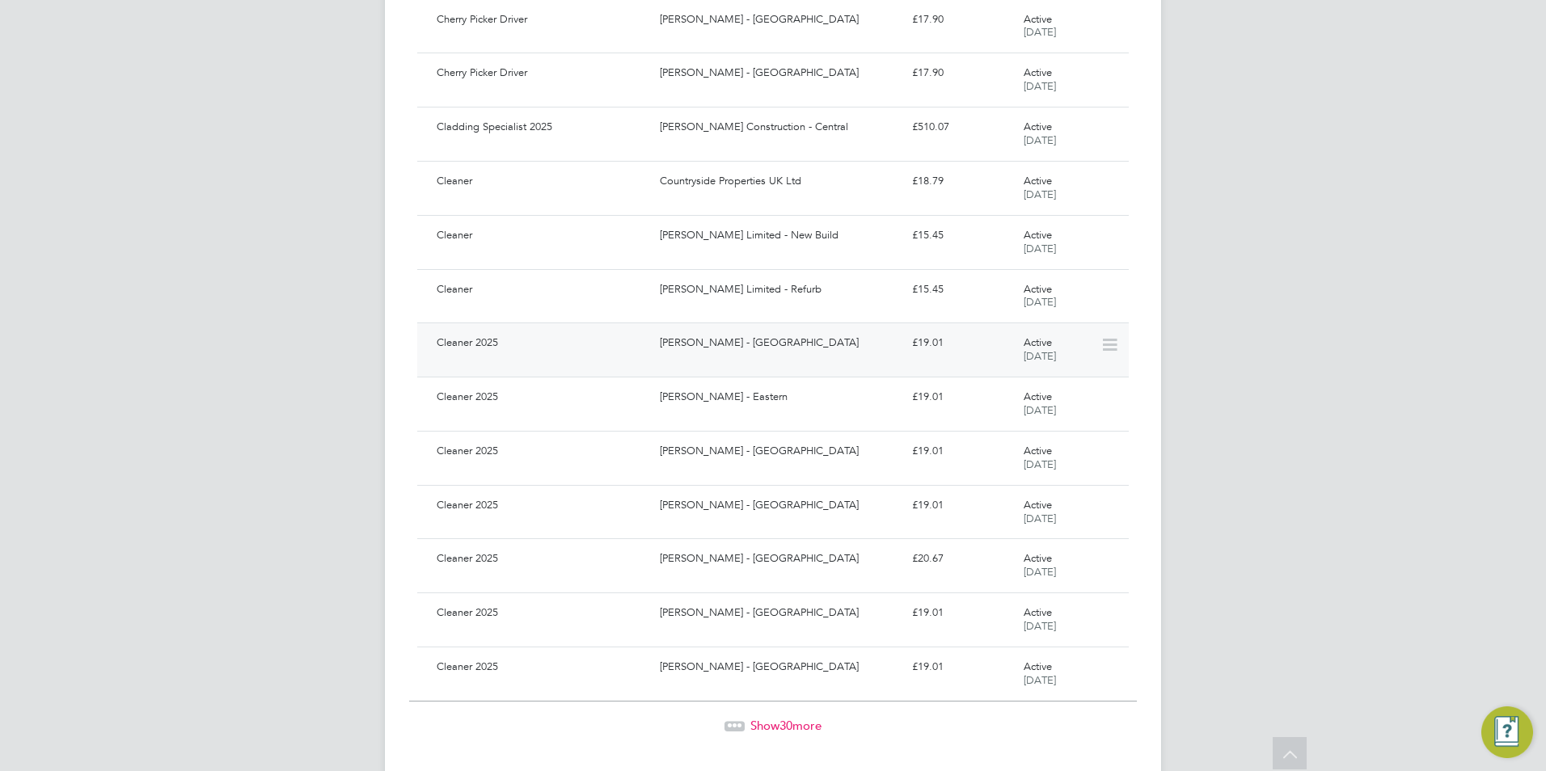
scroll to position [6110, 0]
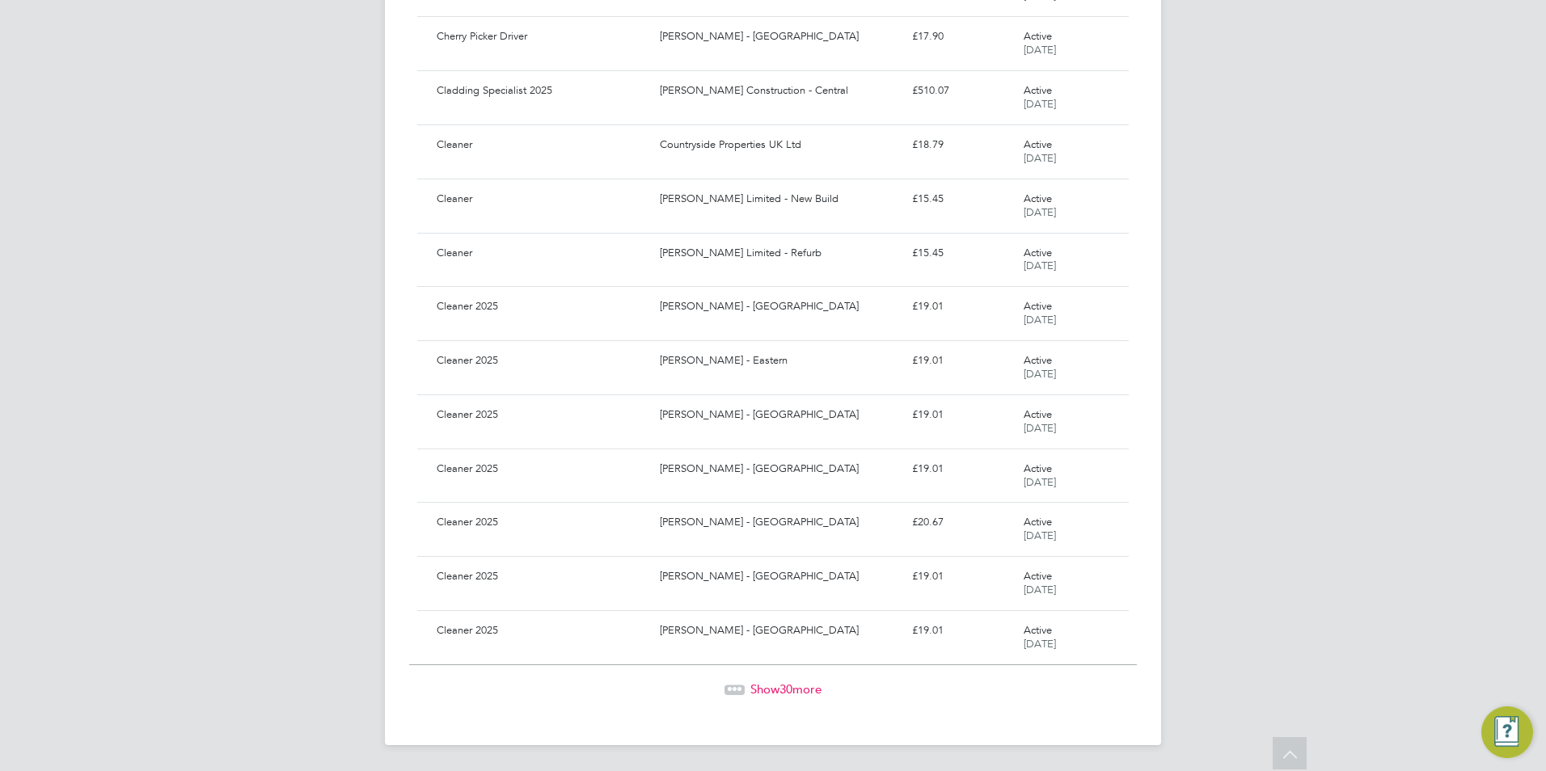
click at [738, 671] on div "Show 30 more" at bounding box center [773, 678] width 728 height 40
click at [752, 689] on span "Show 30 more" at bounding box center [785, 689] width 71 height 15
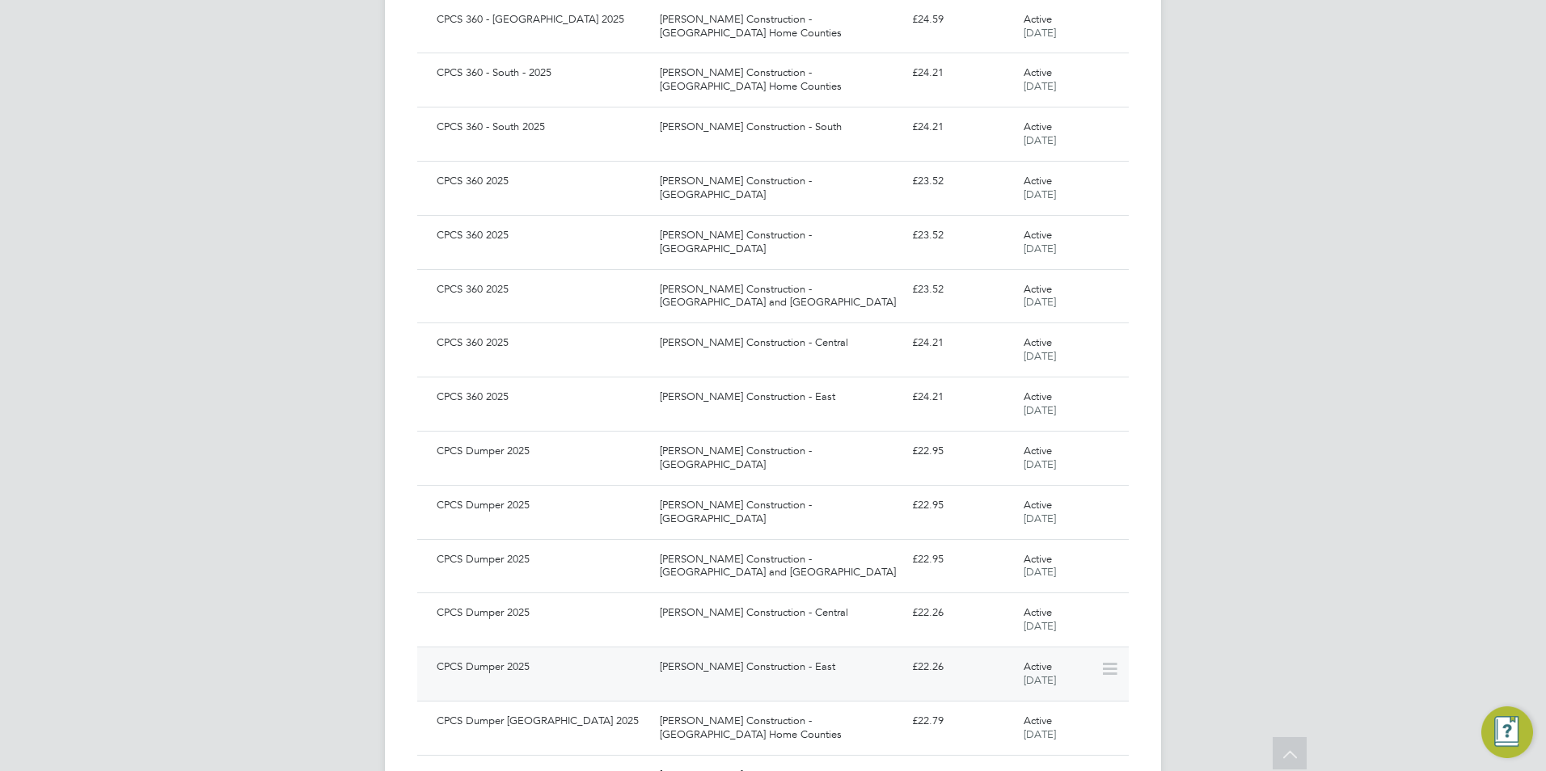
scroll to position [7731, 0]
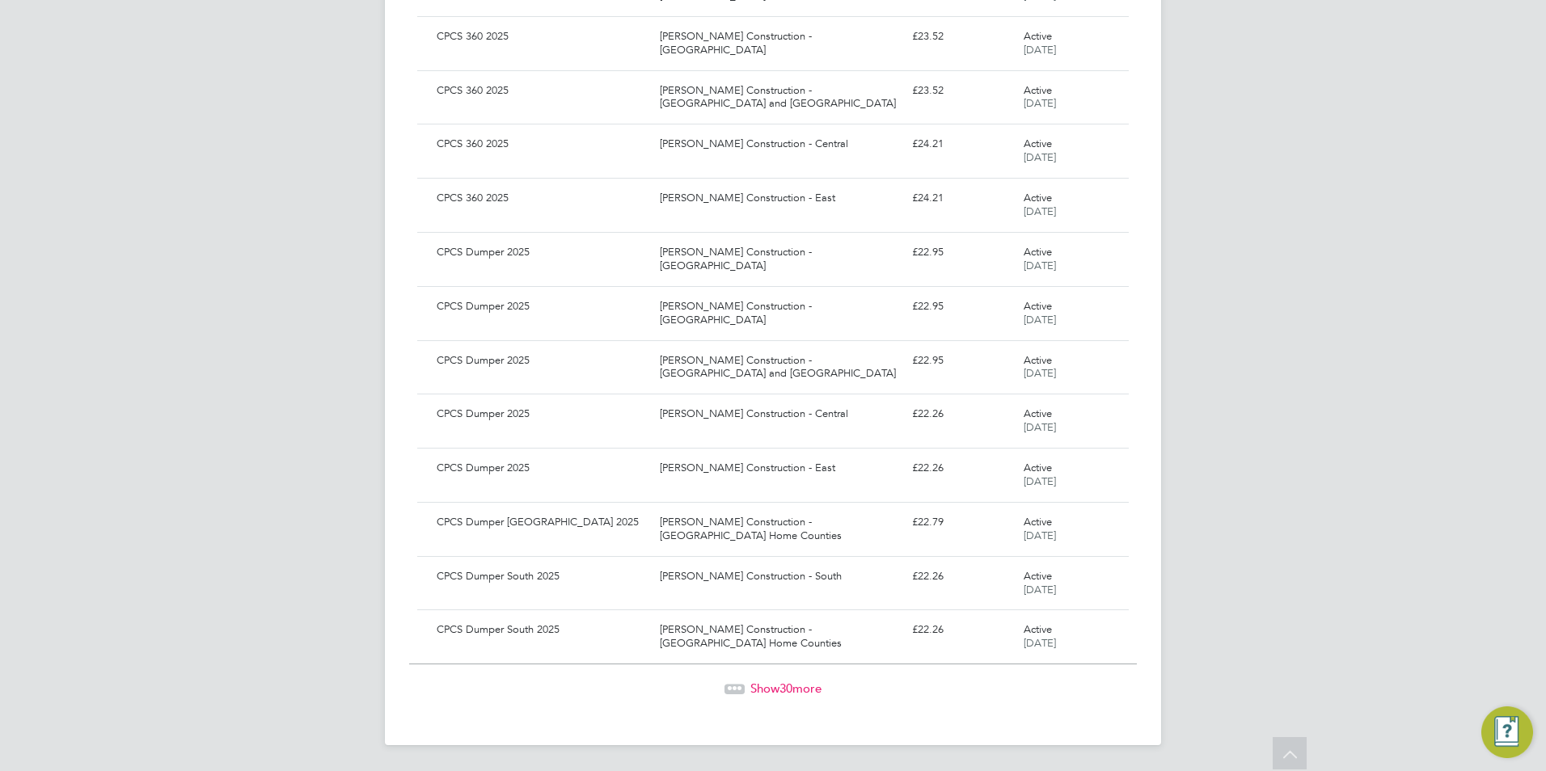
click at [771, 689] on span "Show 30 more" at bounding box center [785, 688] width 71 height 15
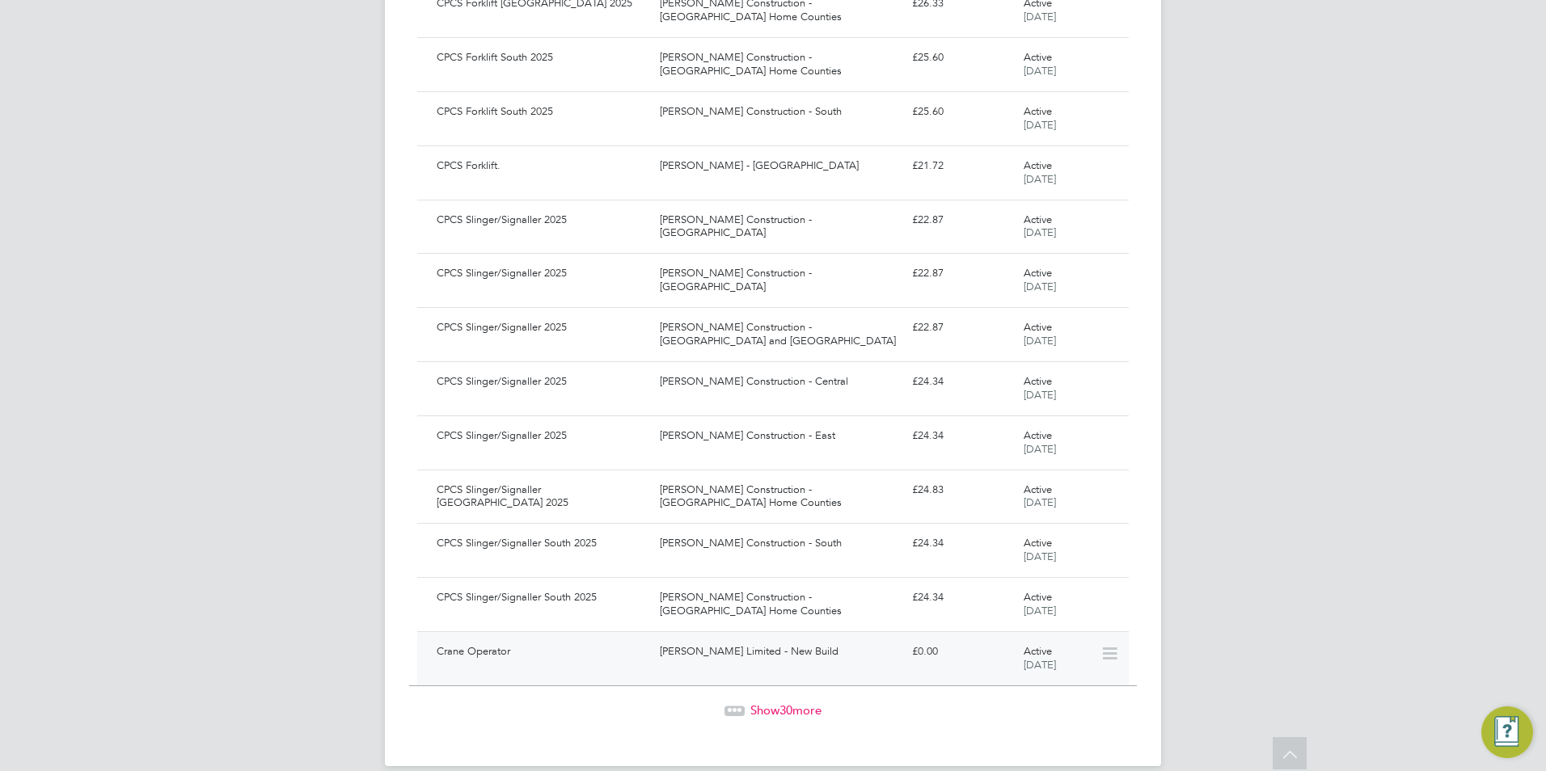
scroll to position [9351, 0]
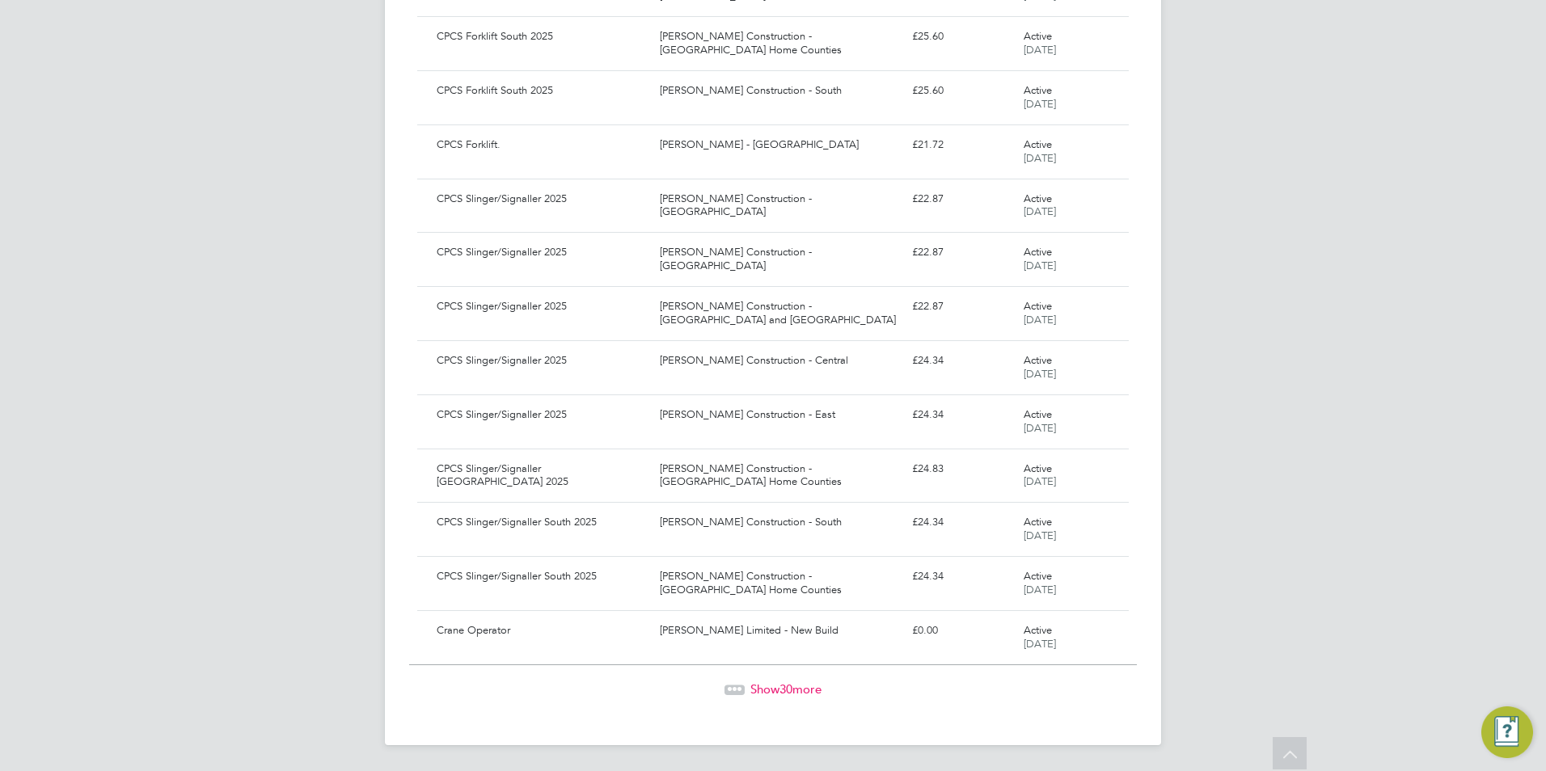
click at [779, 678] on div "Show 30 more" at bounding box center [773, 678] width 728 height 40
click at [770, 689] on span "Show 30 more" at bounding box center [785, 689] width 71 height 15
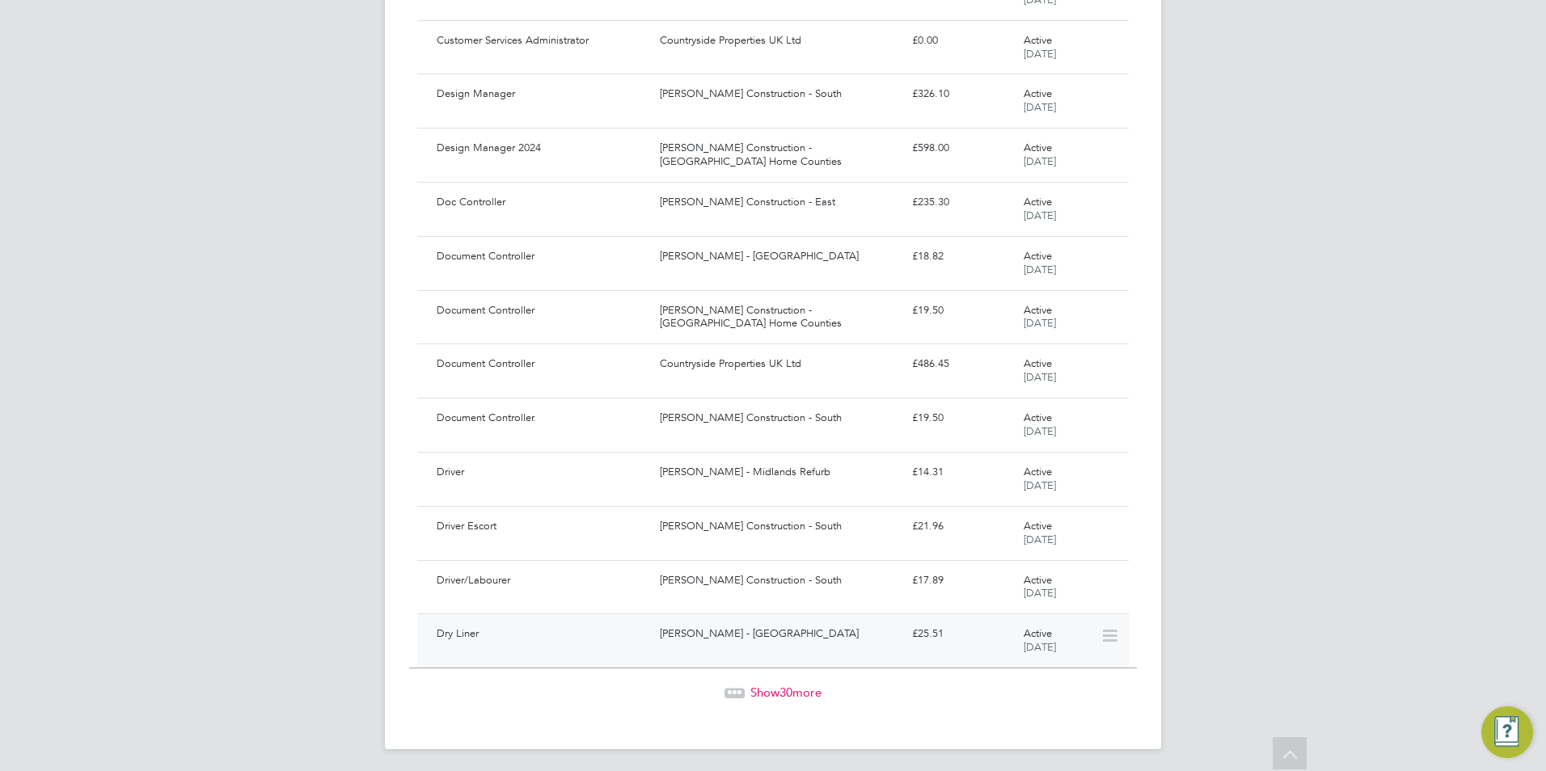
scroll to position [10971, 0]
click at [764, 693] on span "Show 30 more" at bounding box center [785, 688] width 71 height 15
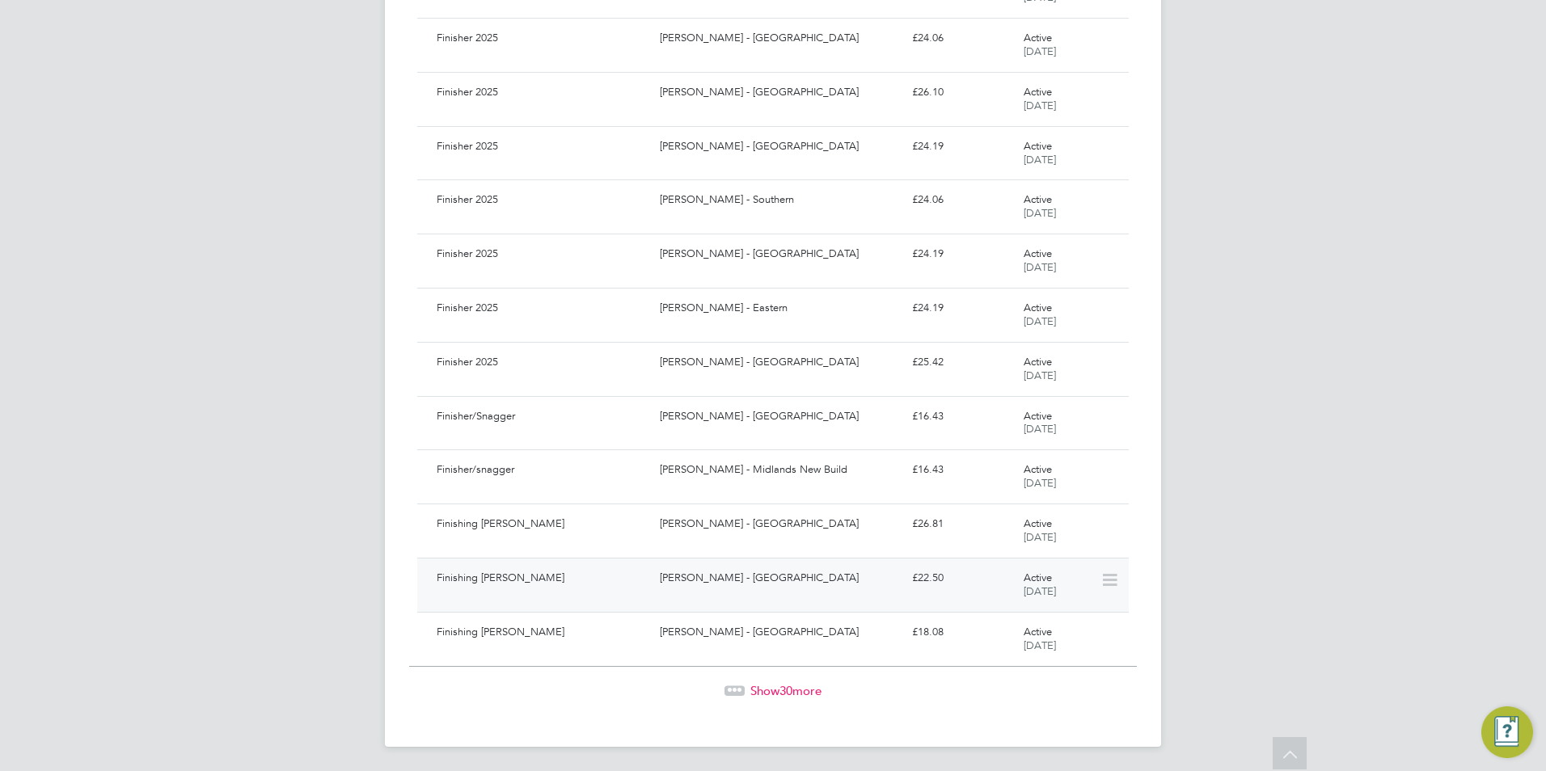
scroll to position [12591, 0]
click at [799, 686] on span "Show 30 more" at bounding box center [785, 689] width 71 height 15
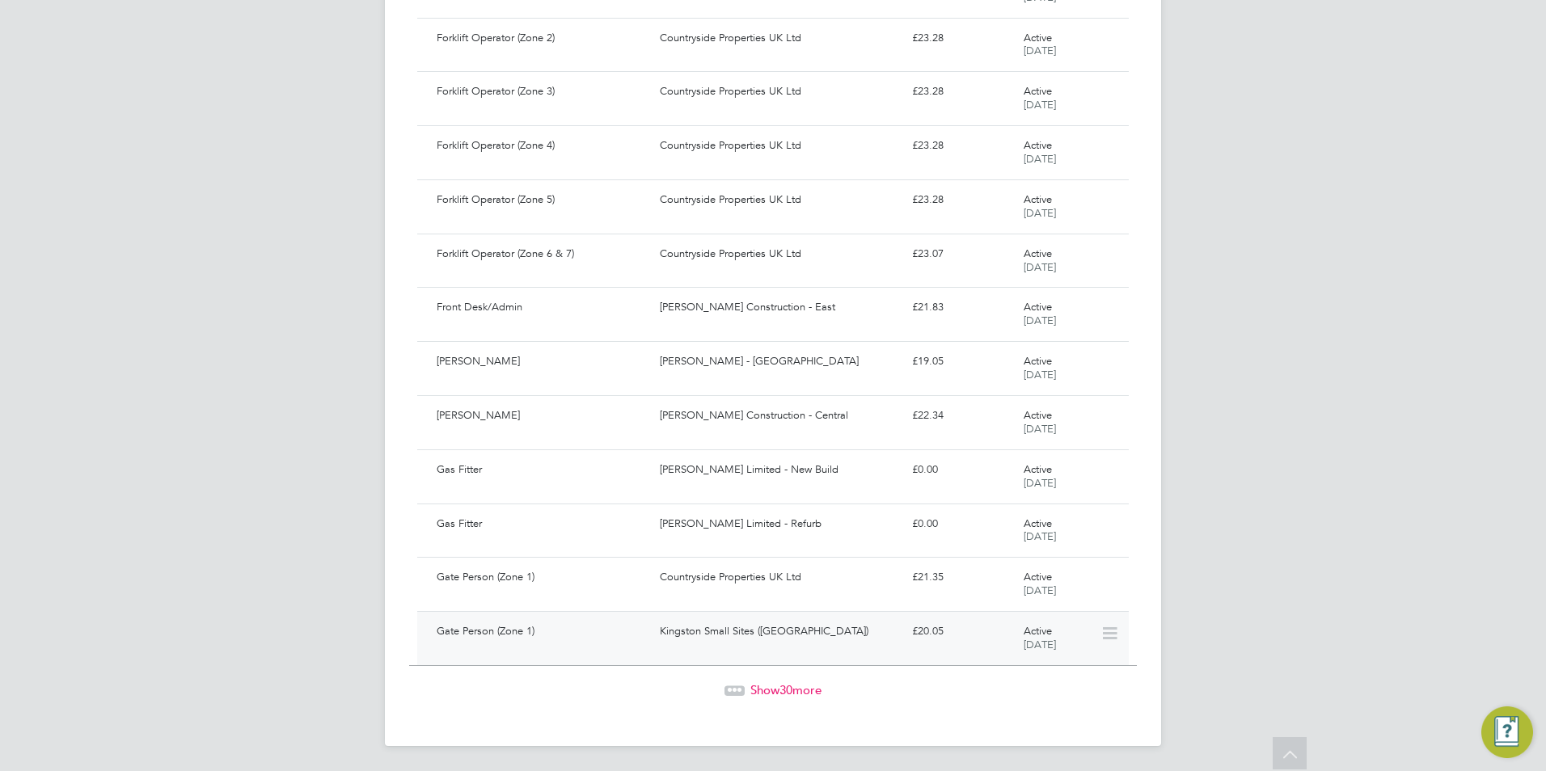
scroll to position [14211, 0]
click at [790, 691] on span "30" at bounding box center [786, 689] width 13 height 15
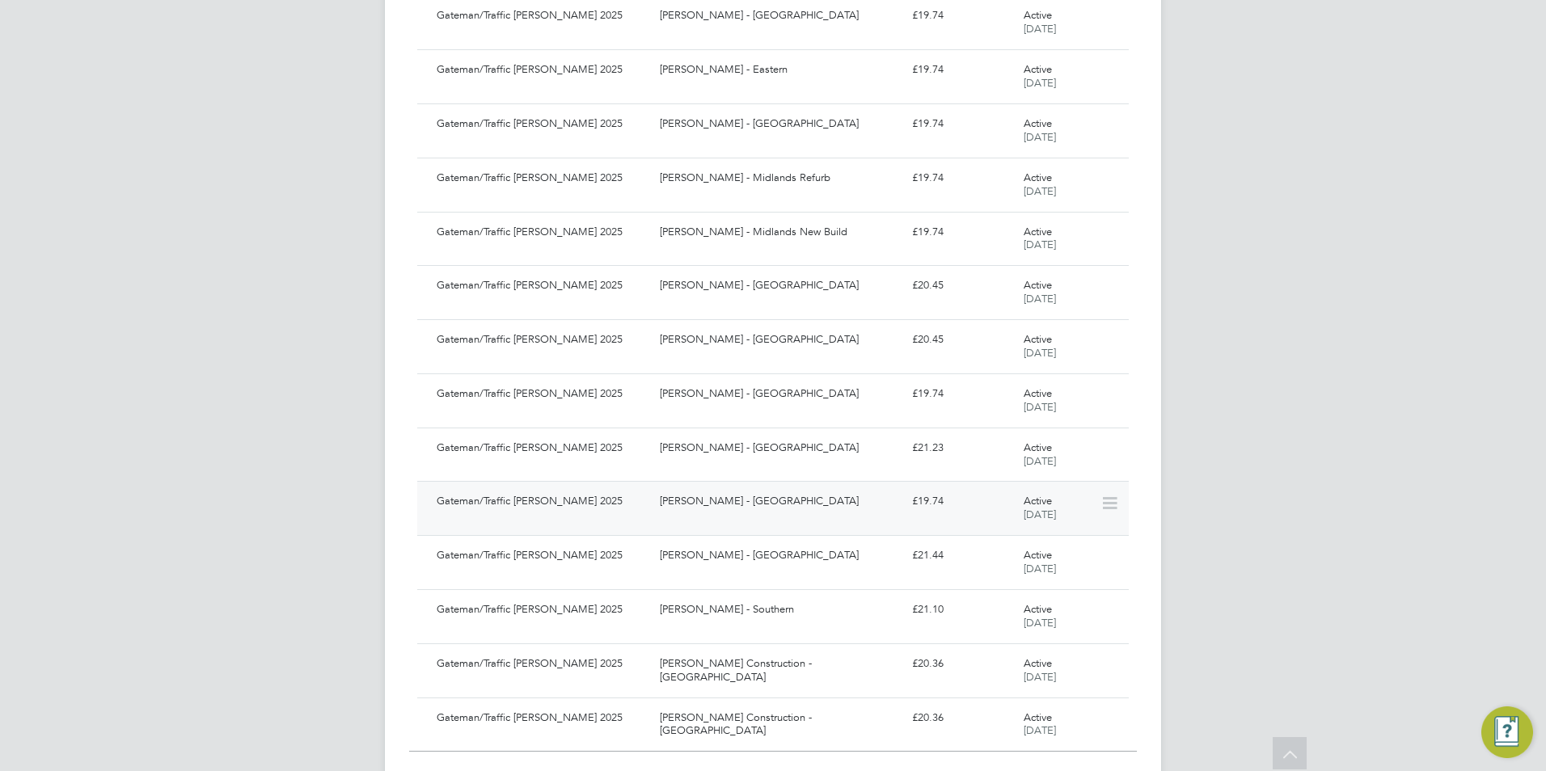
scroll to position [15831, 0]
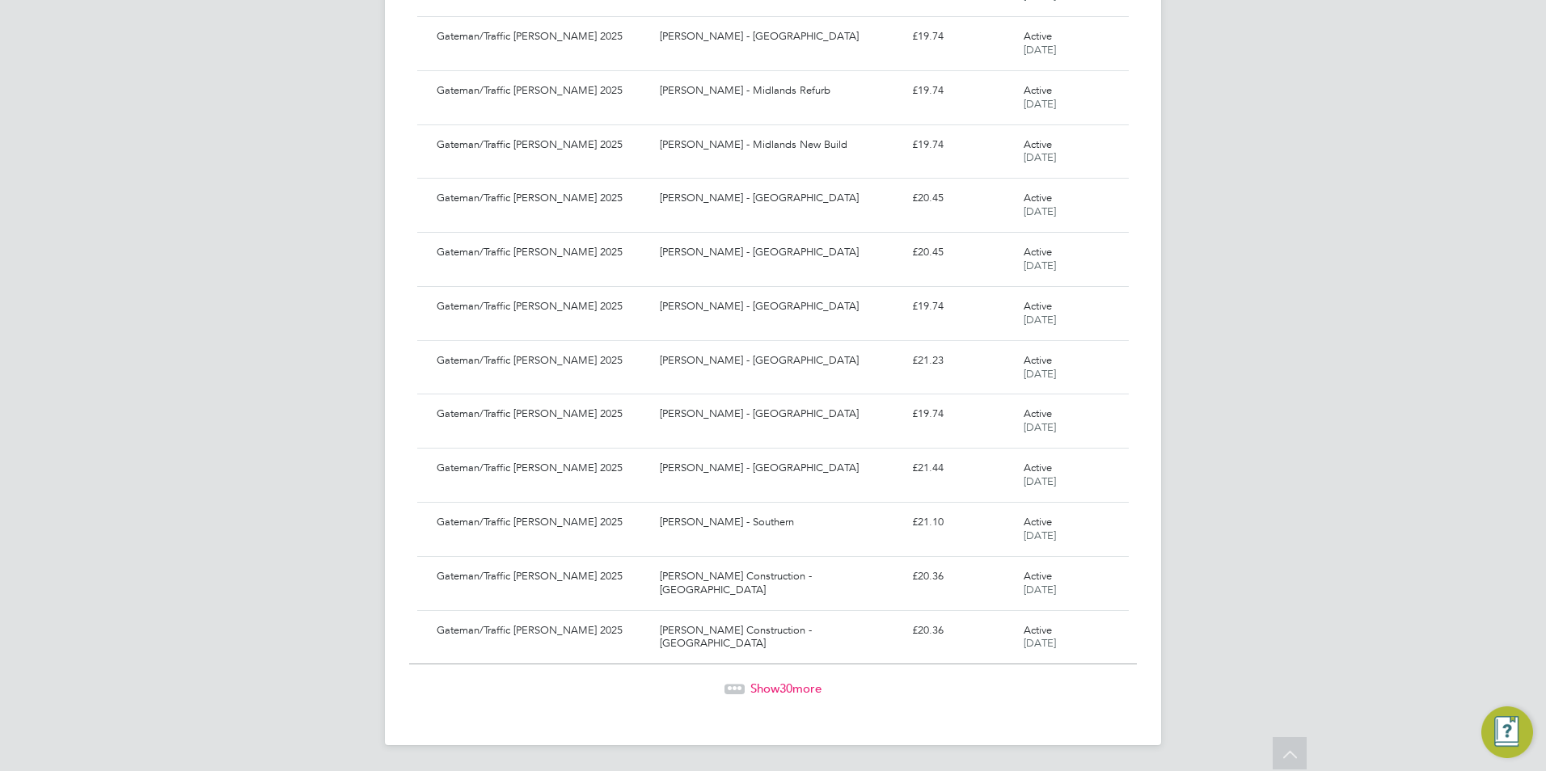
click at [803, 689] on span "Show 30 more" at bounding box center [785, 688] width 71 height 15
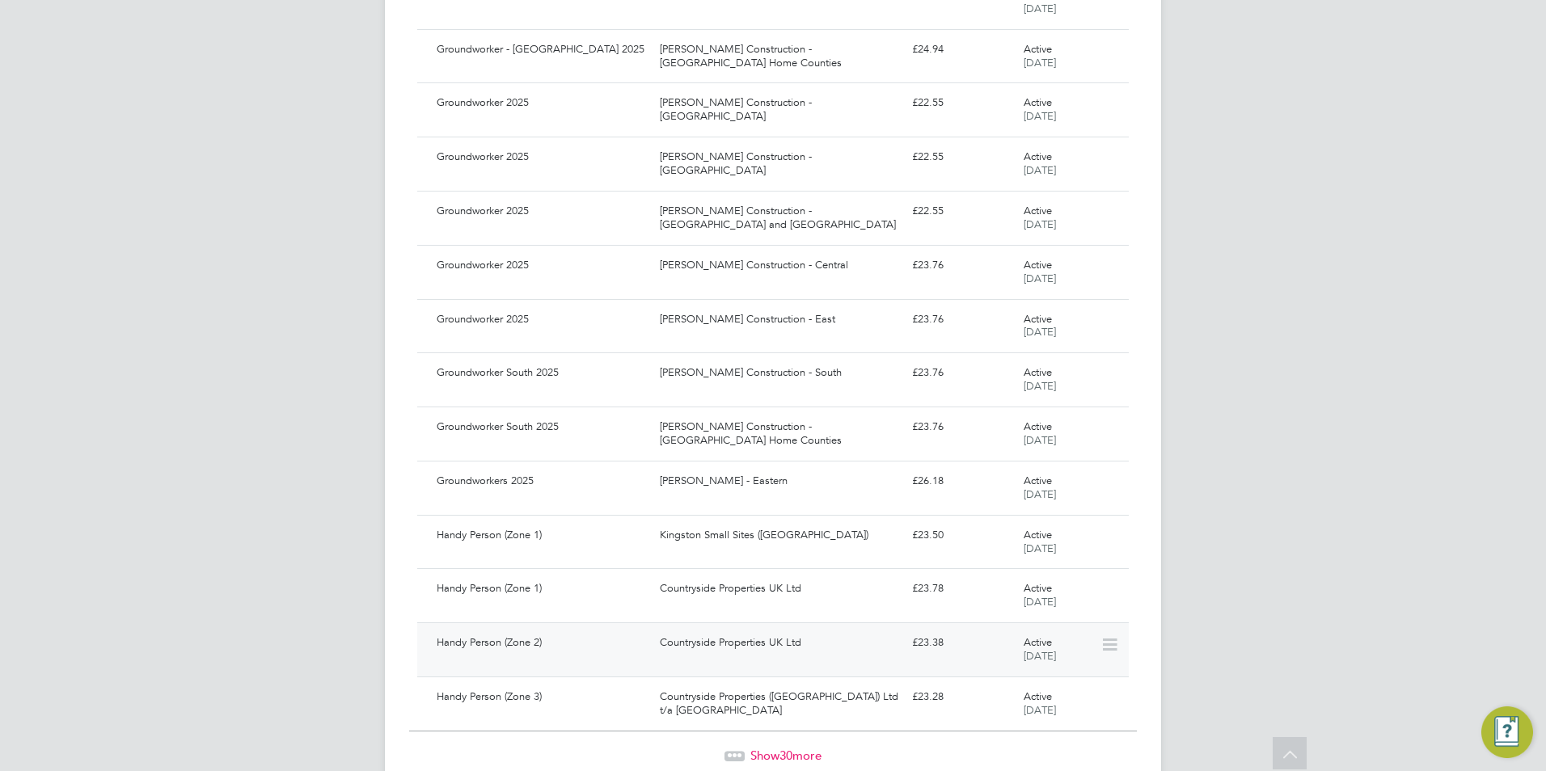
scroll to position [17370, 0]
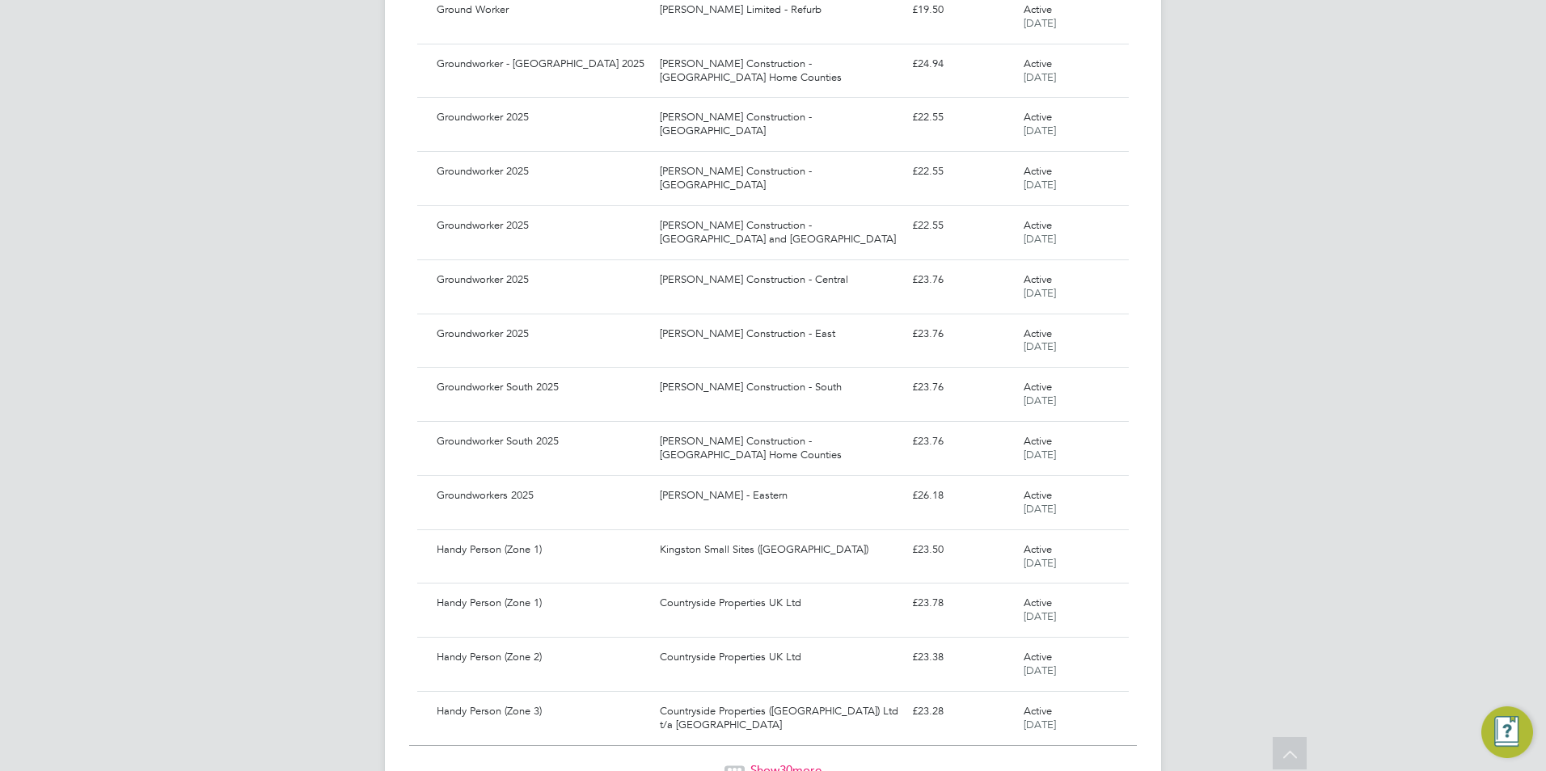
click at [759, 764] on span "Show 30 more" at bounding box center [785, 770] width 71 height 15
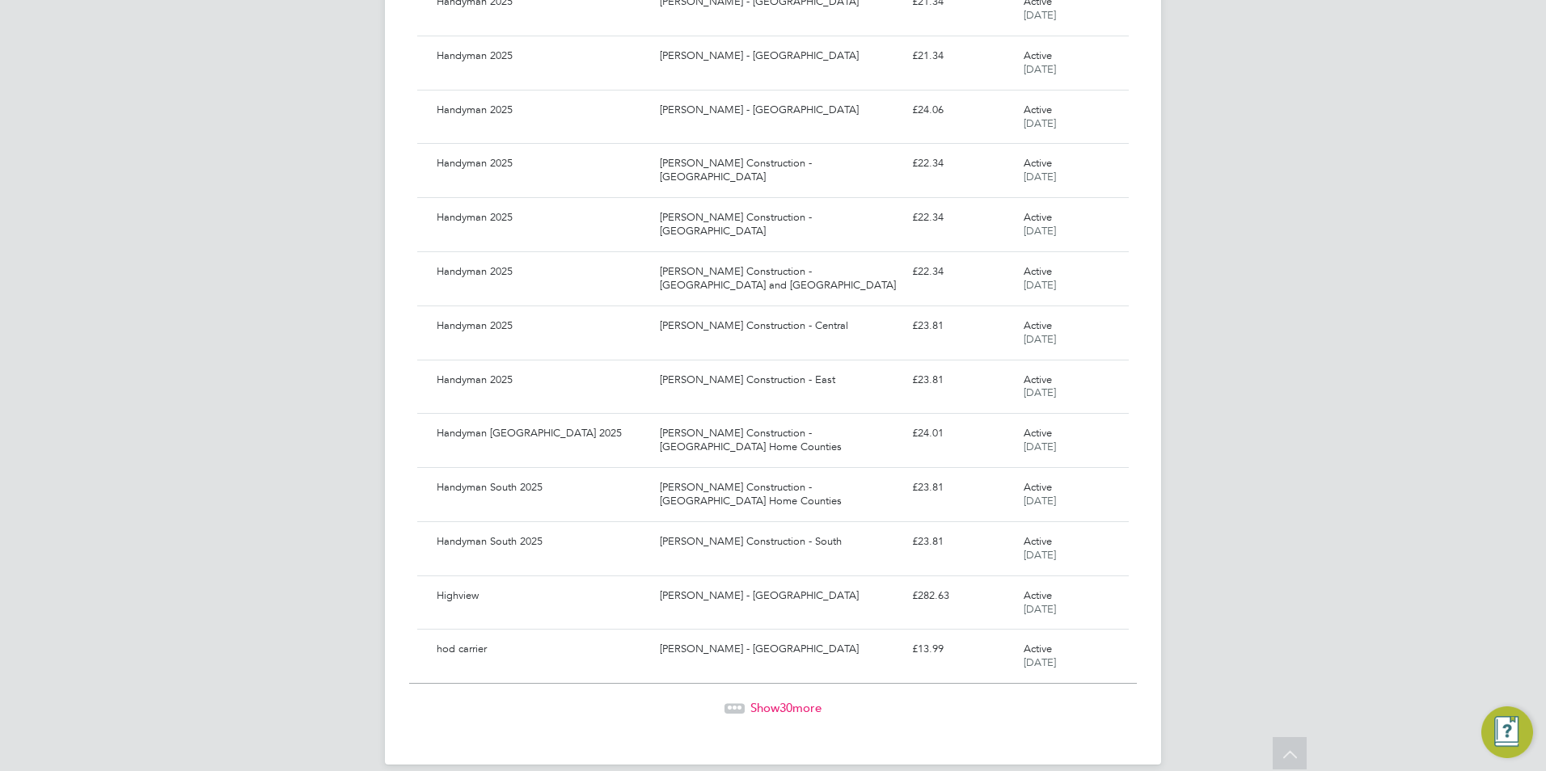
scroll to position [19071, 0]
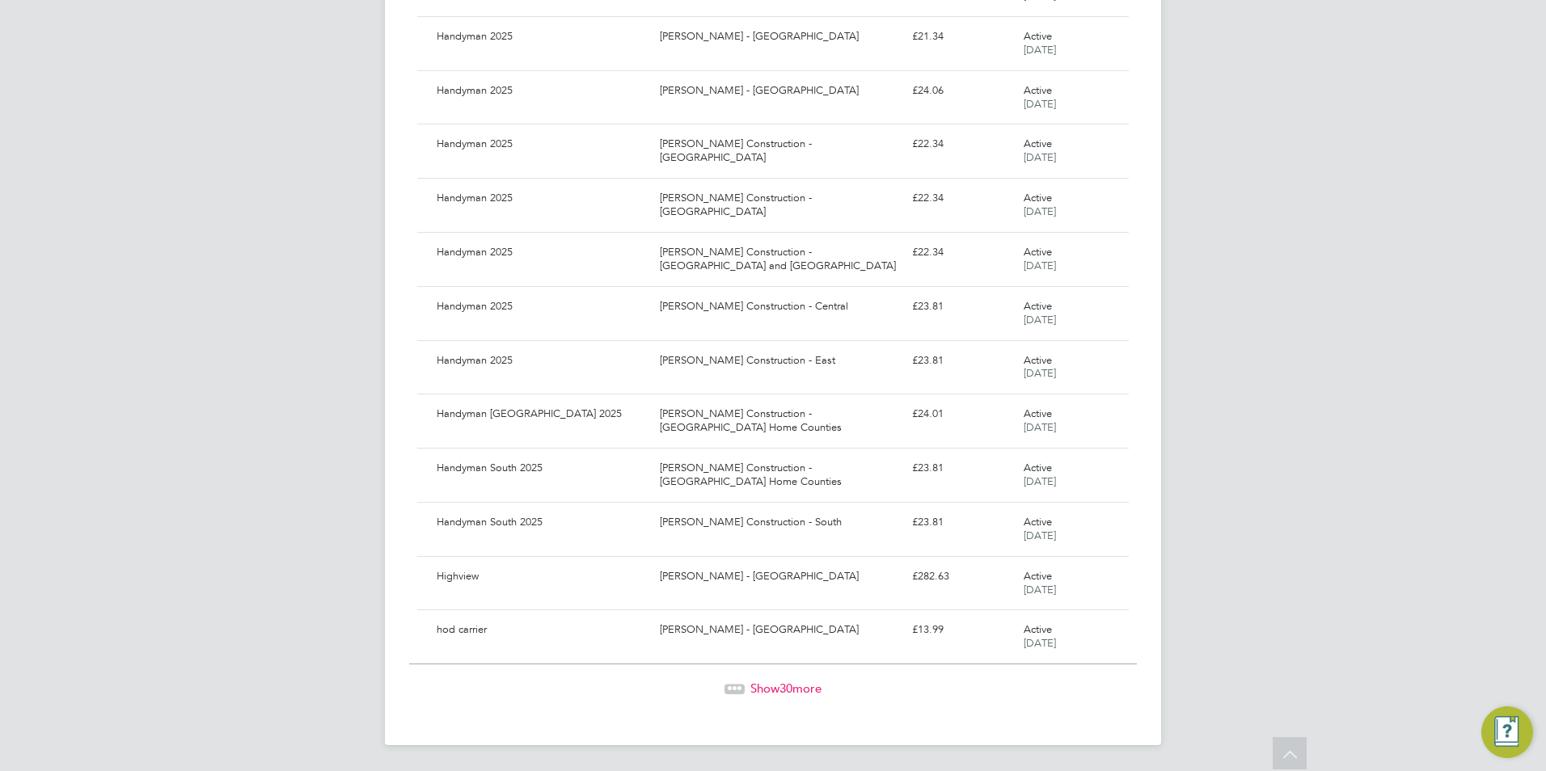
click at [786, 694] on span "30" at bounding box center [786, 688] width 13 height 15
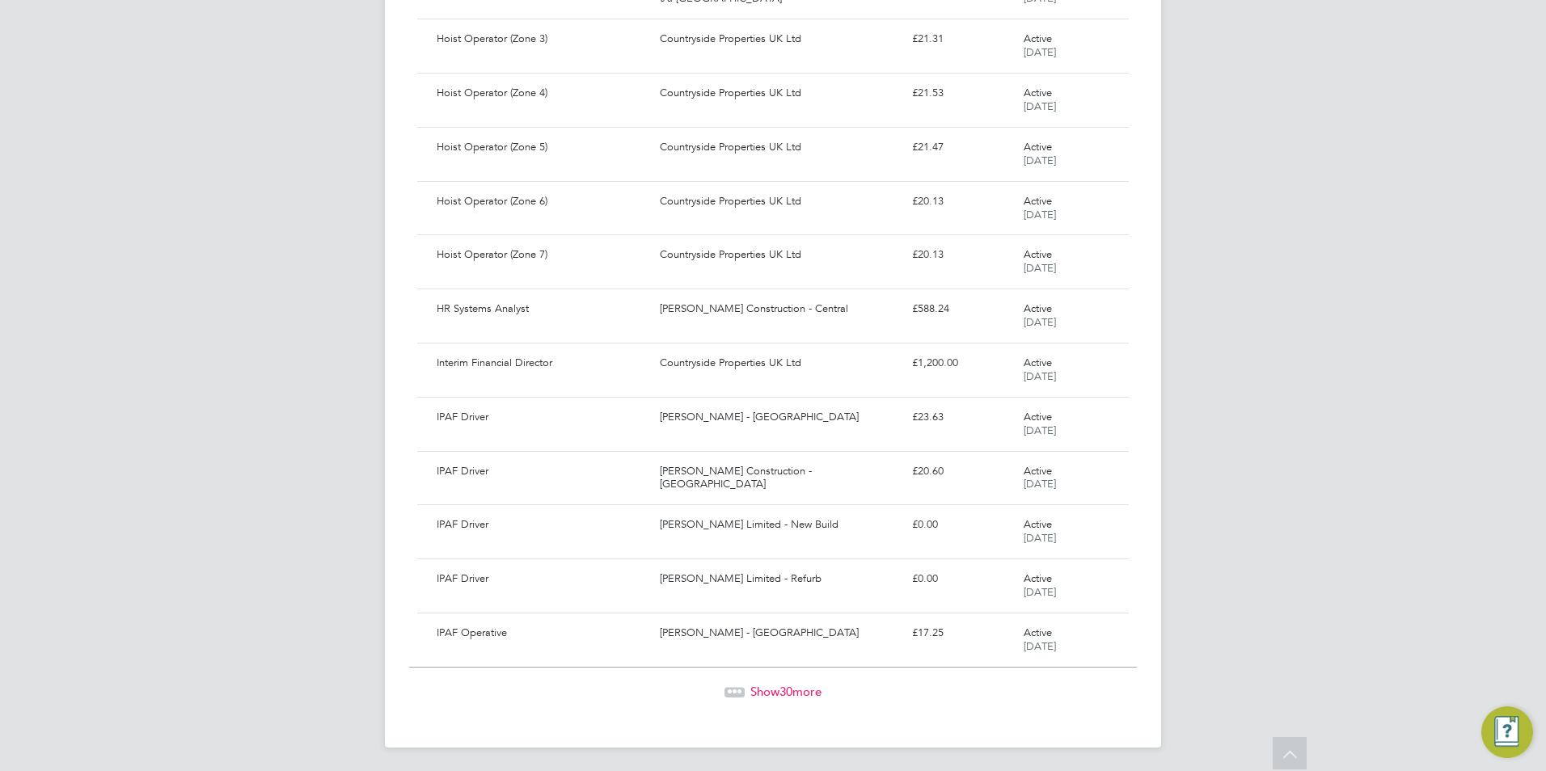
scroll to position [20691, 0]
click at [777, 697] on div "Show 30 more" at bounding box center [773, 690] width 728 height 16
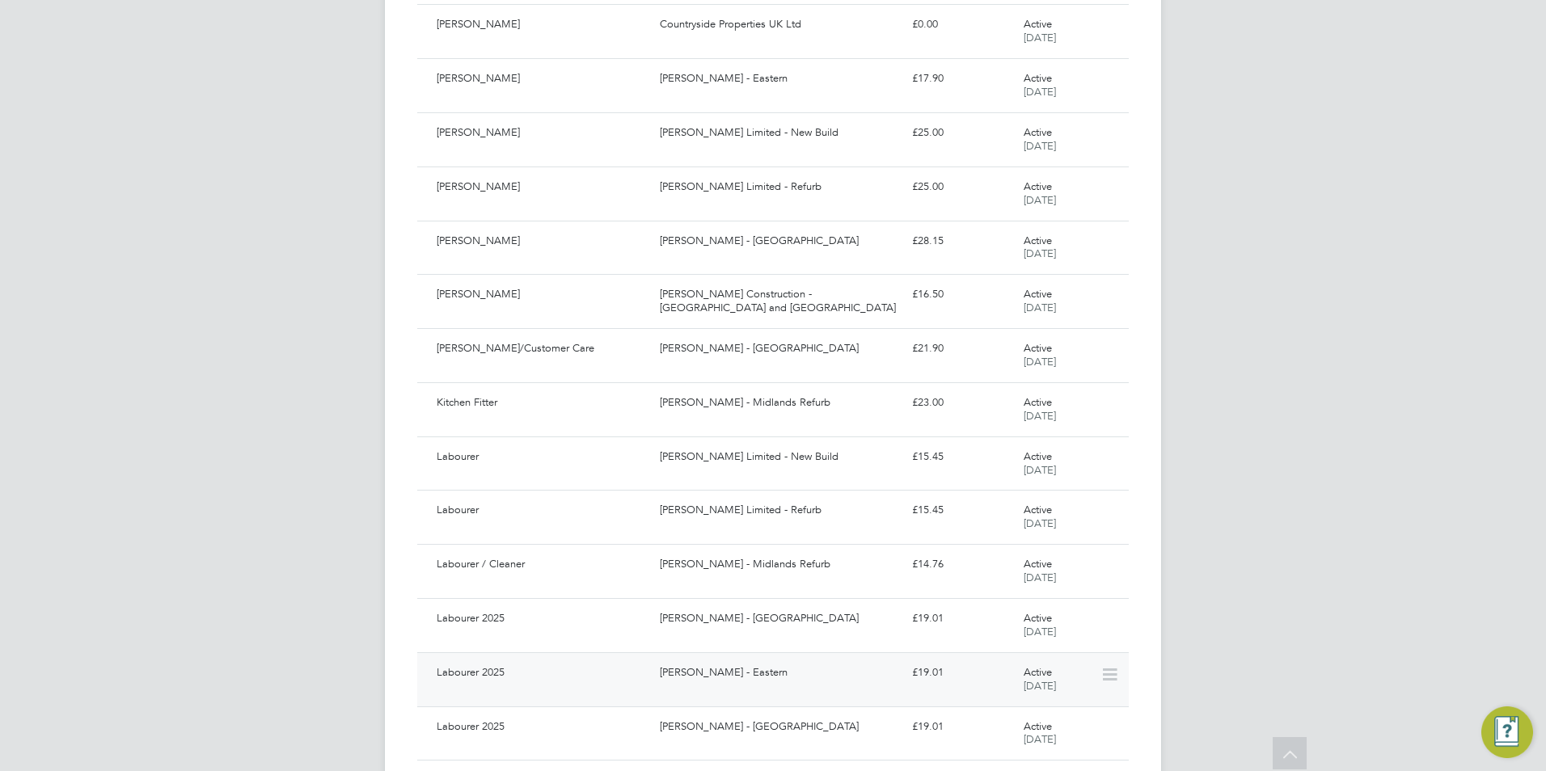
scroll to position [22312, 0]
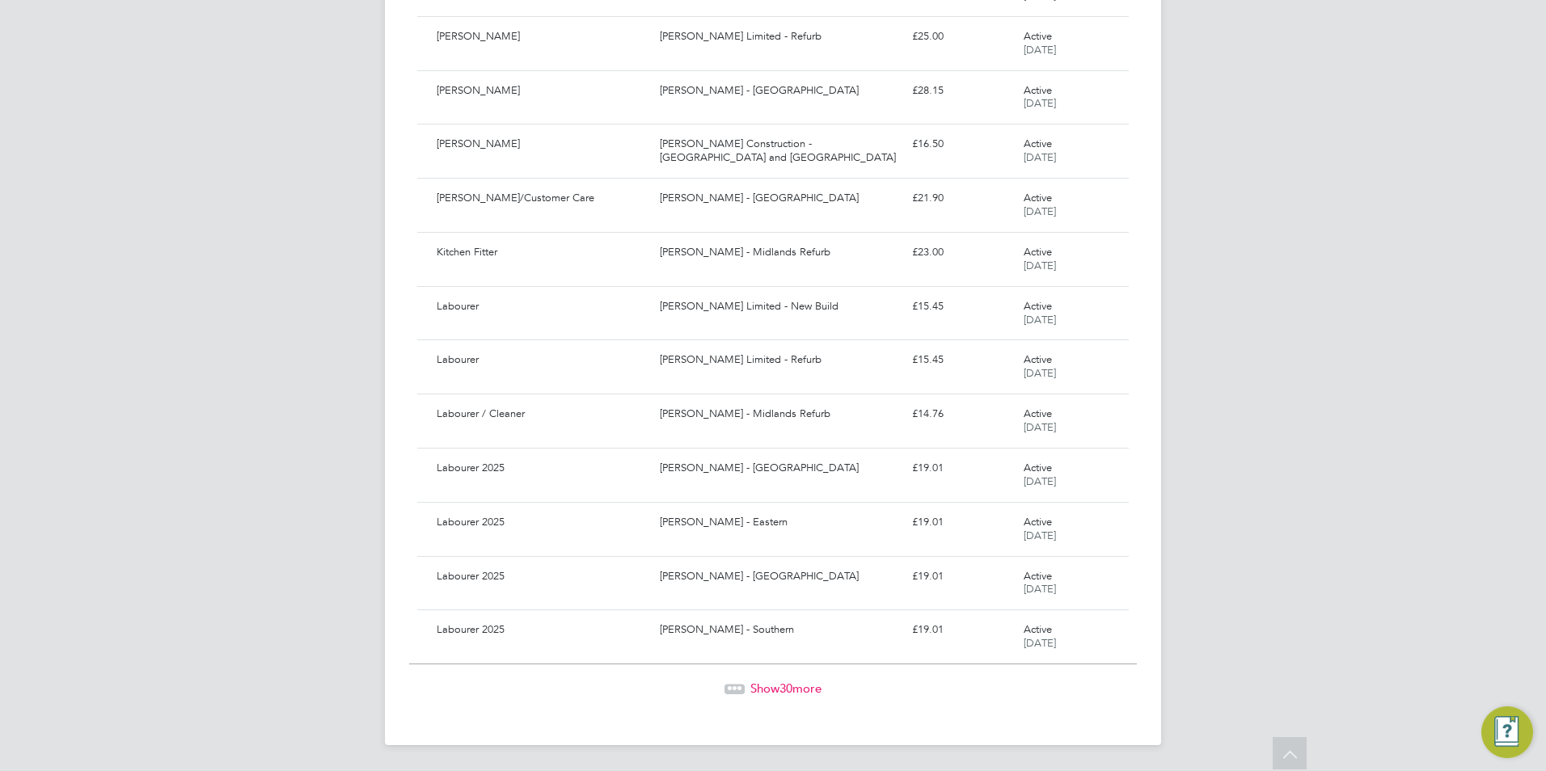
click at [775, 693] on span "Show 30 more" at bounding box center [785, 688] width 71 height 15
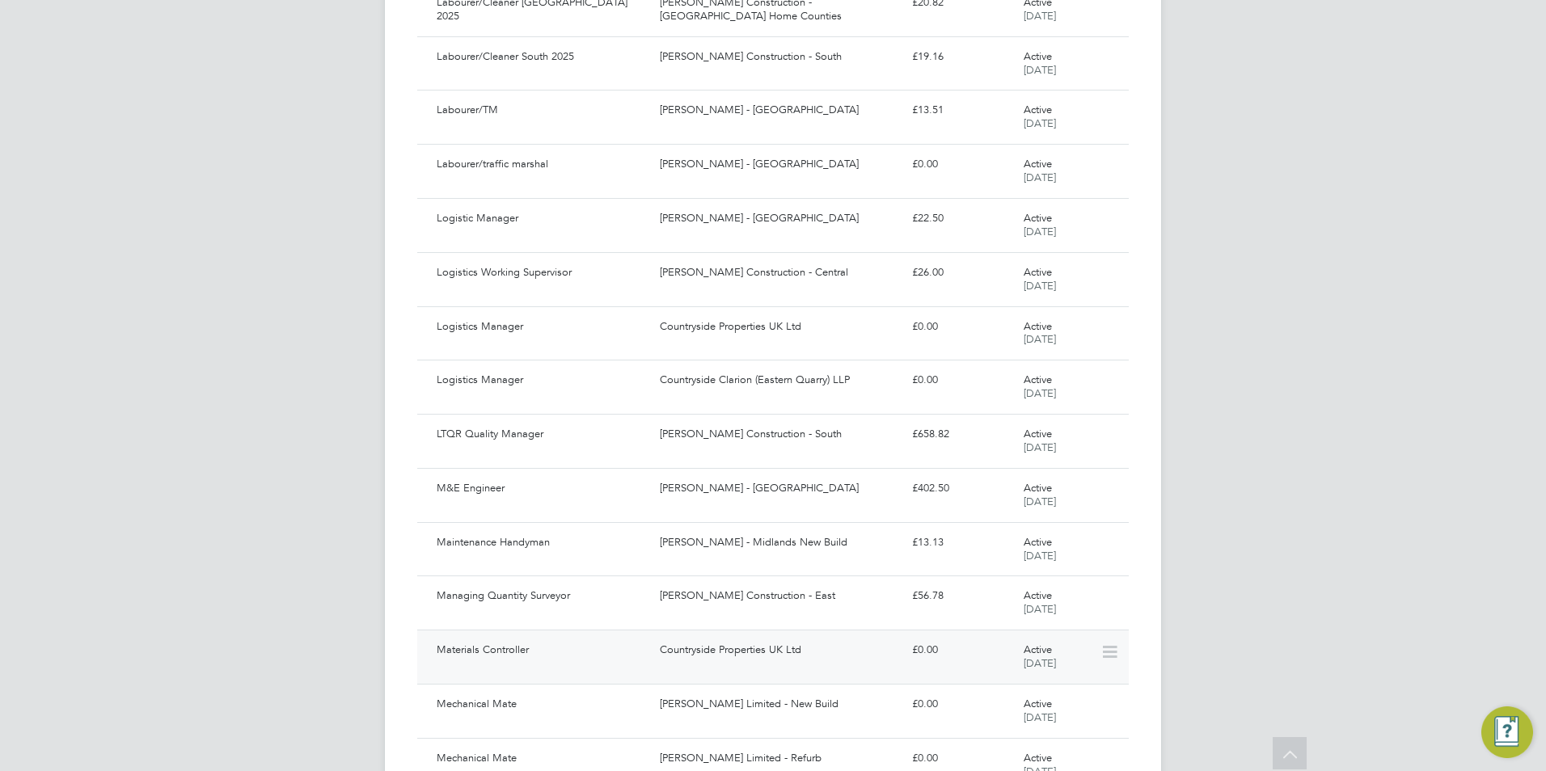
scroll to position [23931, 0]
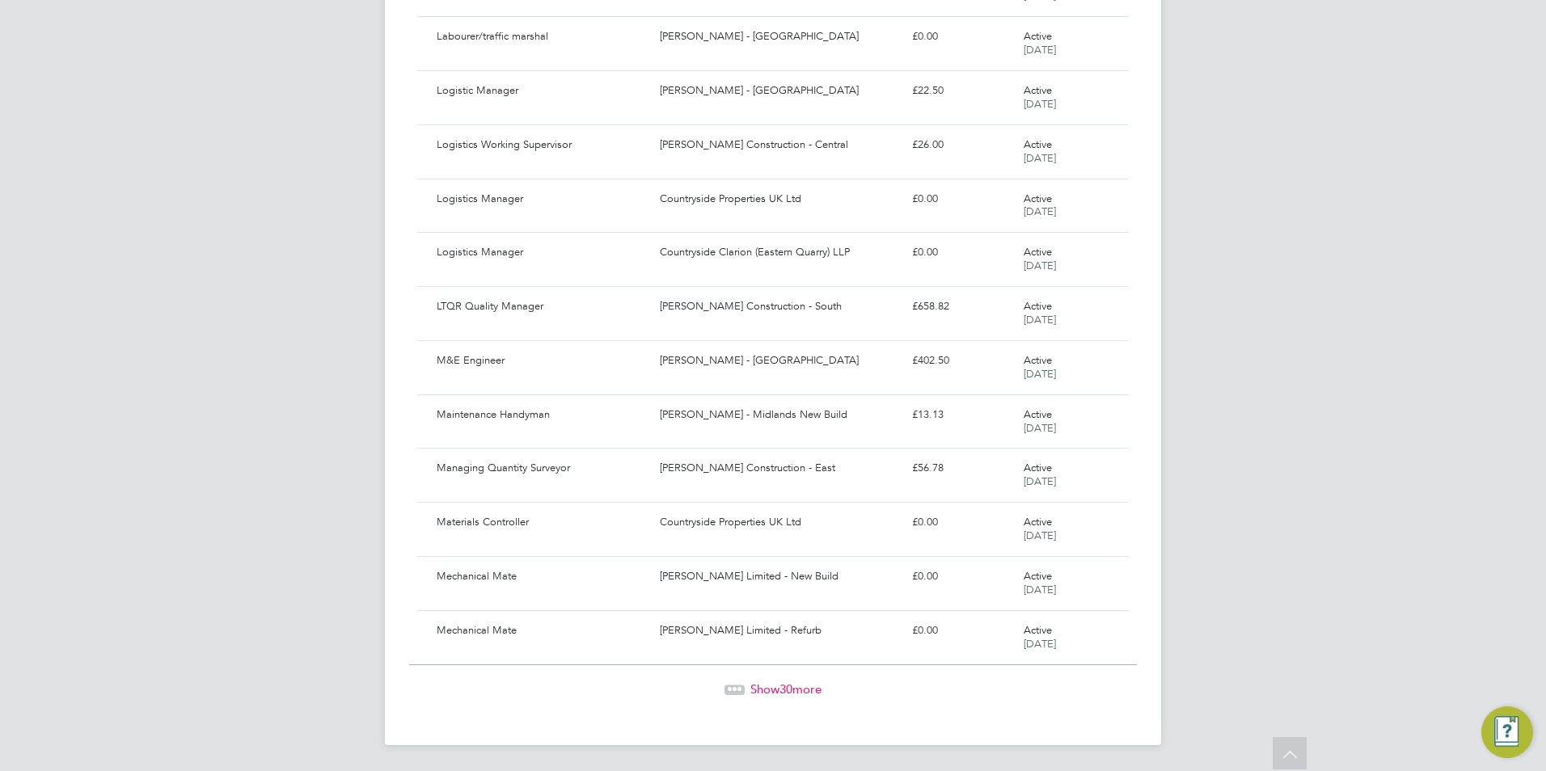
click at [768, 691] on span "Show 30 more" at bounding box center [785, 689] width 71 height 15
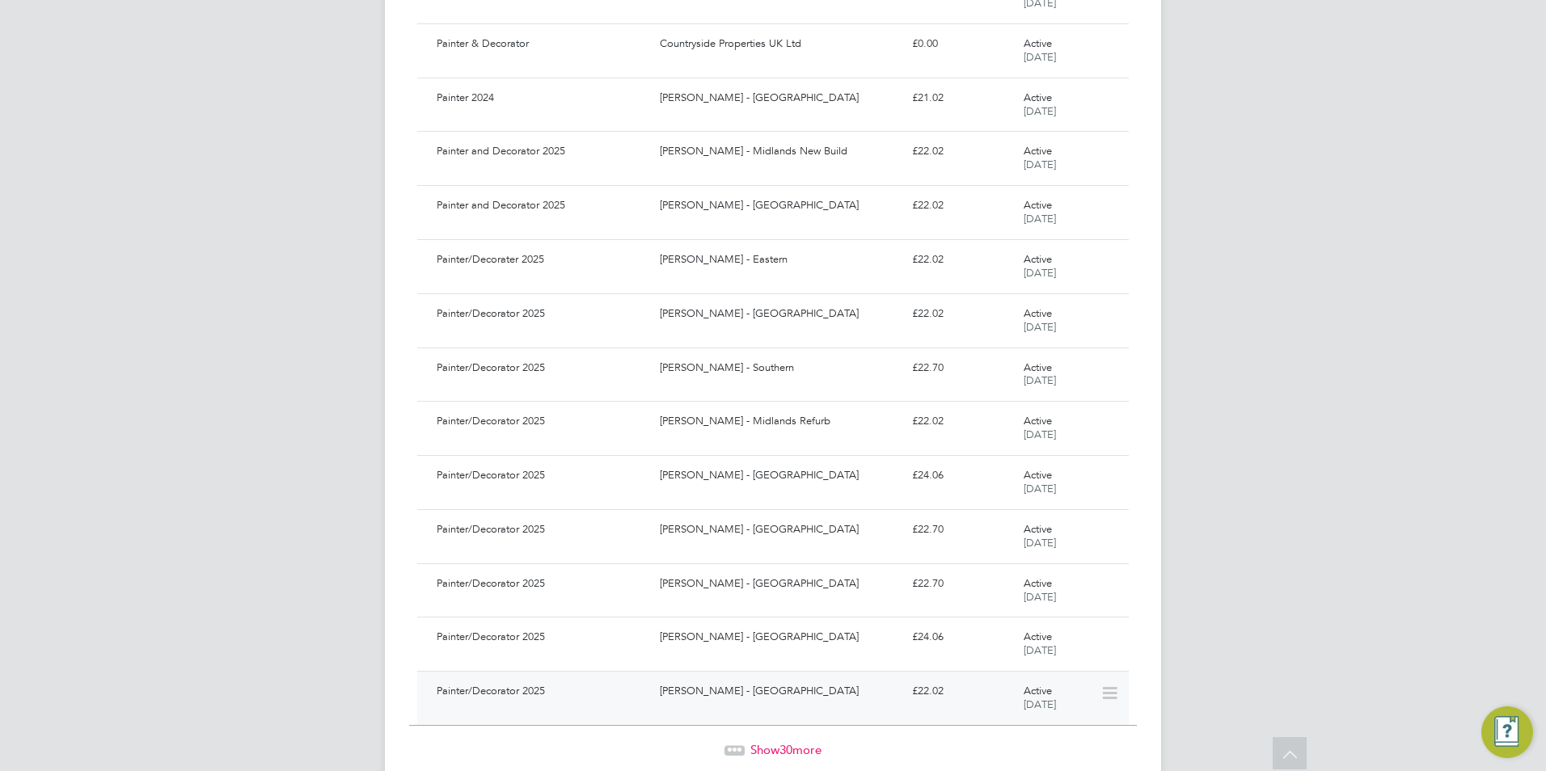
scroll to position [25552, 0]
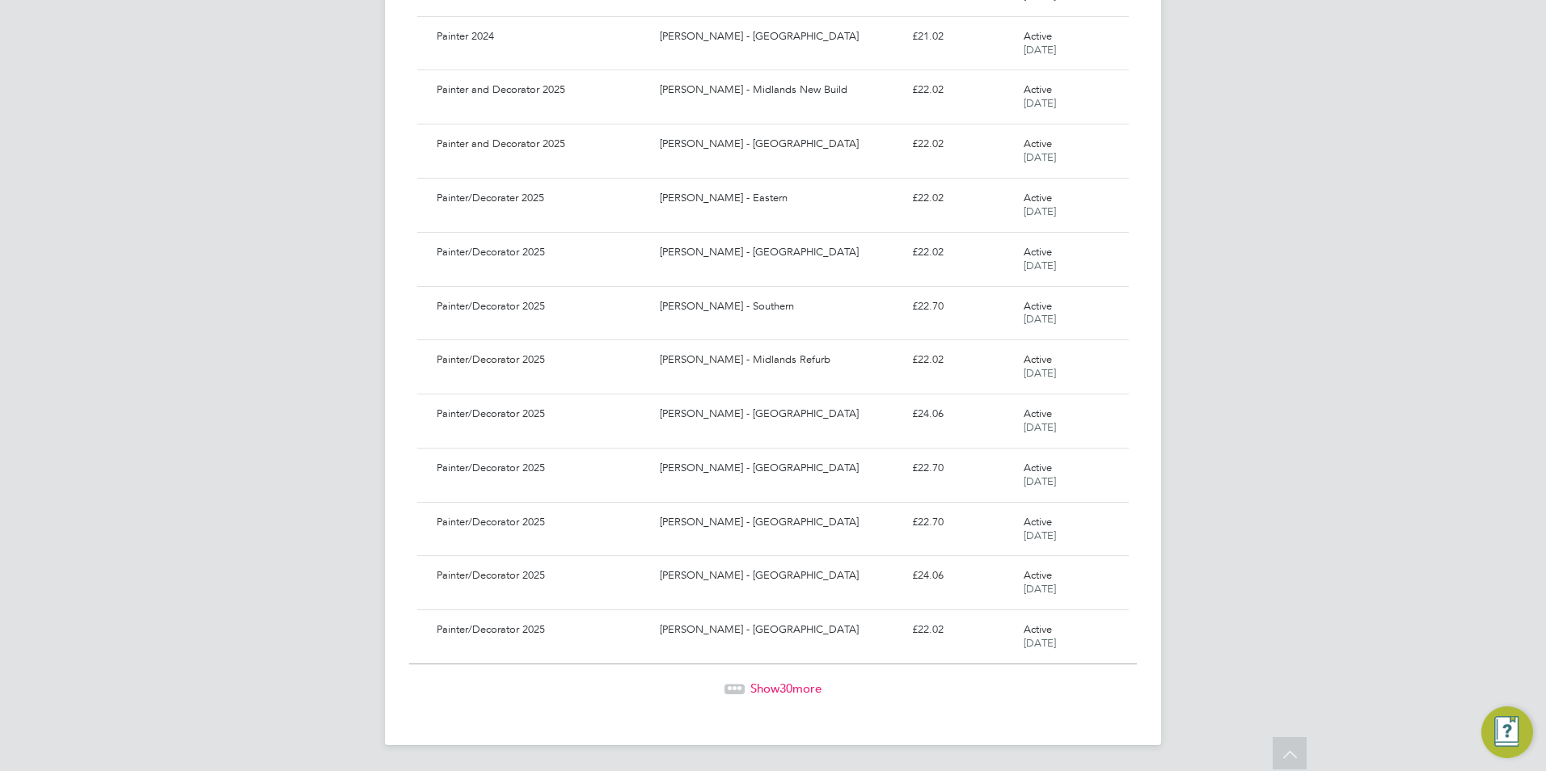
click at [778, 687] on span "Show 30 more" at bounding box center [785, 688] width 71 height 15
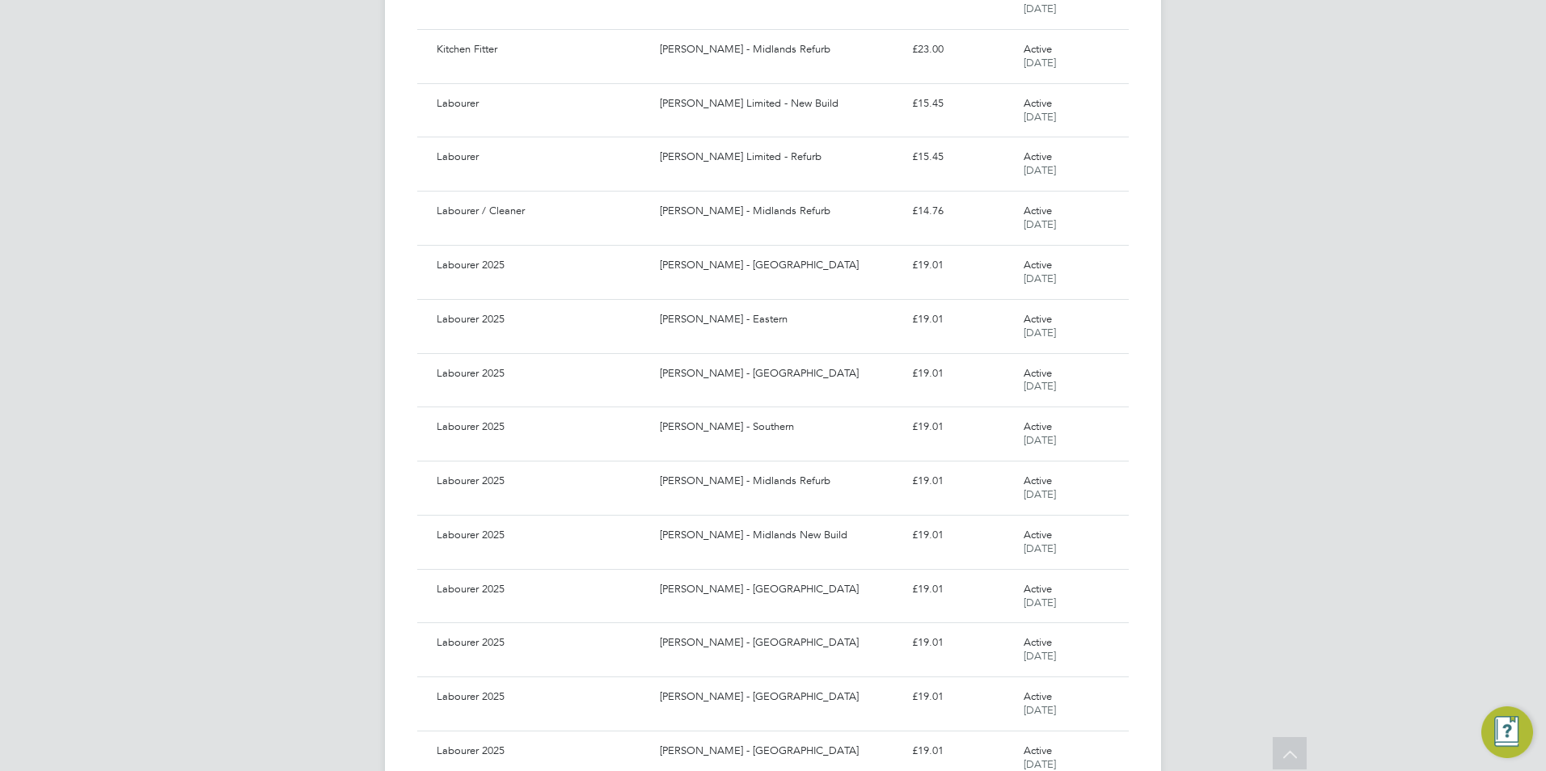
scroll to position [22317, 0]
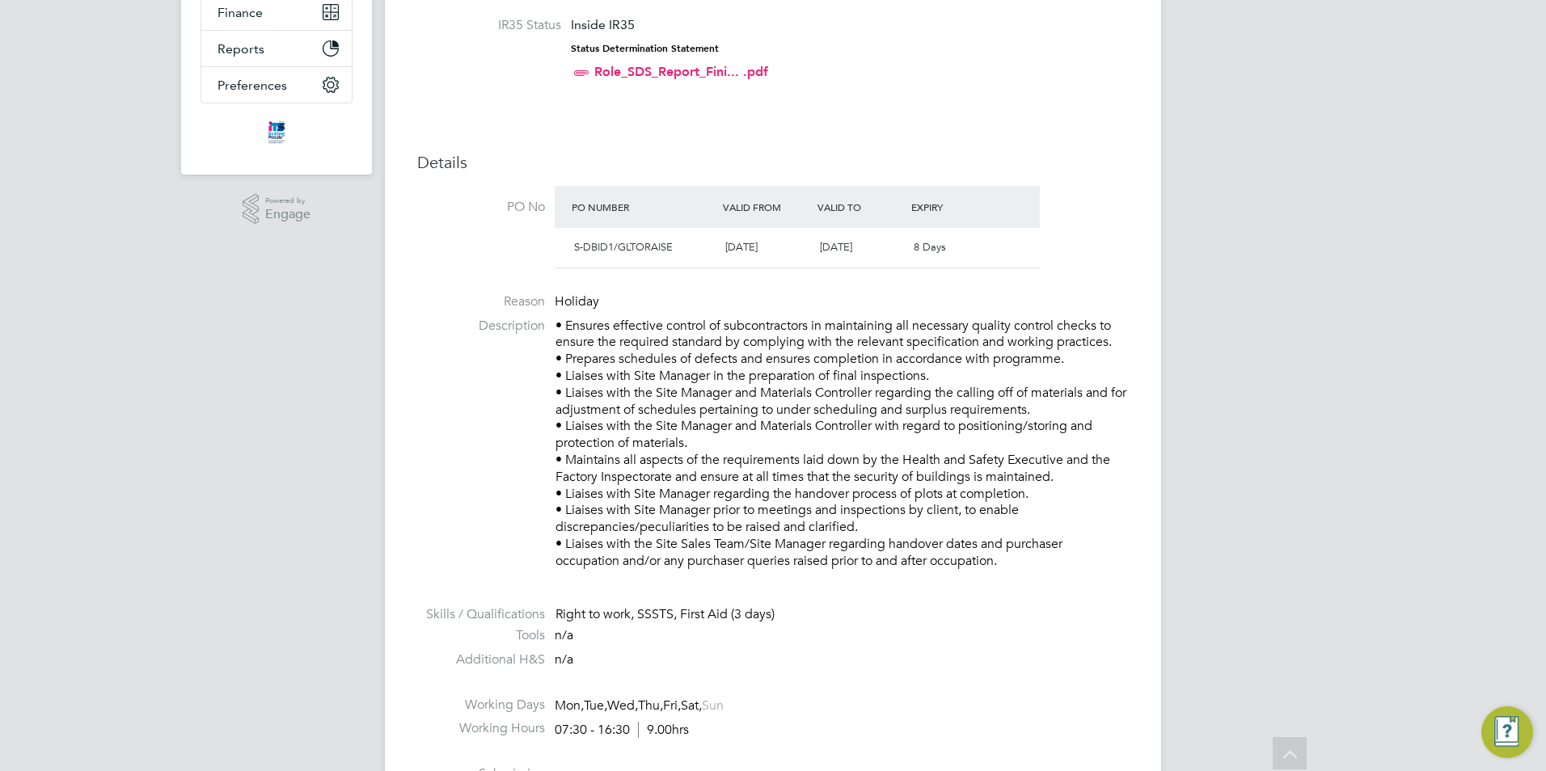
scroll to position [323, 0]
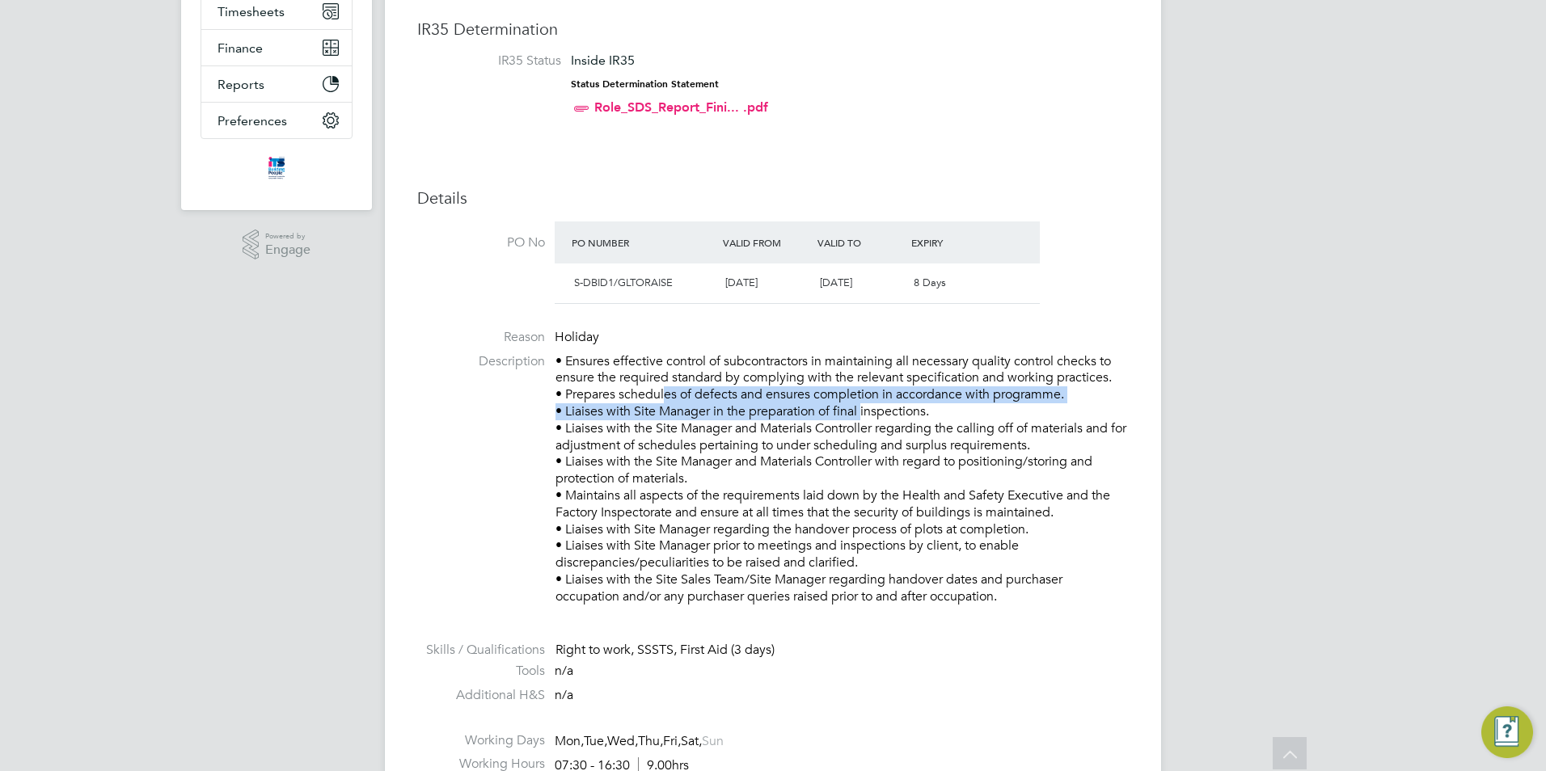
drag, startPoint x: 656, startPoint y: 400, endPoint x: 858, endPoint y: 414, distance: 202.6
click at [858, 414] on p "• Ensures effective control of subcontractors in maintaining all necessary qual…" at bounding box center [842, 479] width 573 height 252
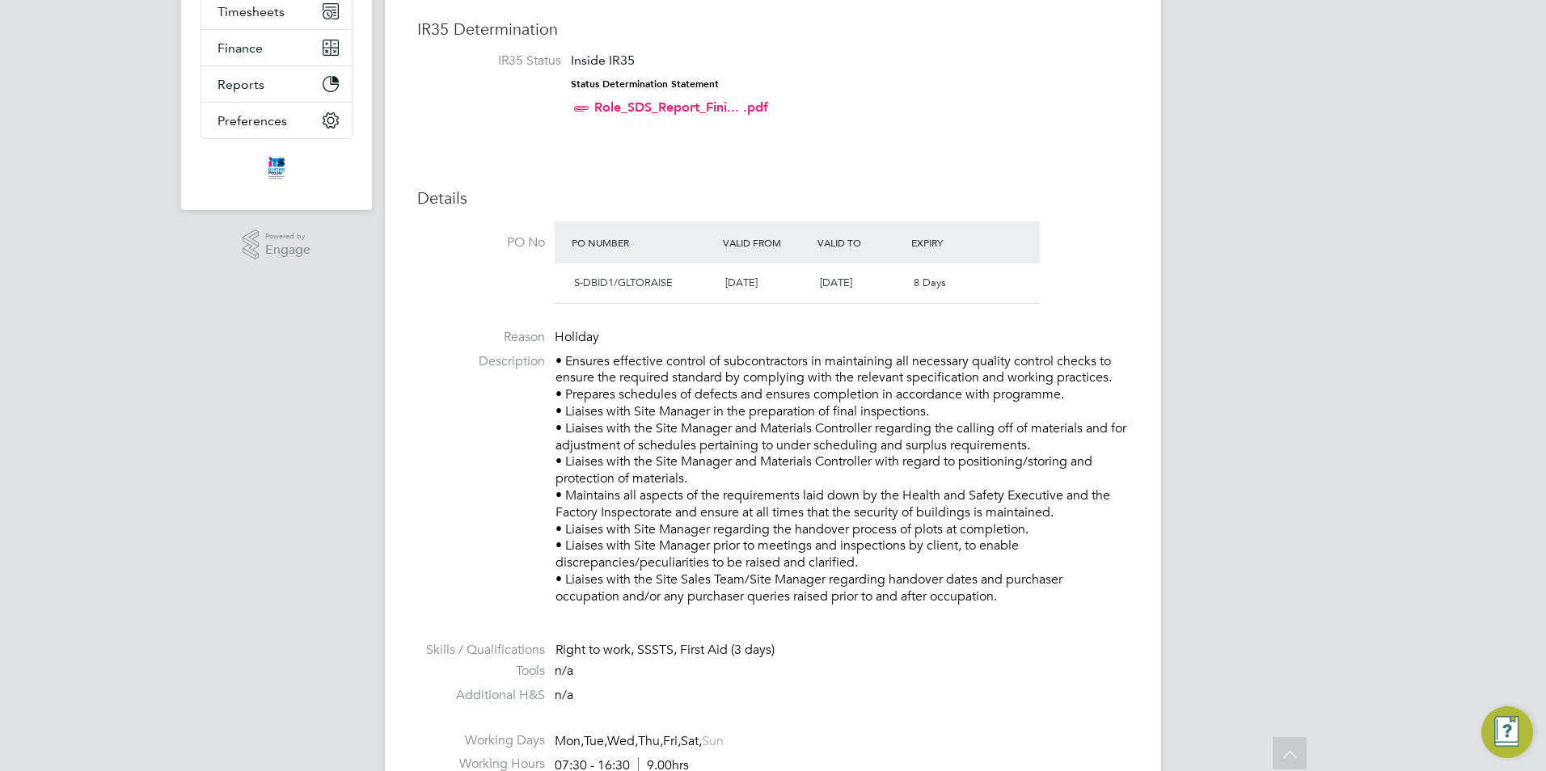
click at [822, 446] on p "• Ensures effective control of subcontractors in maintaining all necessary qual…" at bounding box center [842, 479] width 573 height 252
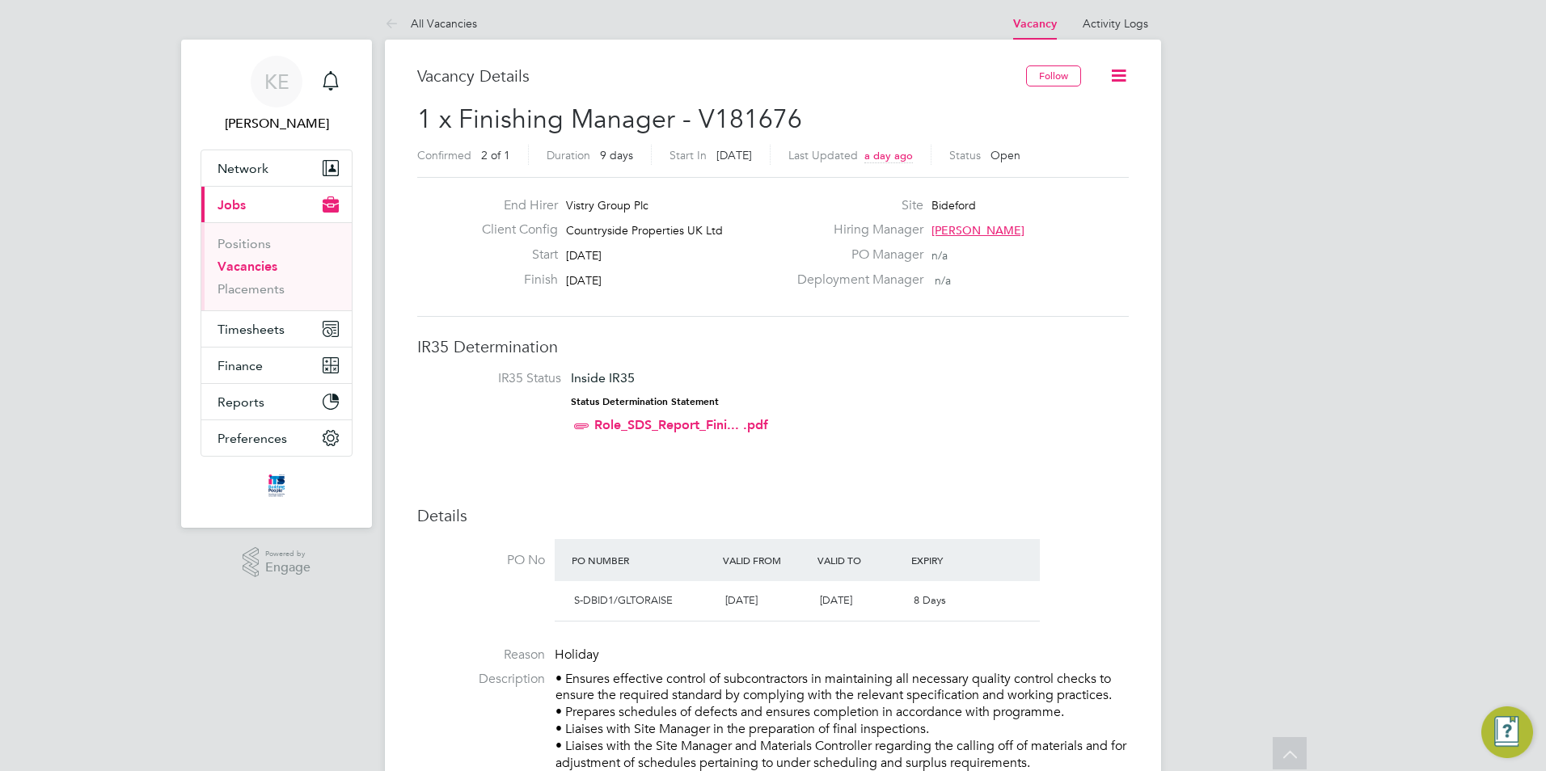
scroll to position [0, 0]
